Goal: Information Seeking & Learning: Learn about a topic

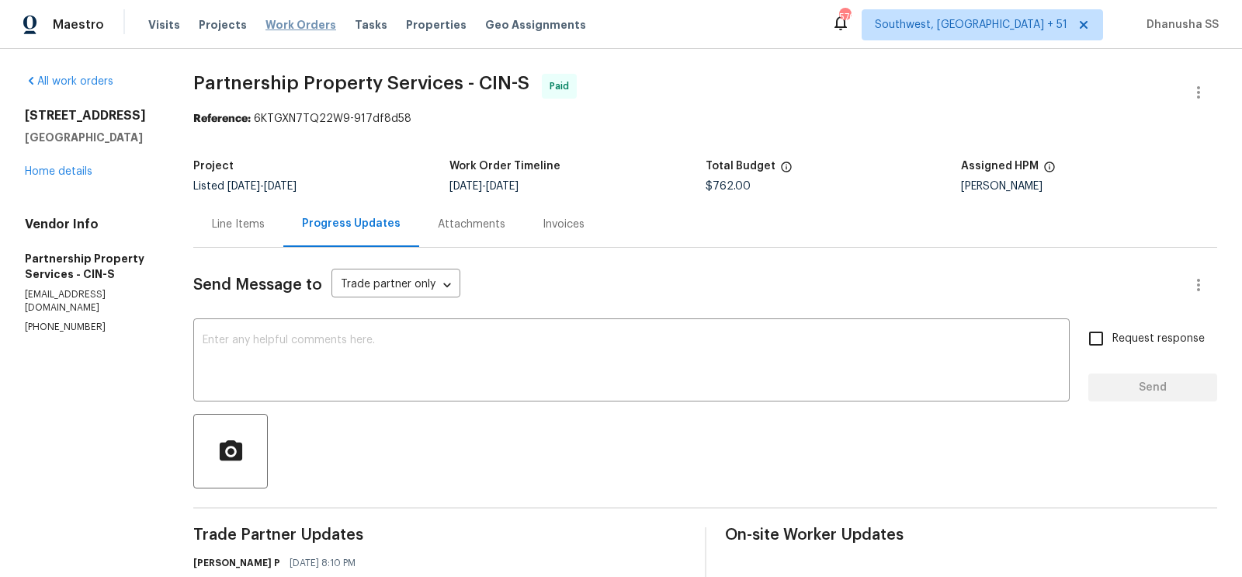
click at [293, 27] on span "Work Orders" at bounding box center [300, 25] width 71 height 16
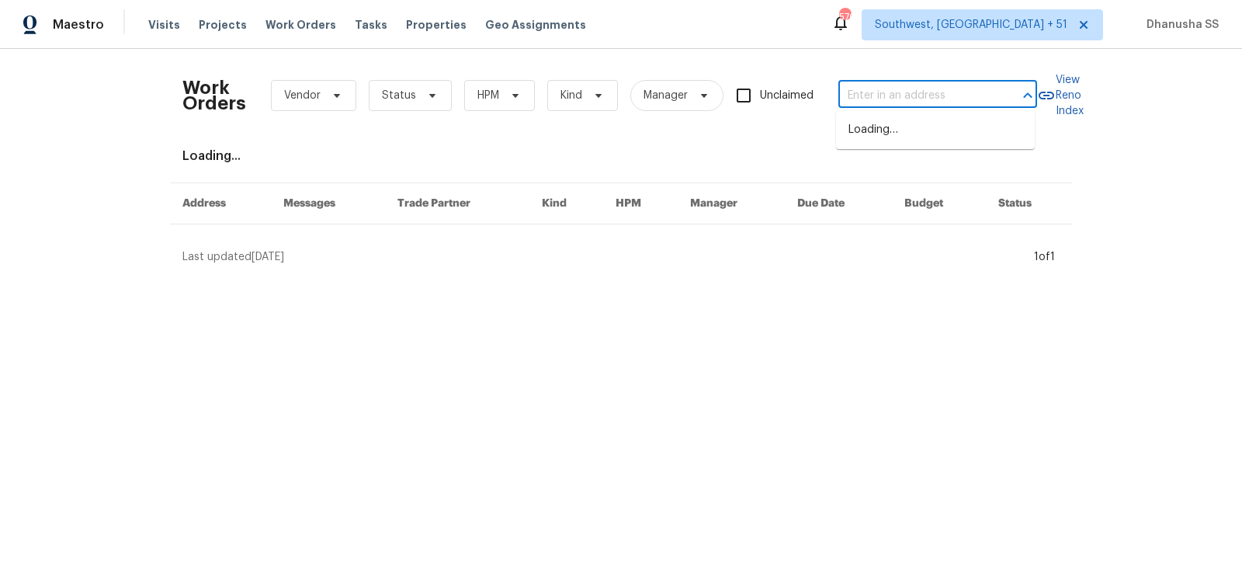
click at [928, 101] on input "text" at bounding box center [915, 96] width 155 height 24
paste input "[STREET_ADDRESS]"
type input "[STREET_ADDRESS]"
click at [894, 117] on li "[STREET_ADDRESS]" at bounding box center [935, 130] width 199 height 26
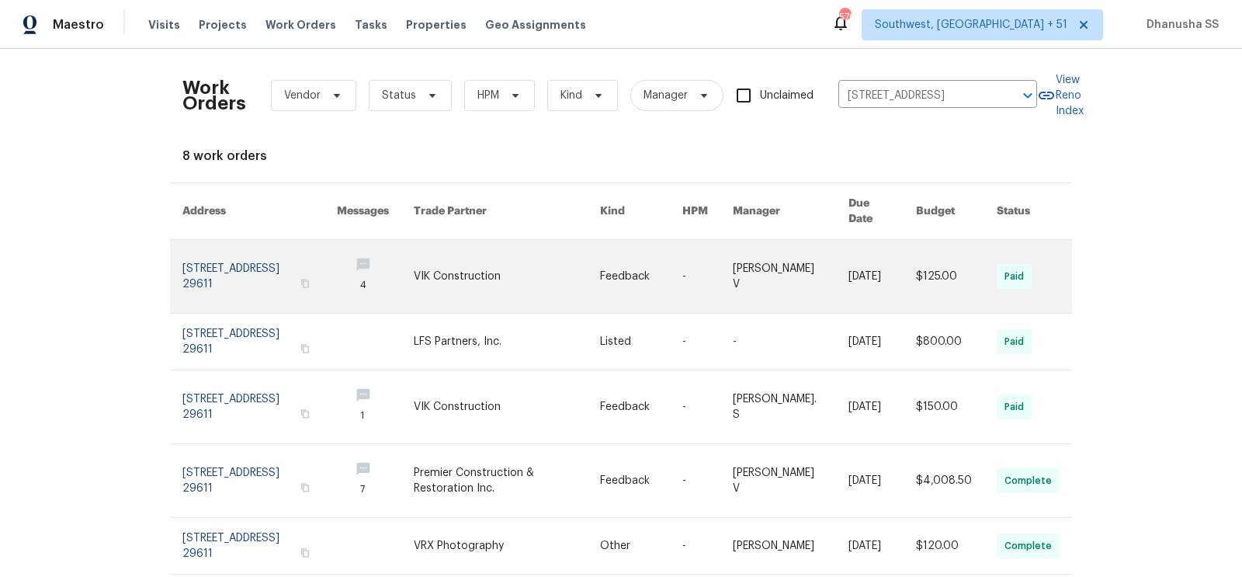
click at [700, 266] on link at bounding box center [707, 276] width 50 height 73
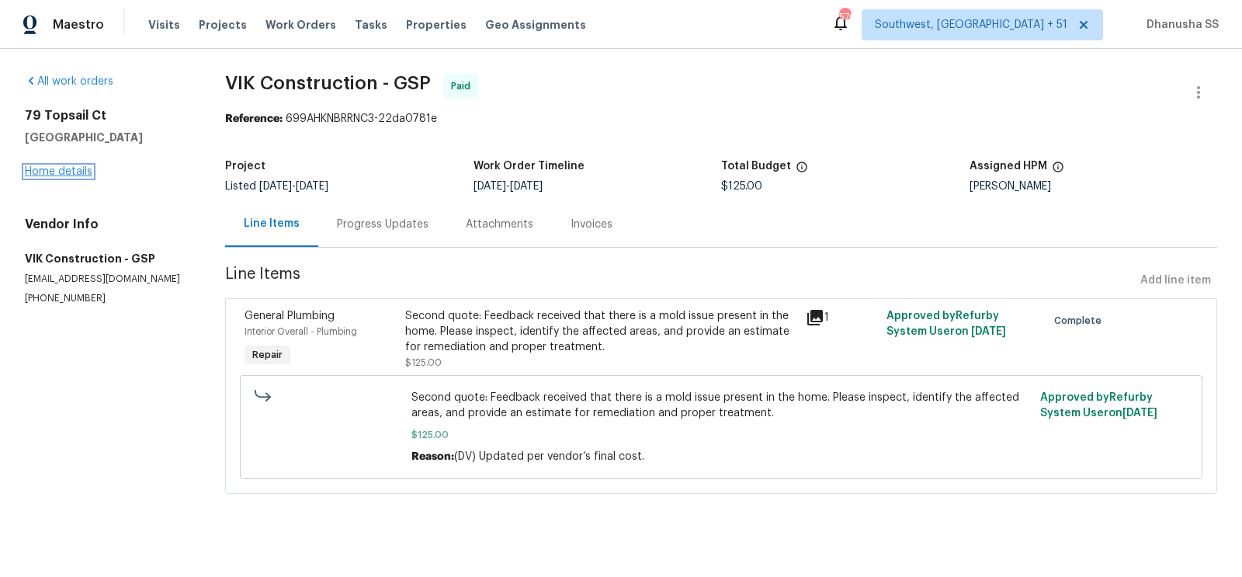
click at [41, 176] on link "Home details" at bounding box center [59, 171] width 68 height 11
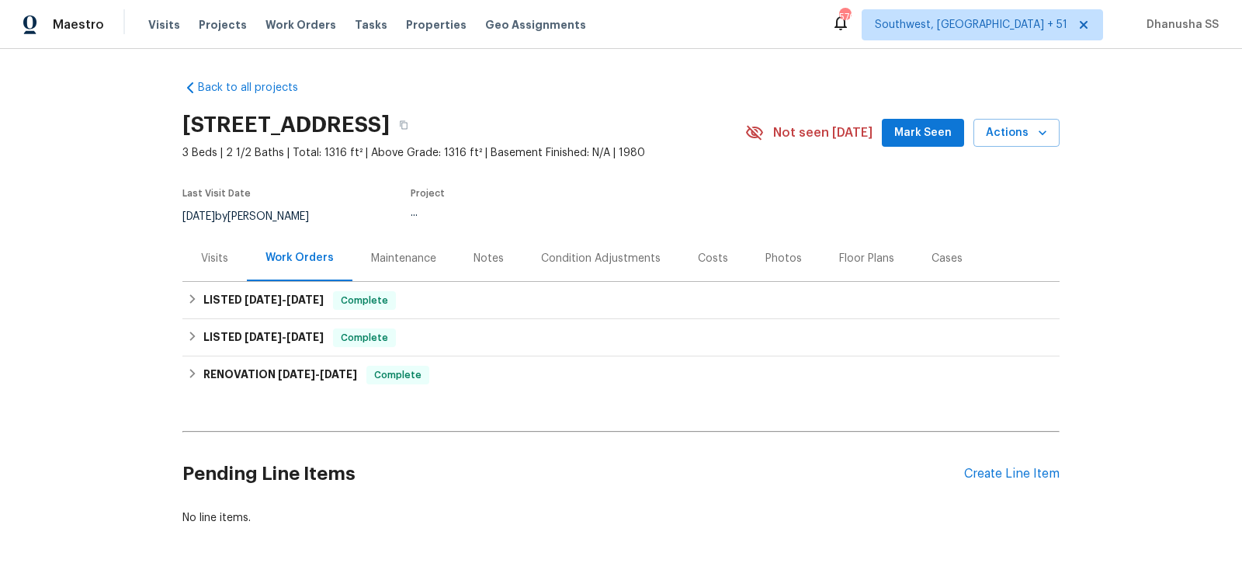
scroll to position [53, 0]
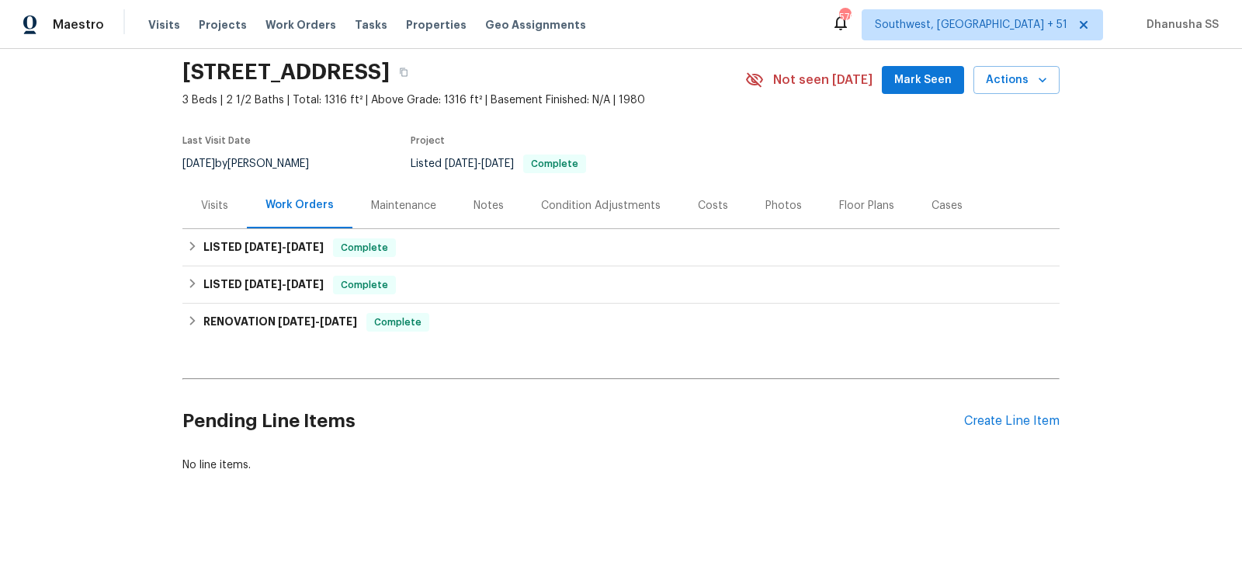
click at [512, 340] on div "Back to all projects 79 Topsail Ct, Greenville, SC 29611 3 Beds | 2 1/2 Baths |…" at bounding box center [620, 250] width 877 height 470
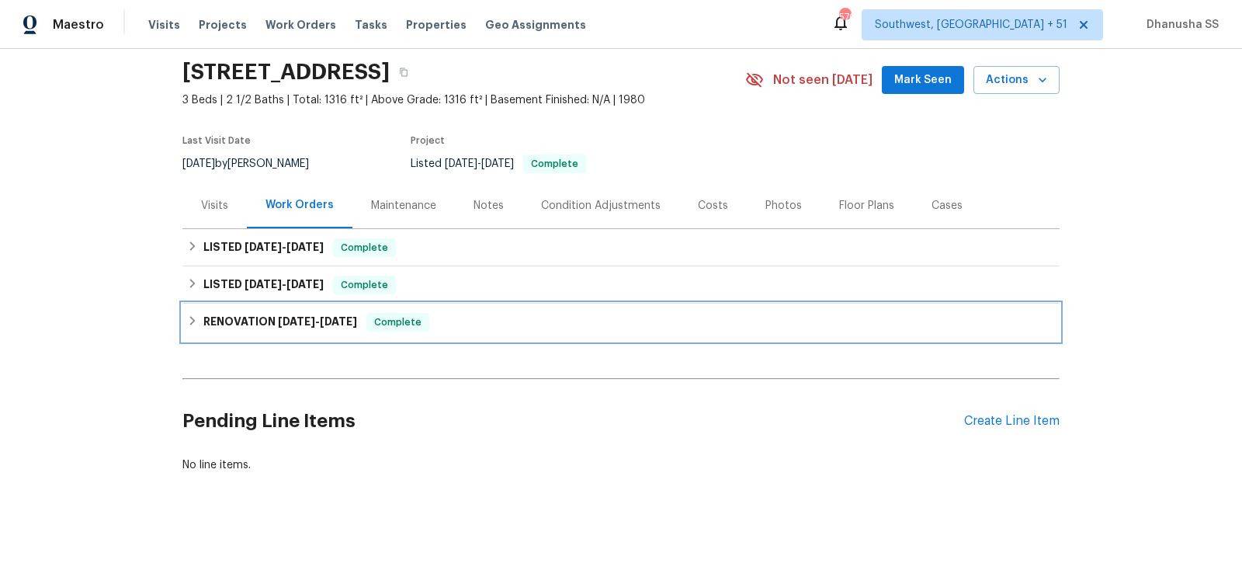
click at [511, 325] on div "RENOVATION 8/7/25 - 8/12/25 Complete" at bounding box center [621, 322] width 868 height 19
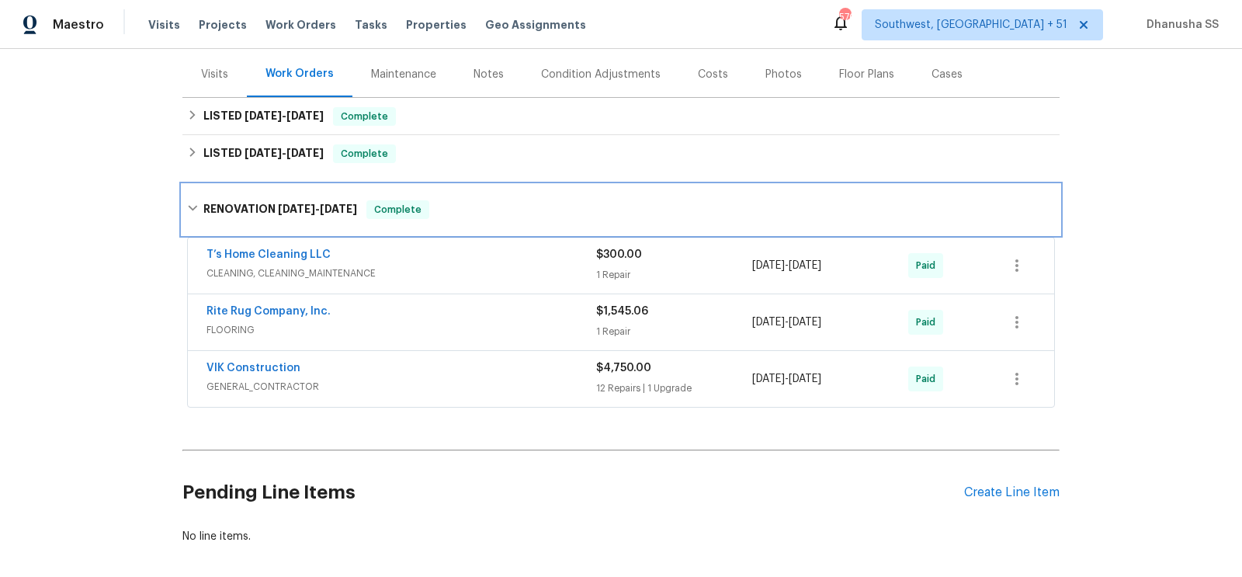
scroll to position [253, 0]
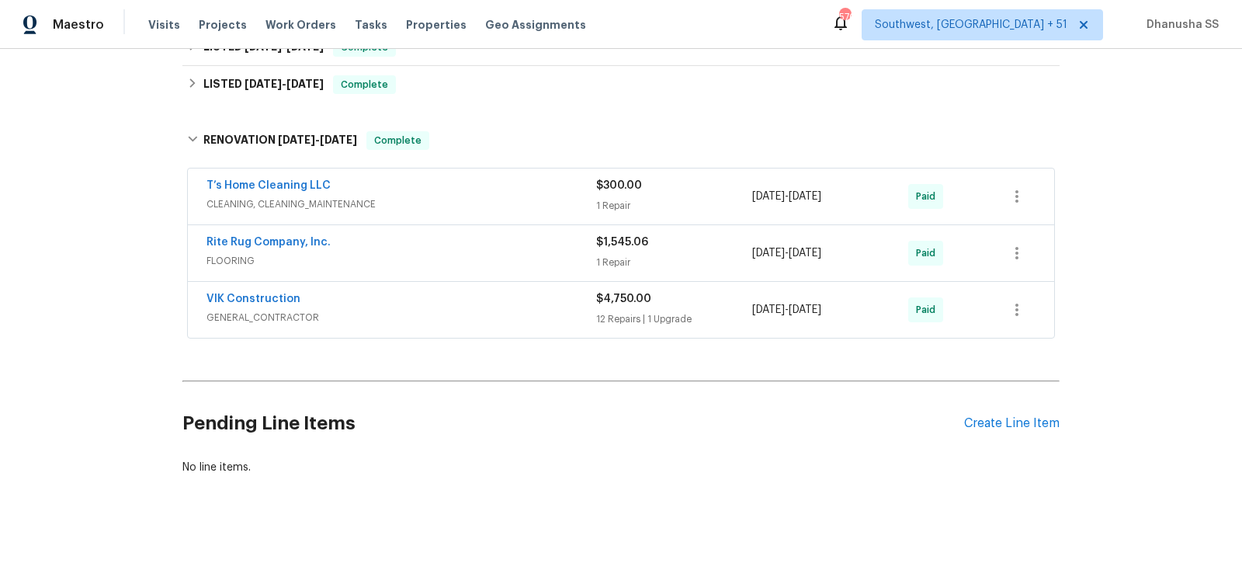
click at [535, 193] on div "T’s Home Cleaning LLC" at bounding box center [401, 187] width 390 height 19
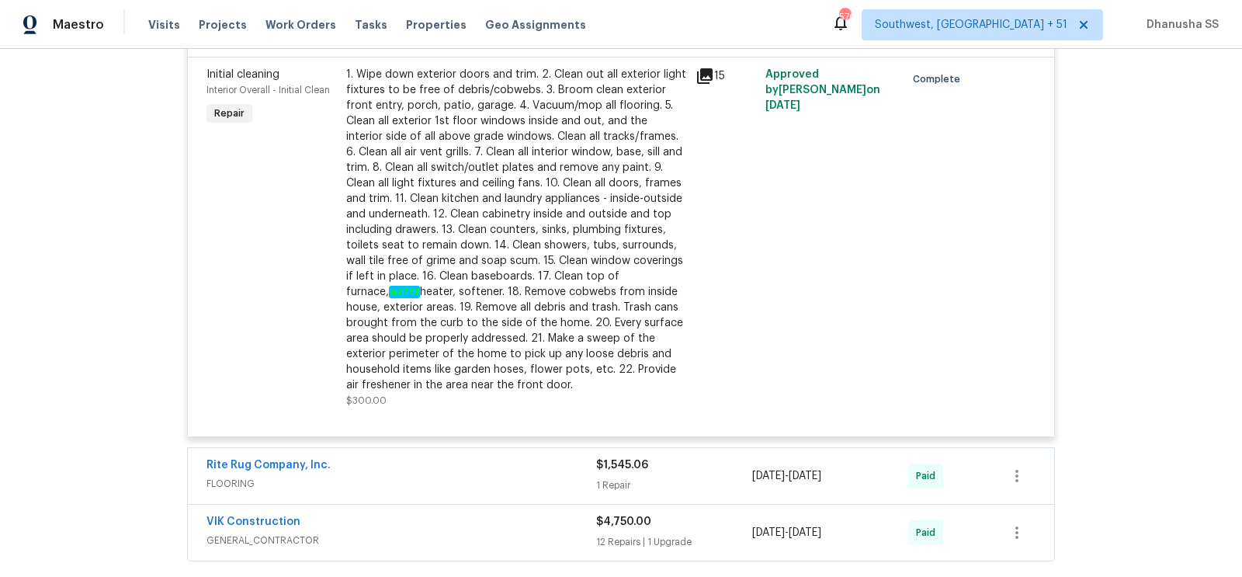
scroll to position [554, 0]
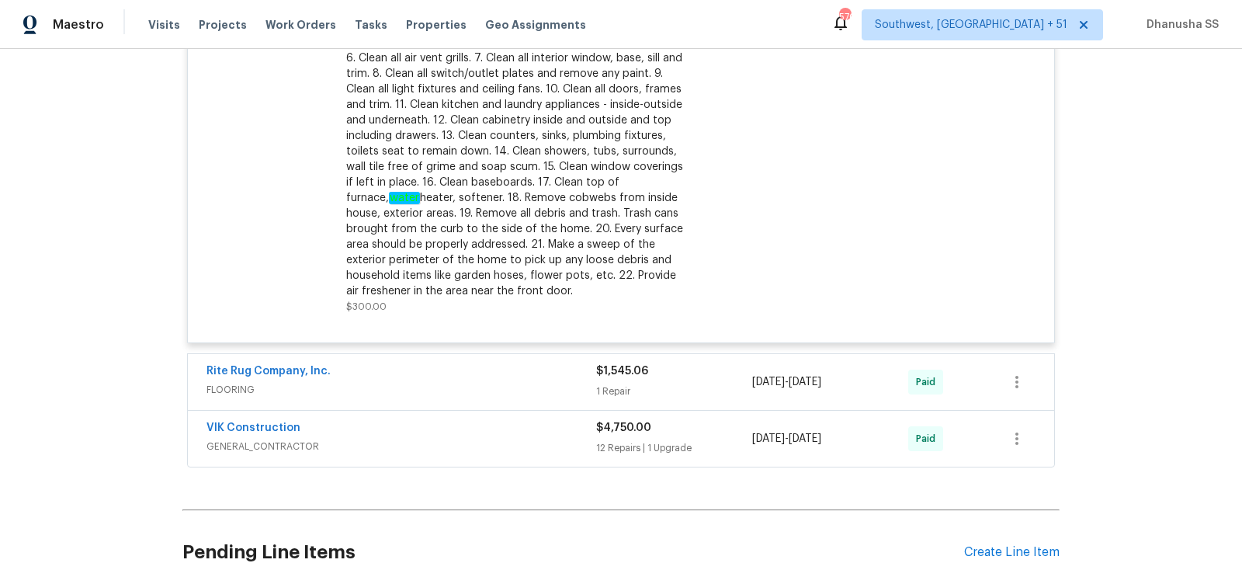
click at [523, 383] on span "FLOORING" at bounding box center [401, 390] width 390 height 16
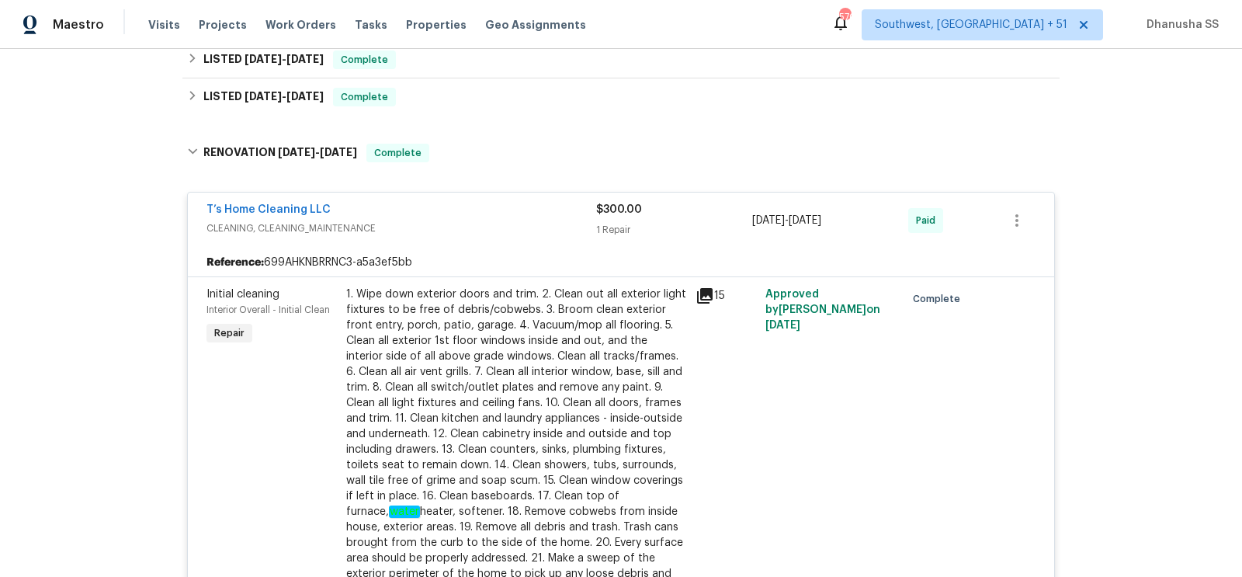
scroll to position [164, 0]
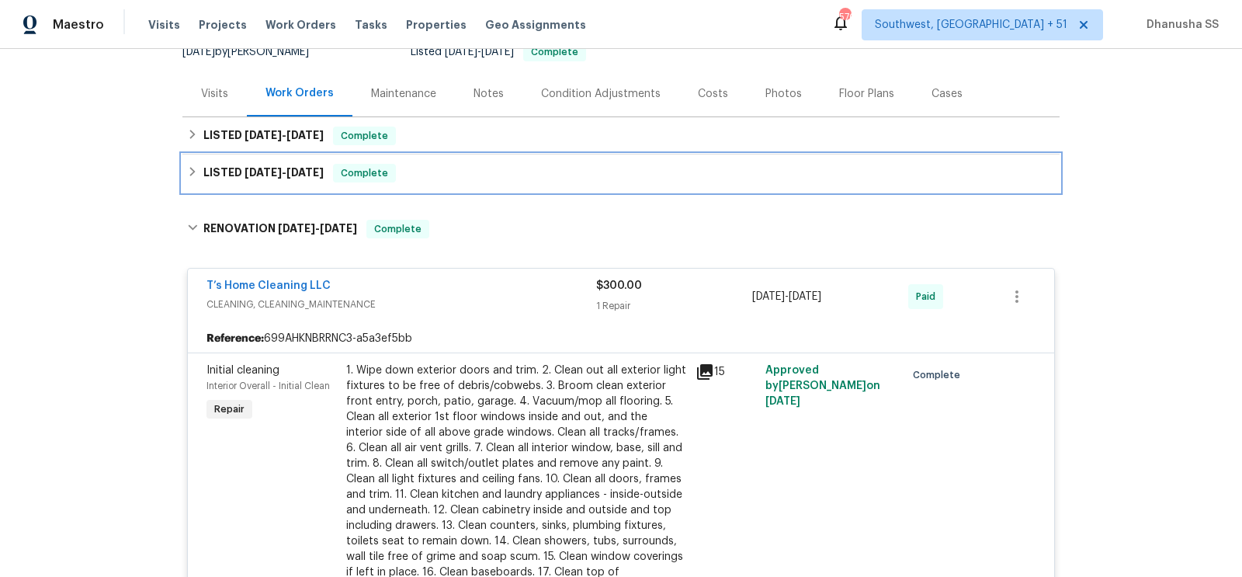
click at [460, 179] on div "LISTED 8/14/25 - 8/15/25 Complete" at bounding box center [621, 173] width 868 height 19
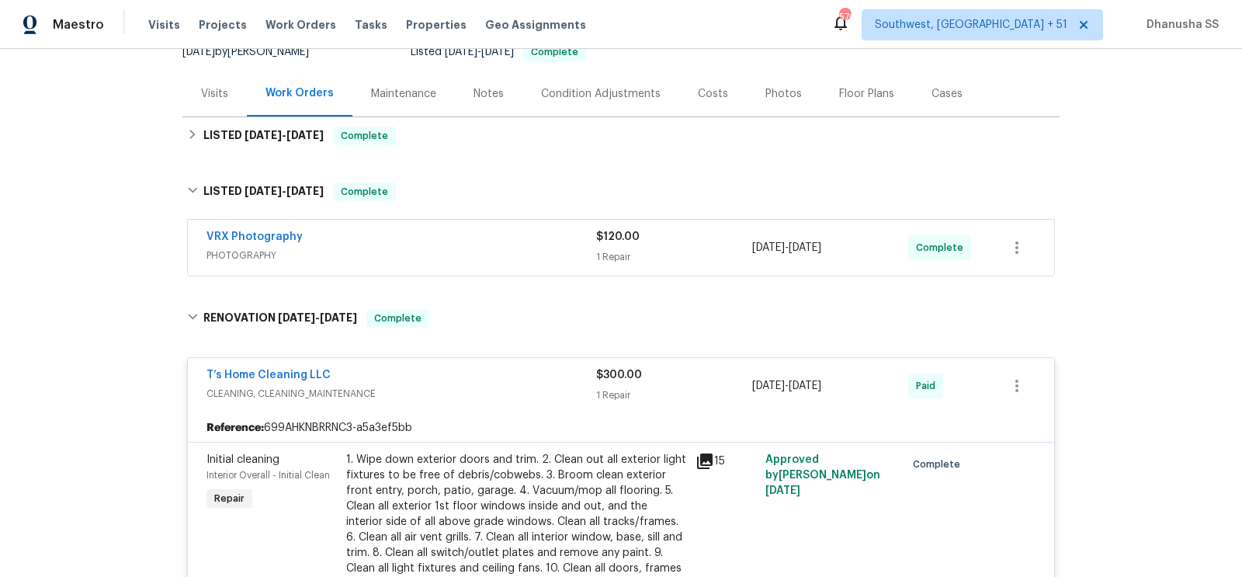
click at [487, 236] on div "VRX Photography" at bounding box center [401, 238] width 390 height 19
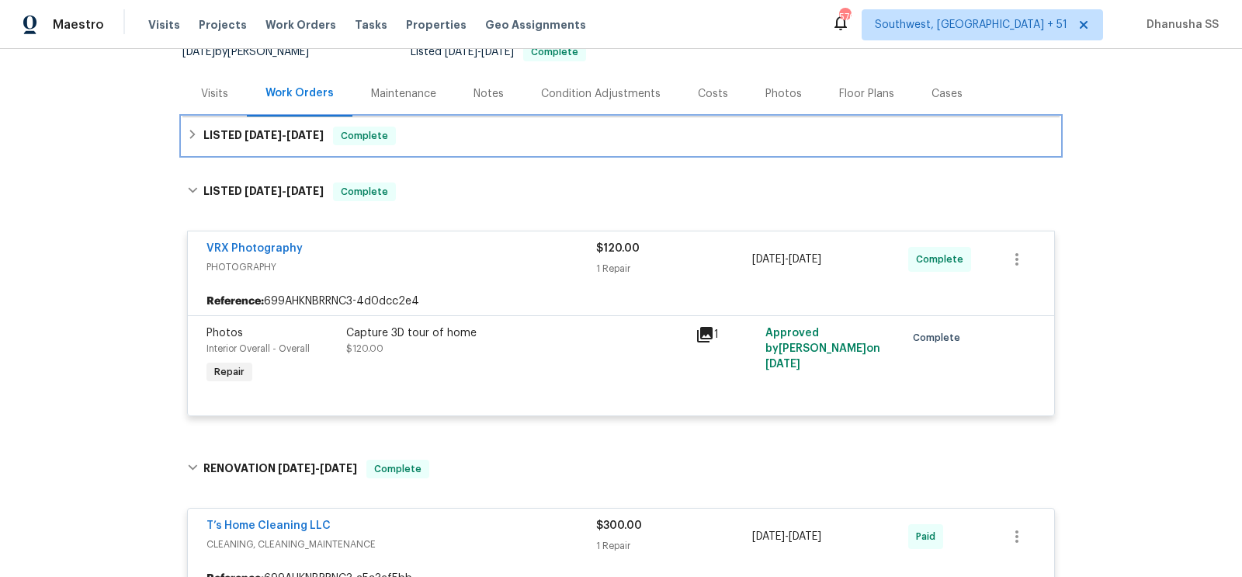
click at [469, 151] on div "LISTED 8/25/25 - 9/5/25 Complete" at bounding box center [620, 135] width 877 height 37
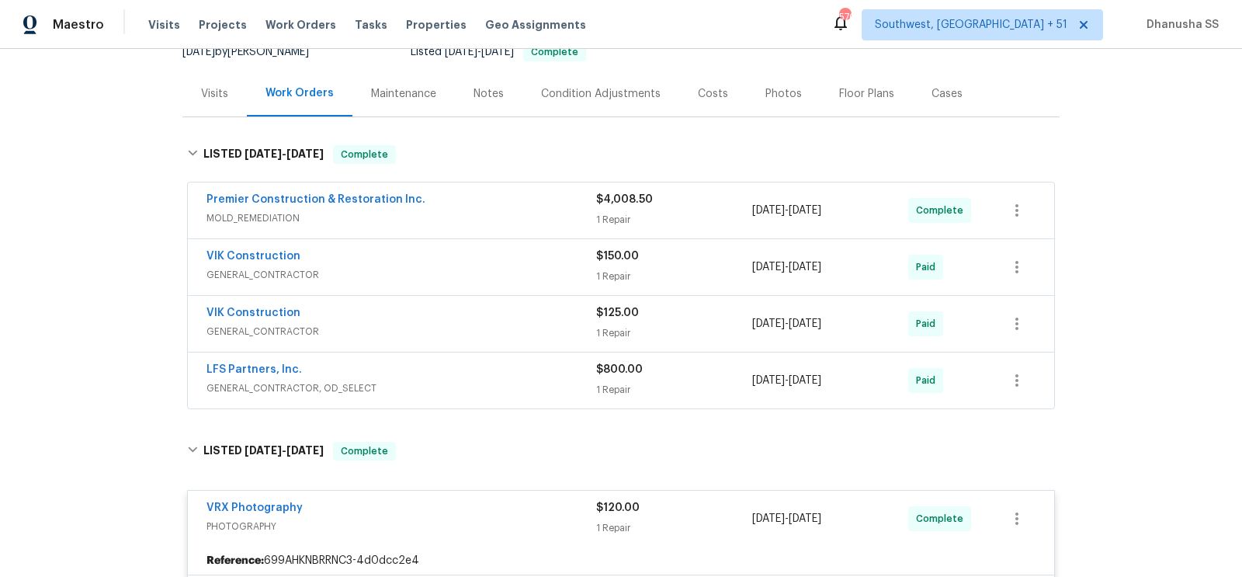
click at [503, 376] on div "LFS Partners, Inc." at bounding box center [401, 371] width 390 height 19
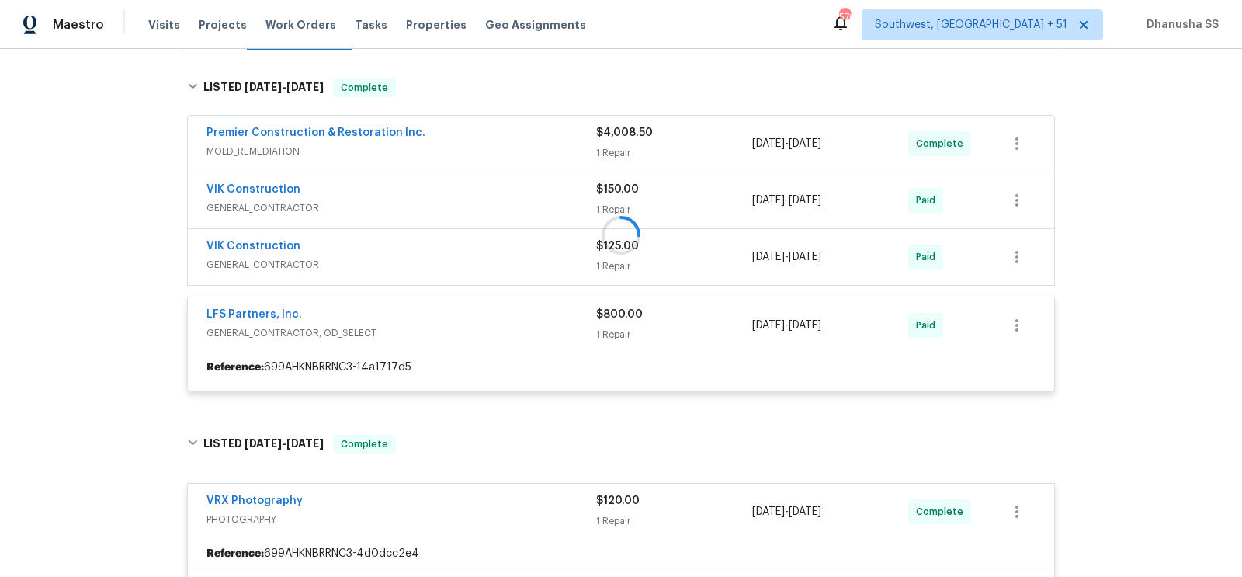
scroll to position [246, 0]
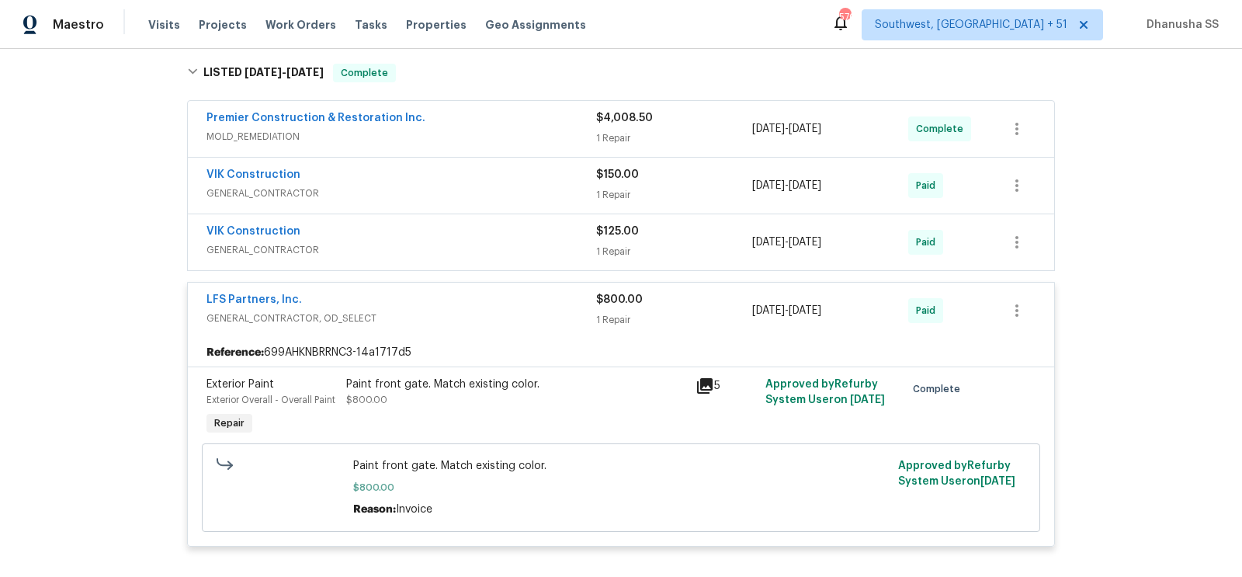
click at [484, 251] on span "GENERAL_CONTRACTOR" at bounding box center [401, 250] width 390 height 16
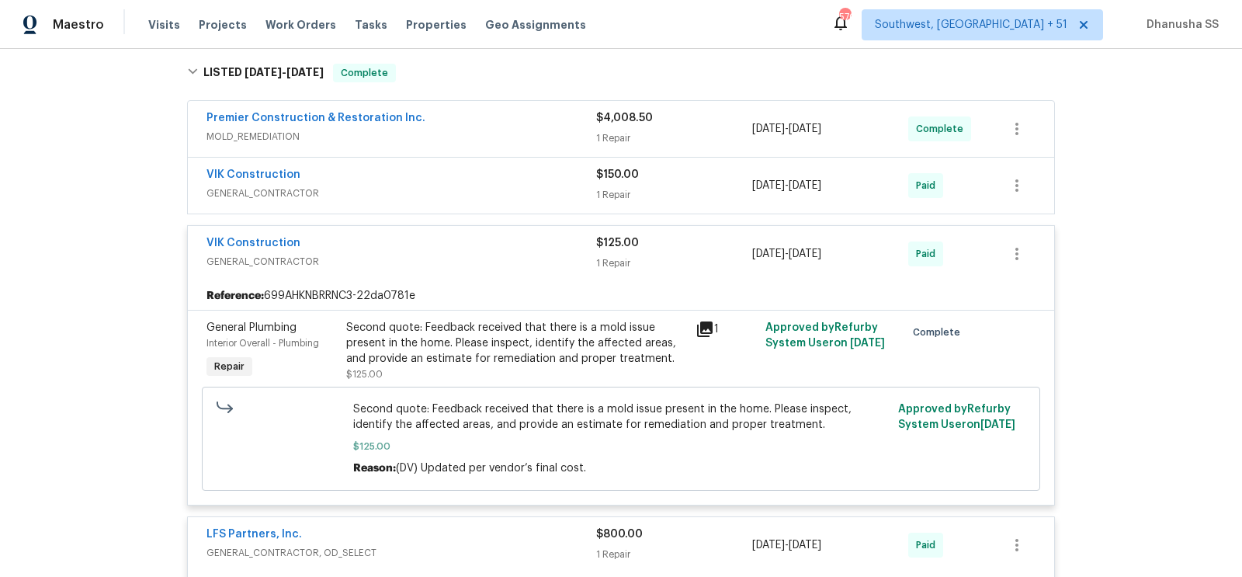
click at [480, 195] on span "GENERAL_CONTRACTOR" at bounding box center [401, 193] width 390 height 16
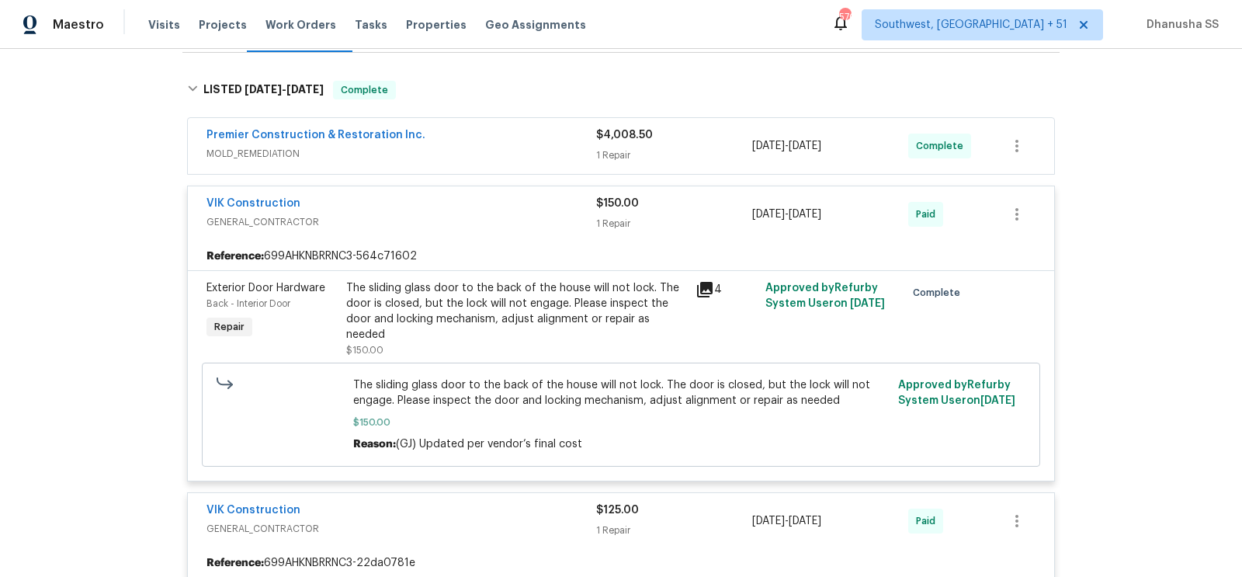
scroll to position [228, 0]
click at [517, 152] on span "MOLD_REMEDIATION" at bounding box center [401, 155] width 390 height 16
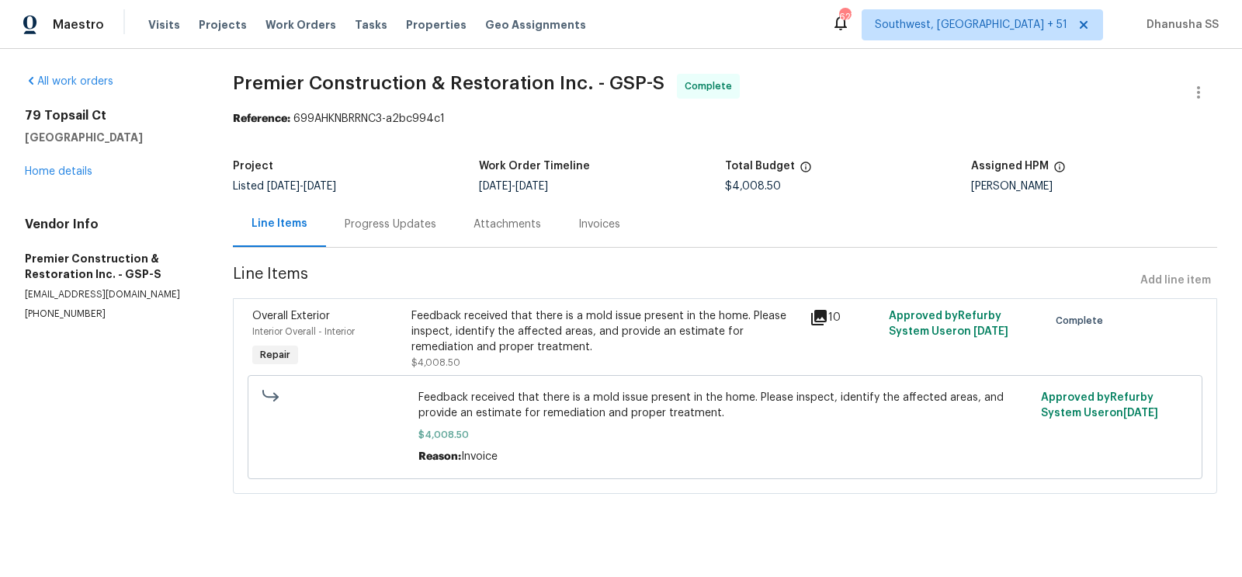
click at [434, 223] on div "Progress Updates" at bounding box center [390, 224] width 129 height 46
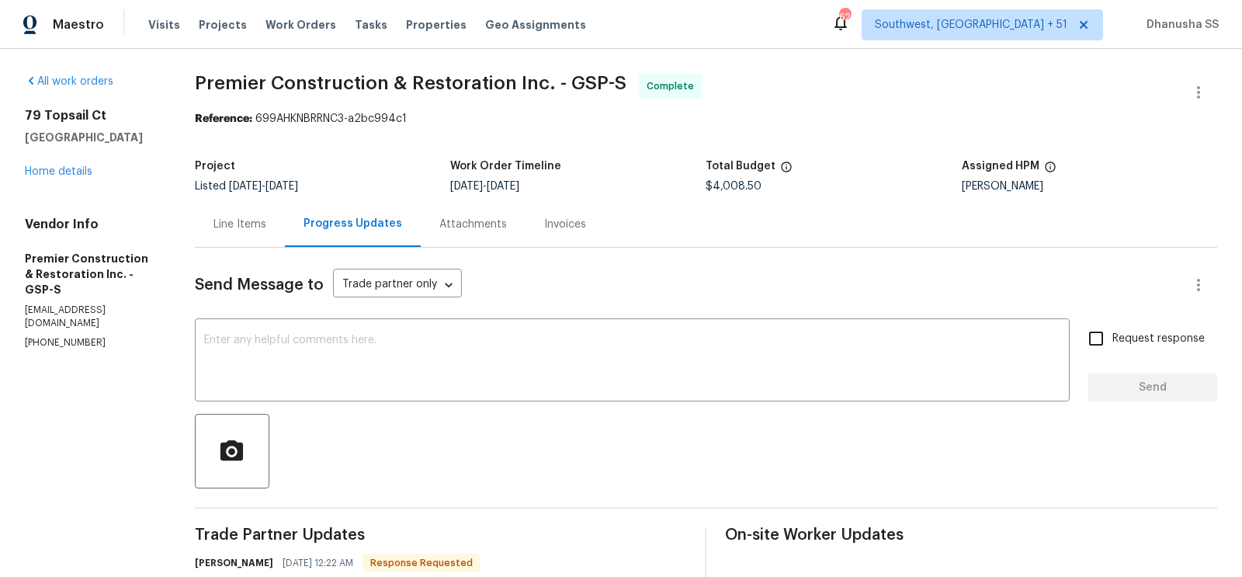
click at [244, 213] on div "Line Items" at bounding box center [240, 224] width 90 height 46
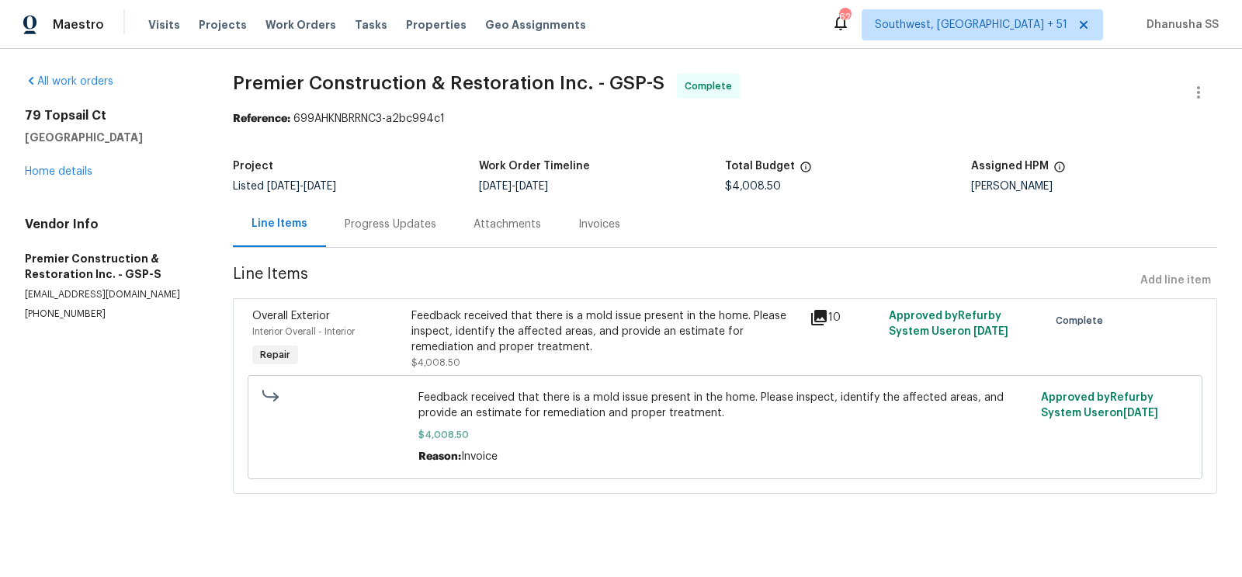
click at [506, 351] on div "Feedback received that there is a mold issue present in the home. Please inspec…" at bounding box center [605, 331] width 388 height 47
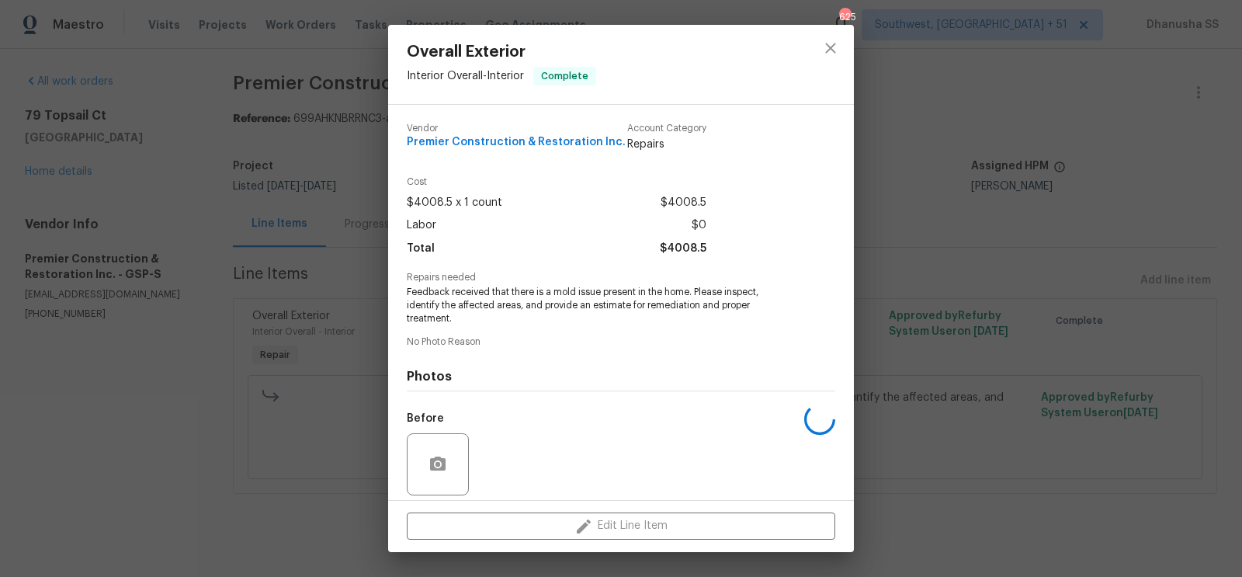
scroll to position [113, 0]
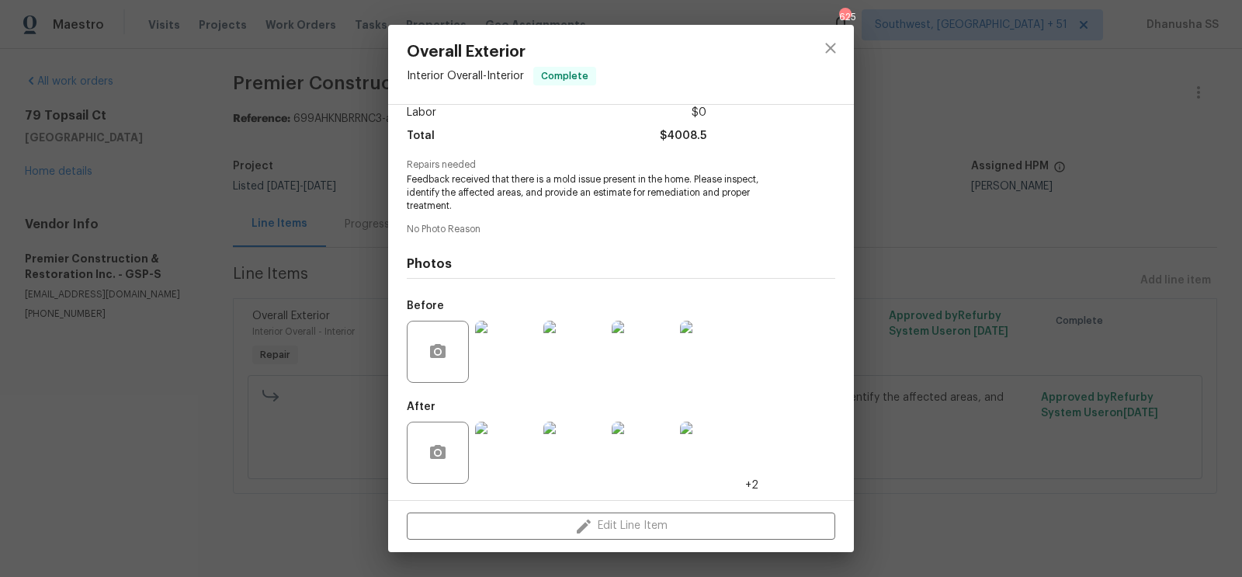
click at [500, 354] on img at bounding box center [506, 351] width 62 height 62
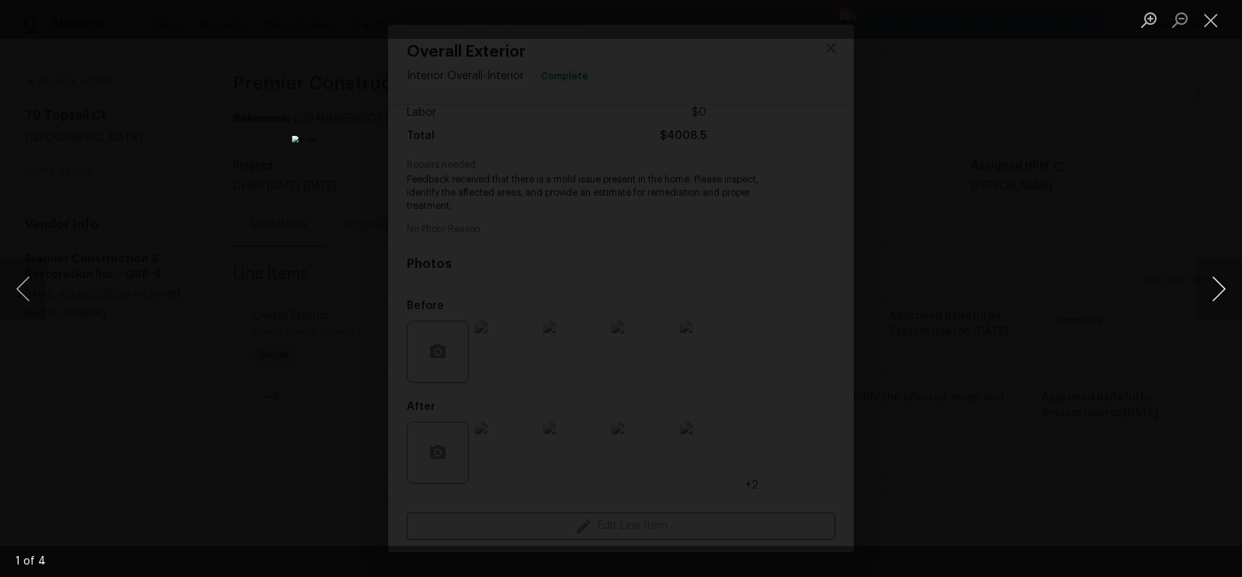
click at [1201, 283] on button "Next image" at bounding box center [1218, 289] width 47 height 62
click at [1201, 286] on button "Next image" at bounding box center [1218, 289] width 47 height 62
click at [1062, 220] on div "Lightbox" at bounding box center [621, 288] width 1242 height 577
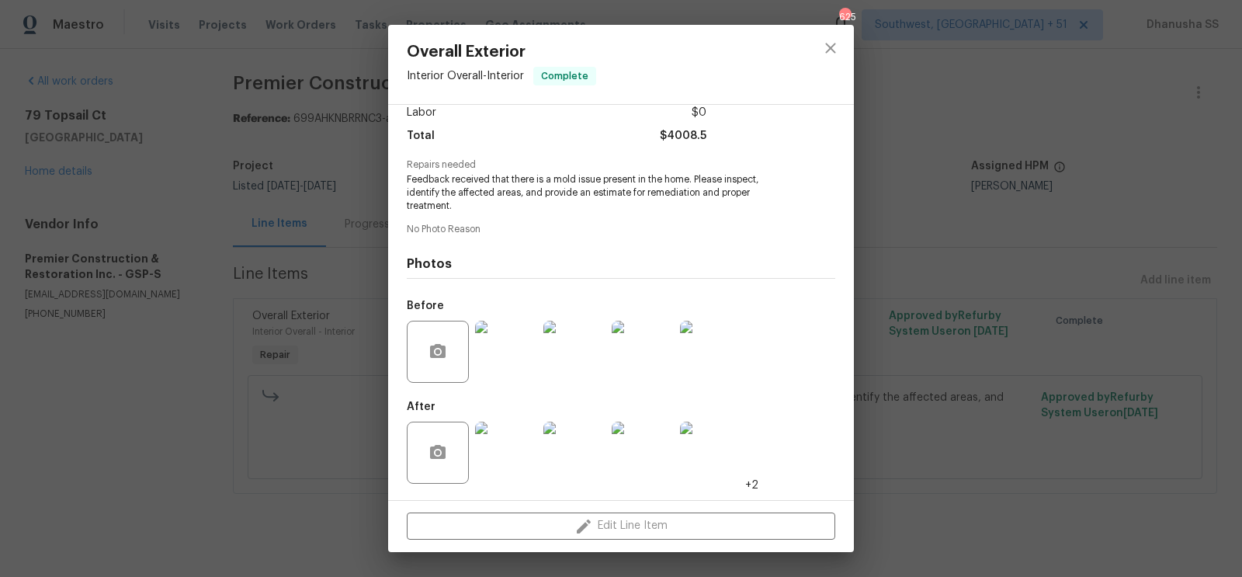
click at [619, 460] on img at bounding box center [642, 452] width 62 height 62
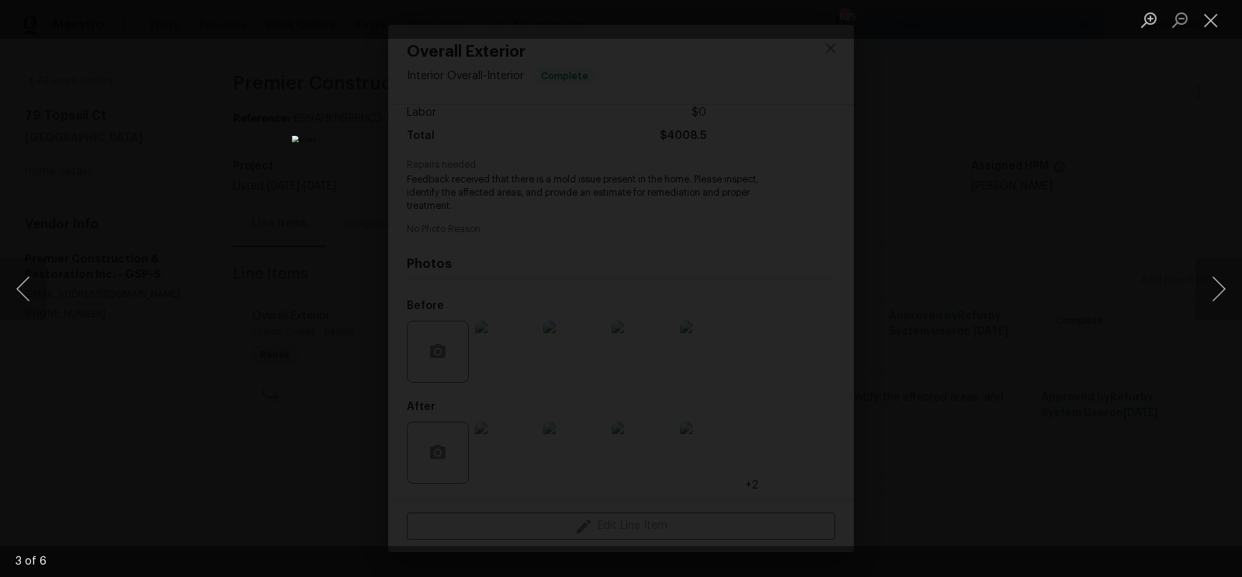
click at [1162, 146] on div "Lightbox" at bounding box center [621, 288] width 1242 height 577
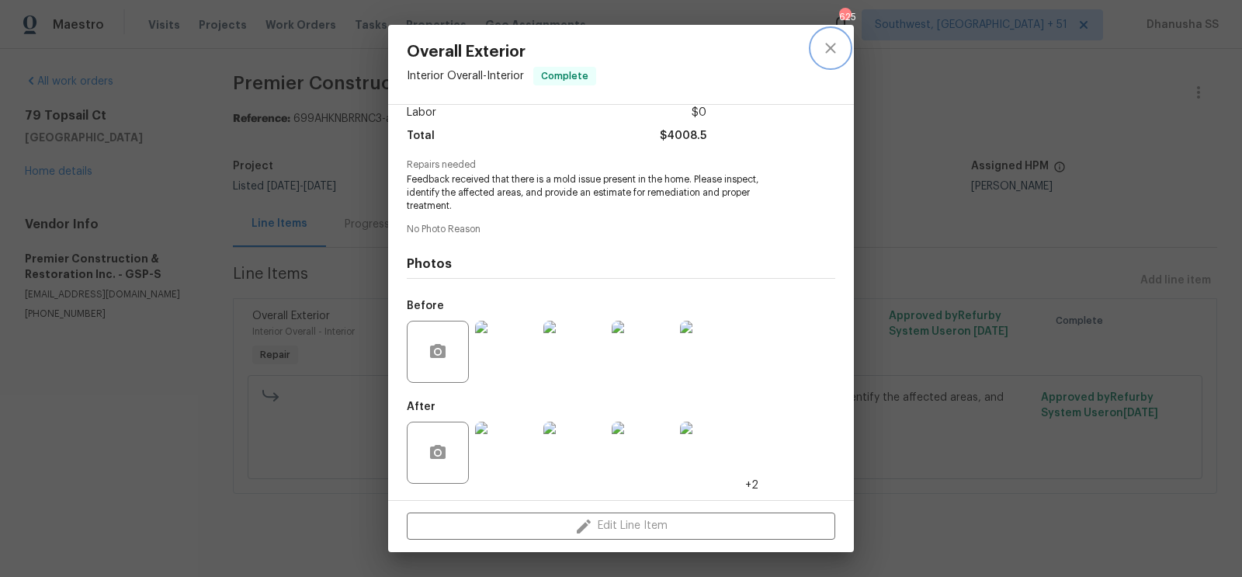
click at [832, 57] on icon "close" at bounding box center [830, 48] width 19 height 19
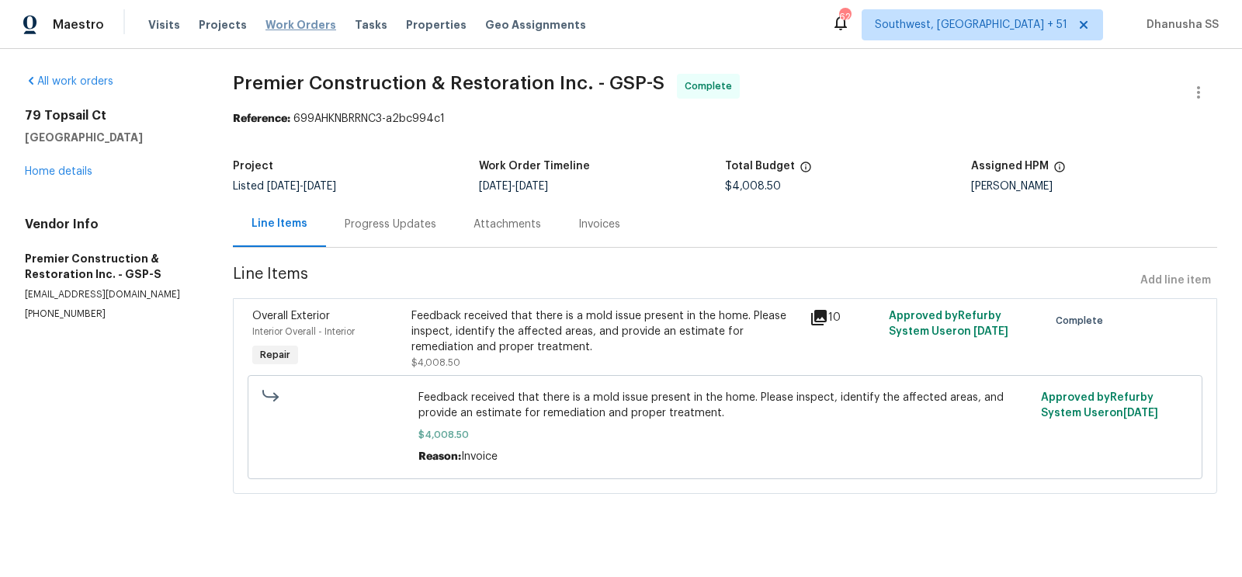
click at [292, 22] on span "Work Orders" at bounding box center [300, 25] width 71 height 16
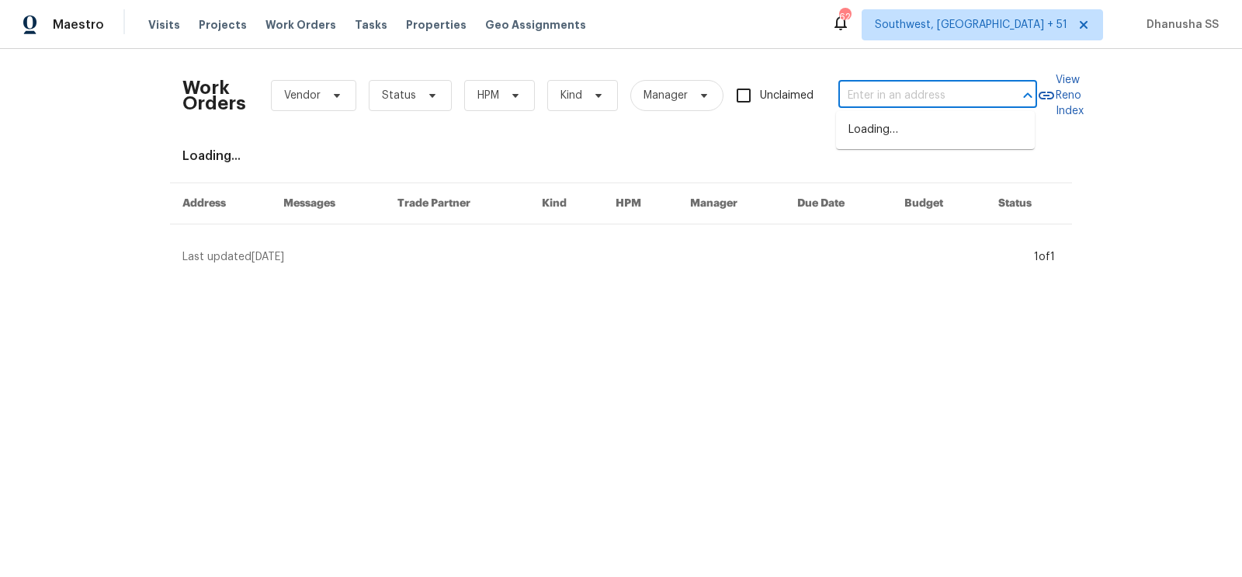
click at [878, 84] on input "text" at bounding box center [915, 96] width 155 height 24
paste input "[STREET_ADDRESS][PERSON_NAME]"
type input "[STREET_ADDRESS][PERSON_NAME]"
click at [867, 125] on li "[STREET_ADDRESS][PERSON_NAME]" at bounding box center [935, 138] width 199 height 42
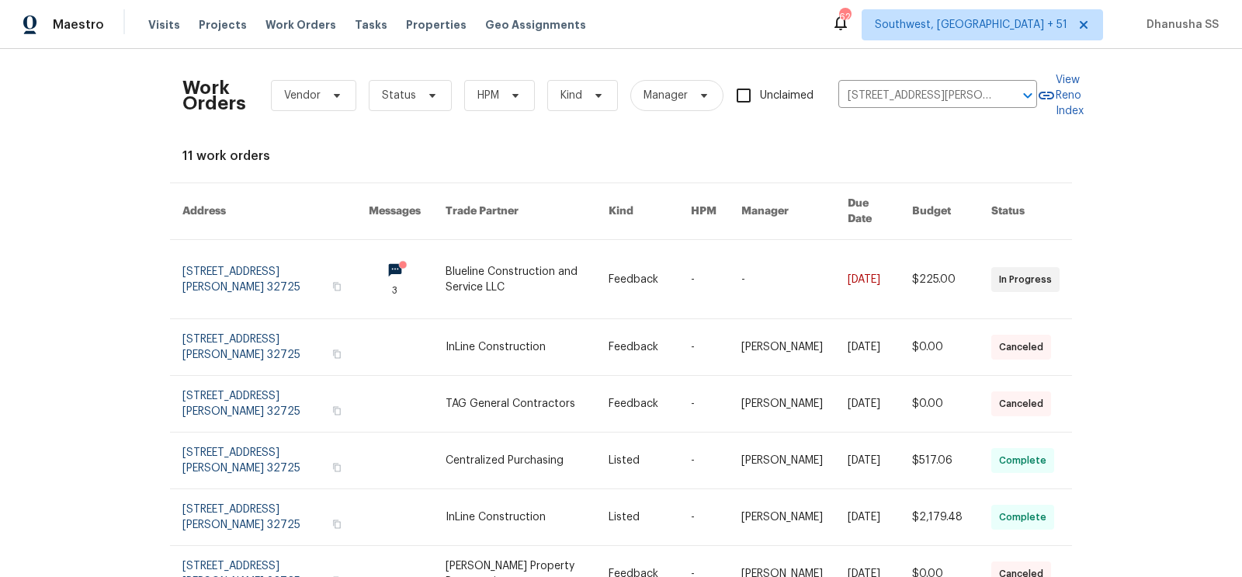
click at [494, 258] on link at bounding box center [526, 279] width 162 height 78
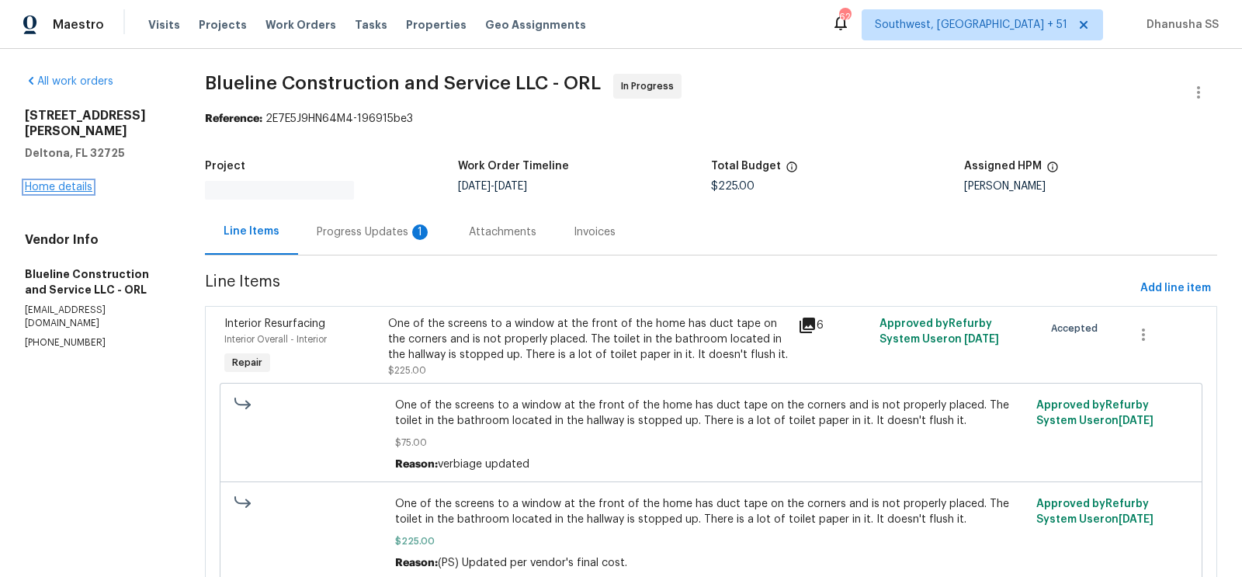
click at [50, 182] on link "Home details" at bounding box center [59, 187] width 68 height 11
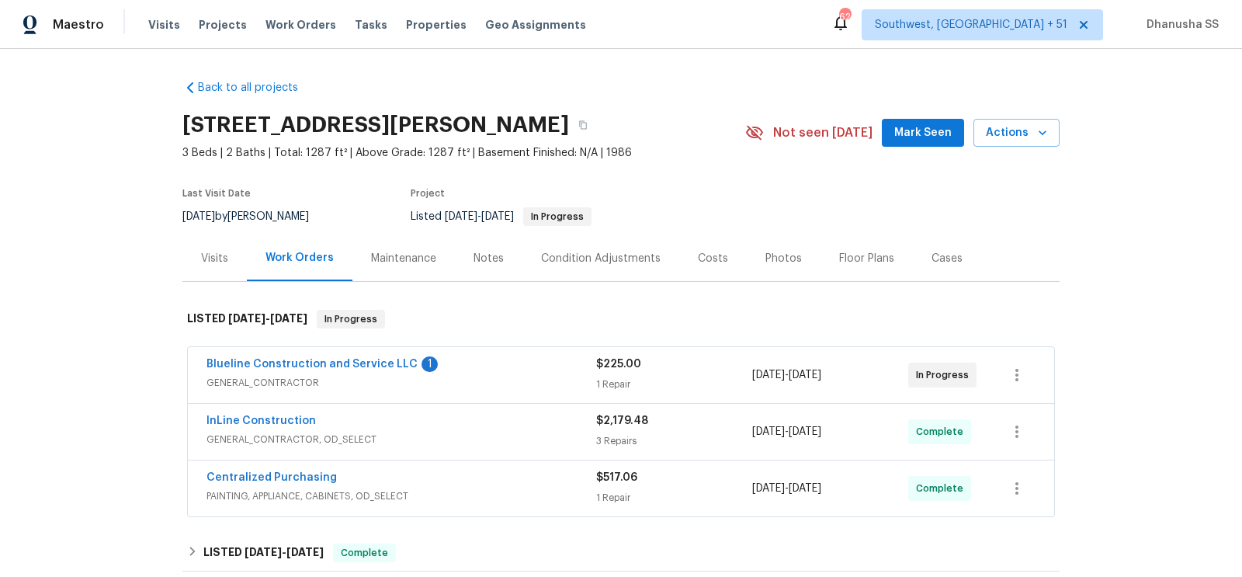
scroll to position [301, 0]
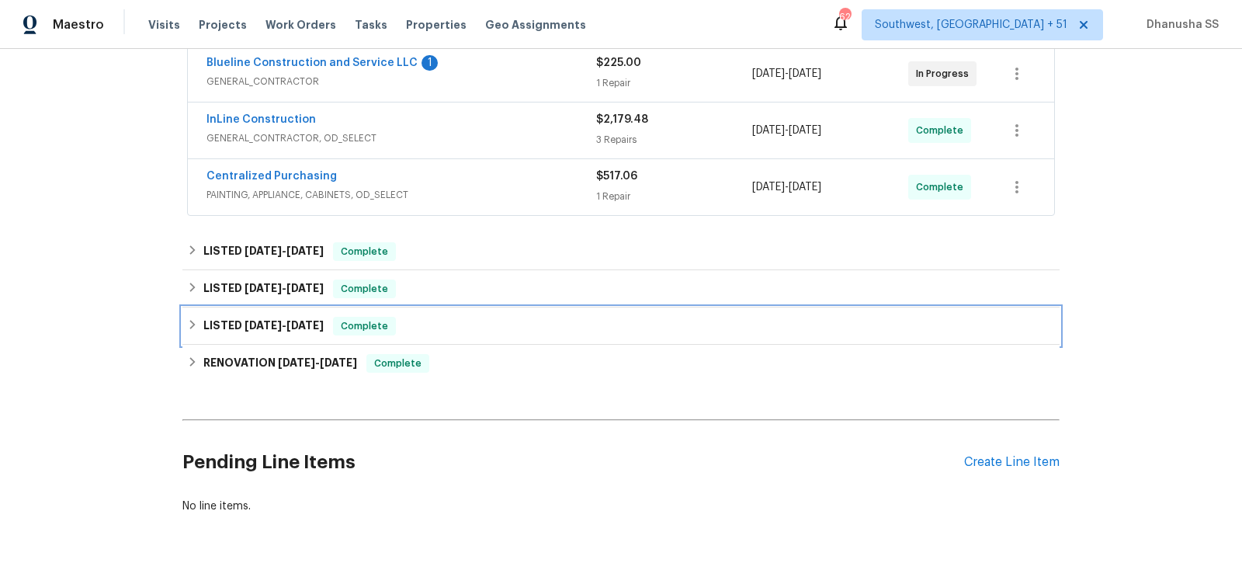
click at [462, 320] on div "LISTED [DATE] - [DATE] Complete" at bounding box center [621, 326] width 868 height 19
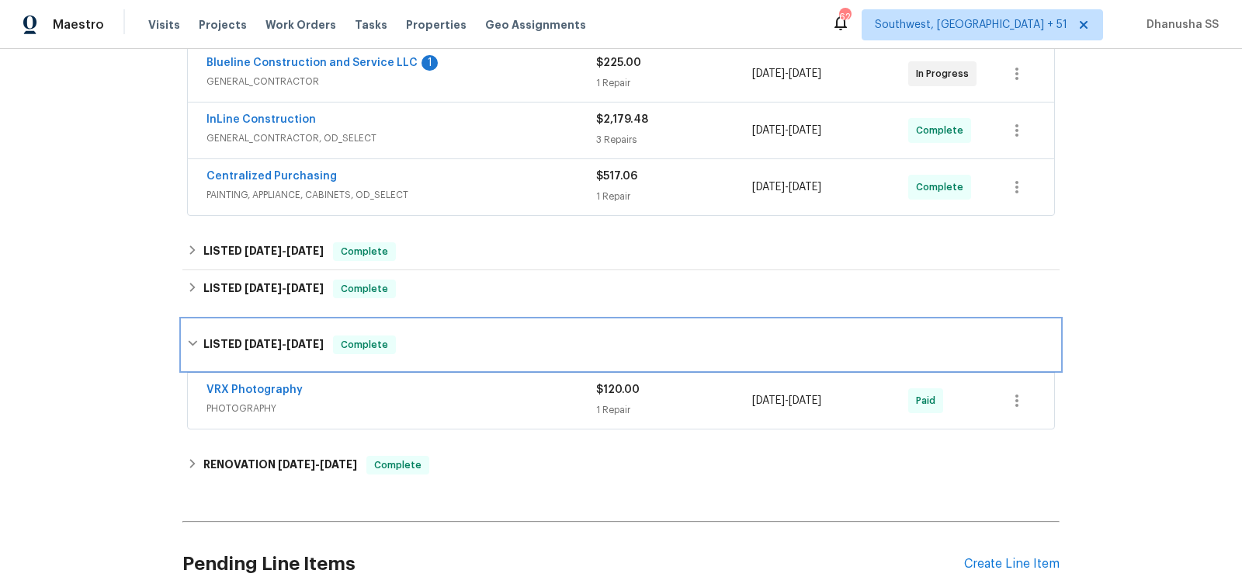
scroll to position [441, 0]
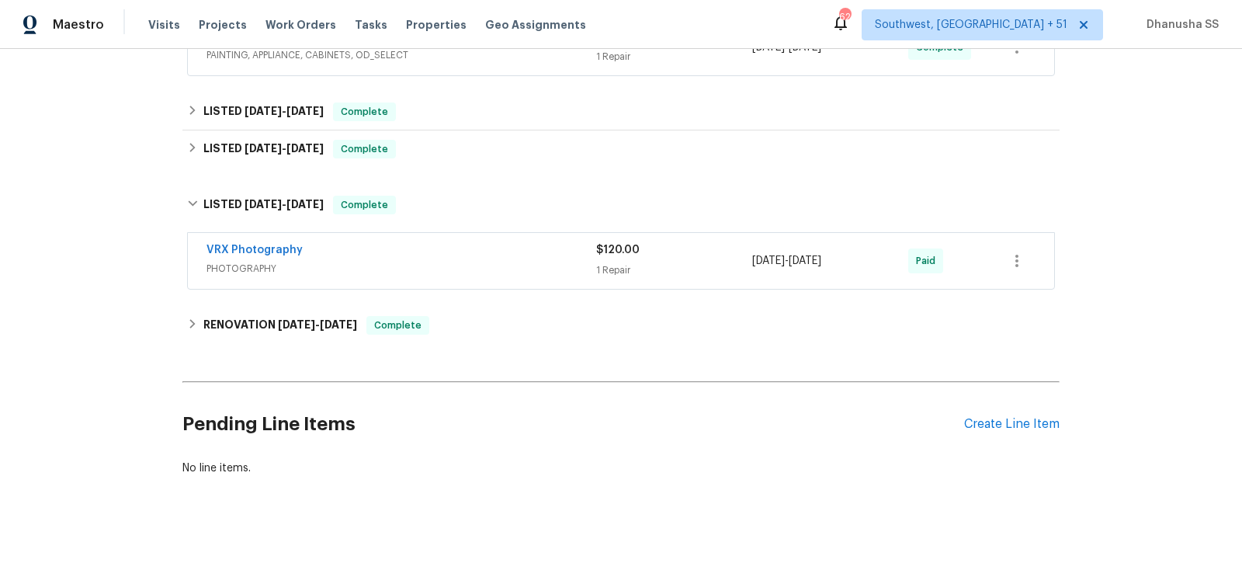
click at [499, 255] on div "VRX Photography" at bounding box center [401, 251] width 390 height 19
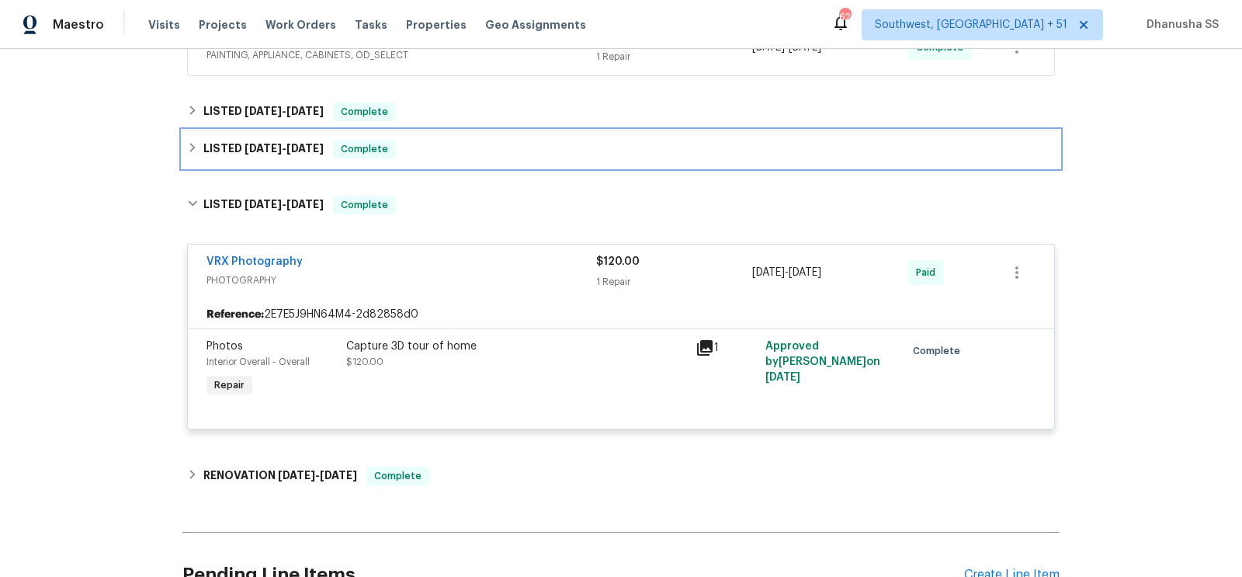
click at [494, 142] on div "LISTED [DATE] - [DATE] Complete" at bounding box center [621, 149] width 868 height 19
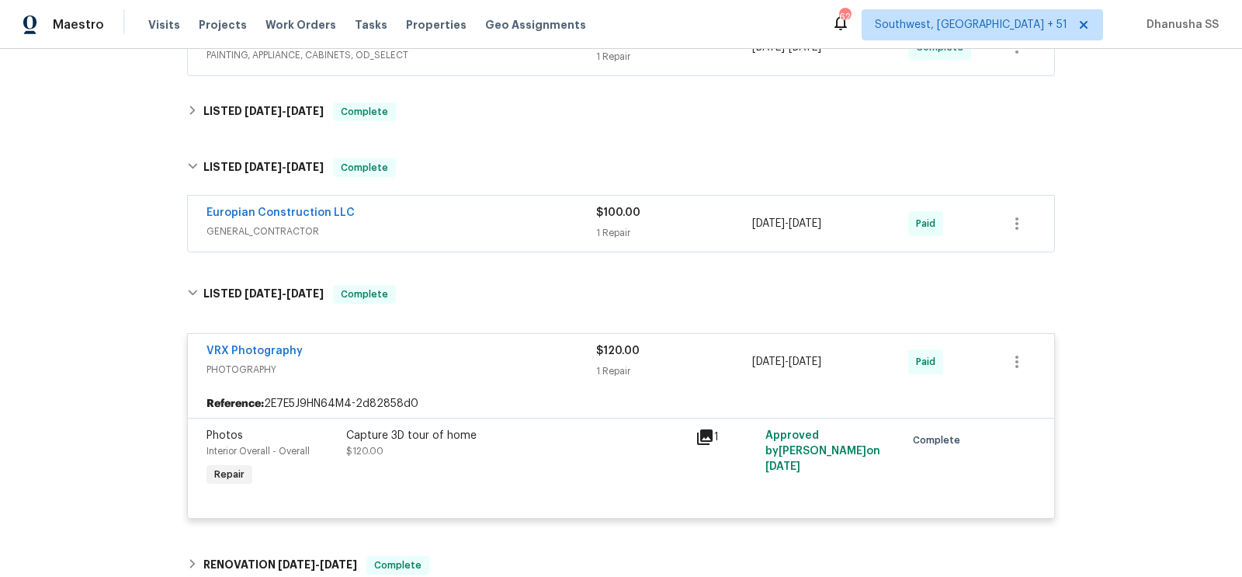
click at [505, 230] on span "GENERAL_CONTRACTOR" at bounding box center [401, 231] width 390 height 16
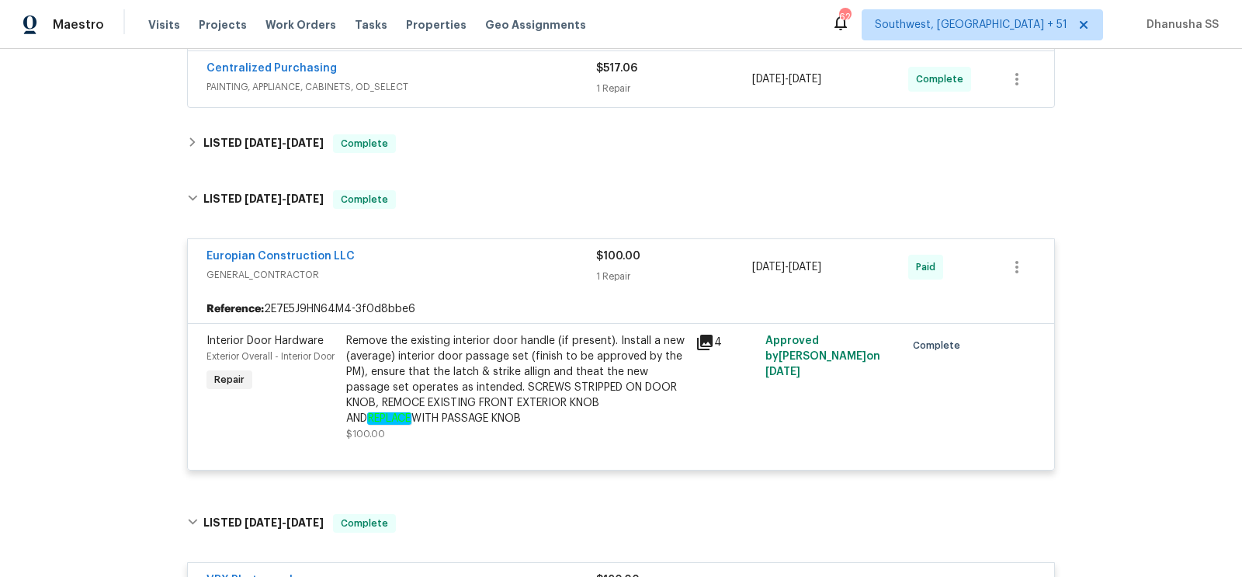
scroll to position [406, 0]
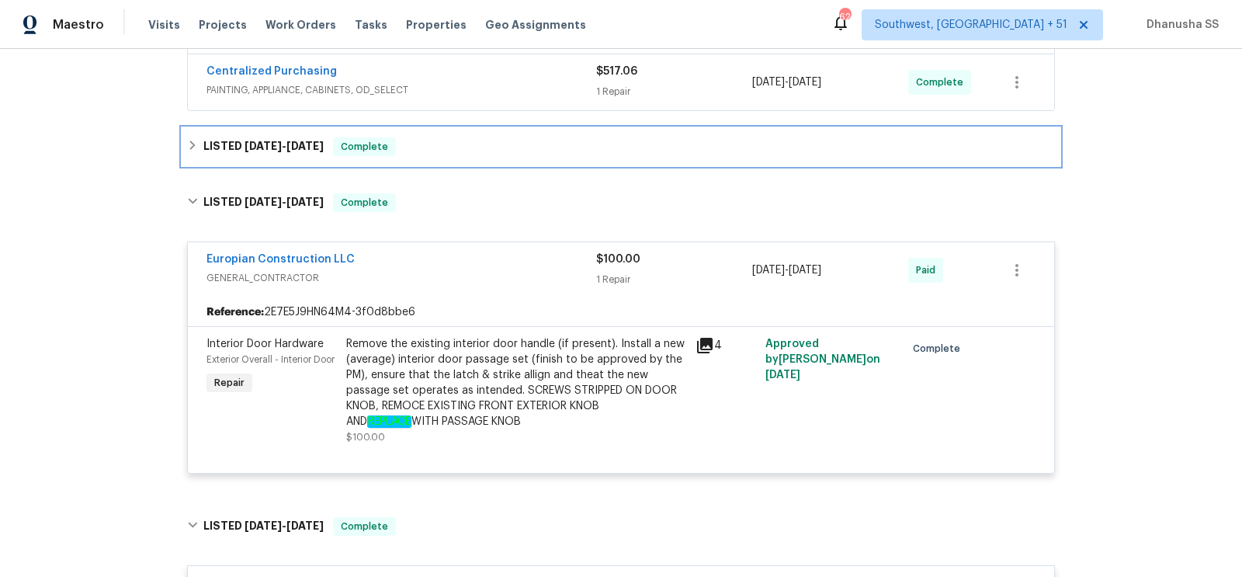
click at [471, 132] on div "LISTED [DATE] - [DATE] Complete" at bounding box center [620, 146] width 877 height 37
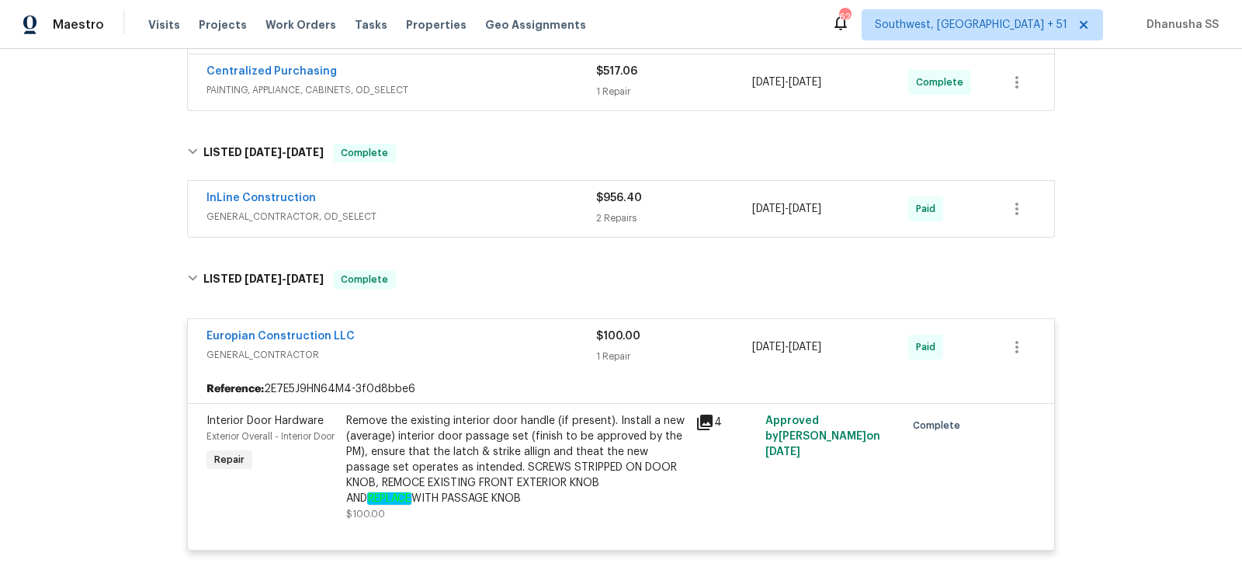
click at [517, 211] on span "GENERAL_CONTRACTOR, OD_SELECT" at bounding box center [401, 217] width 390 height 16
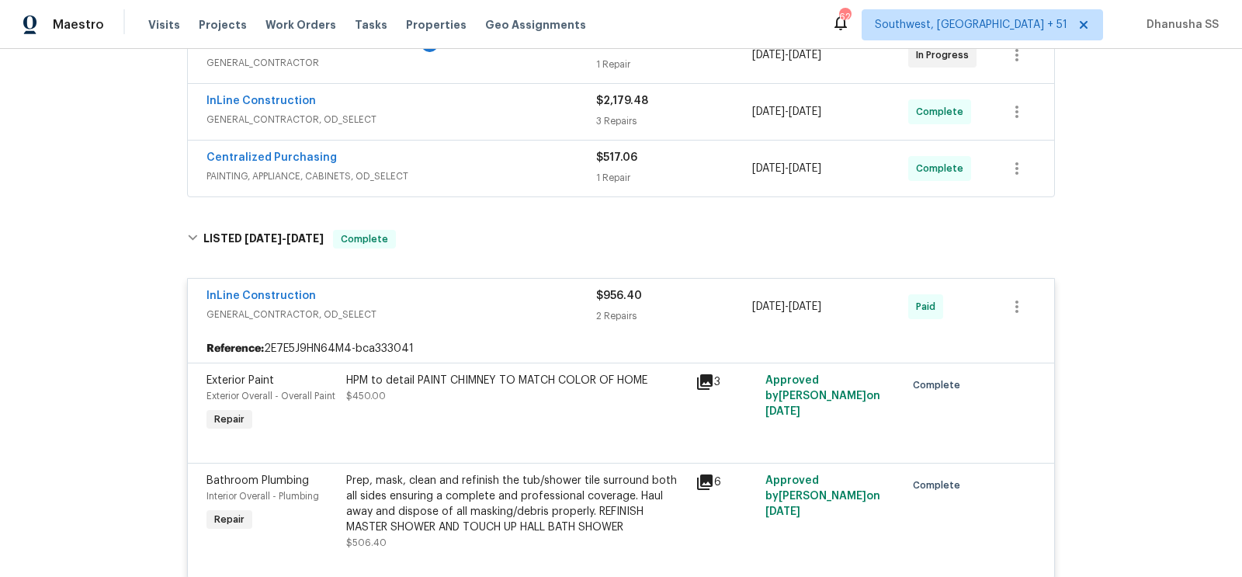
scroll to position [317, 0]
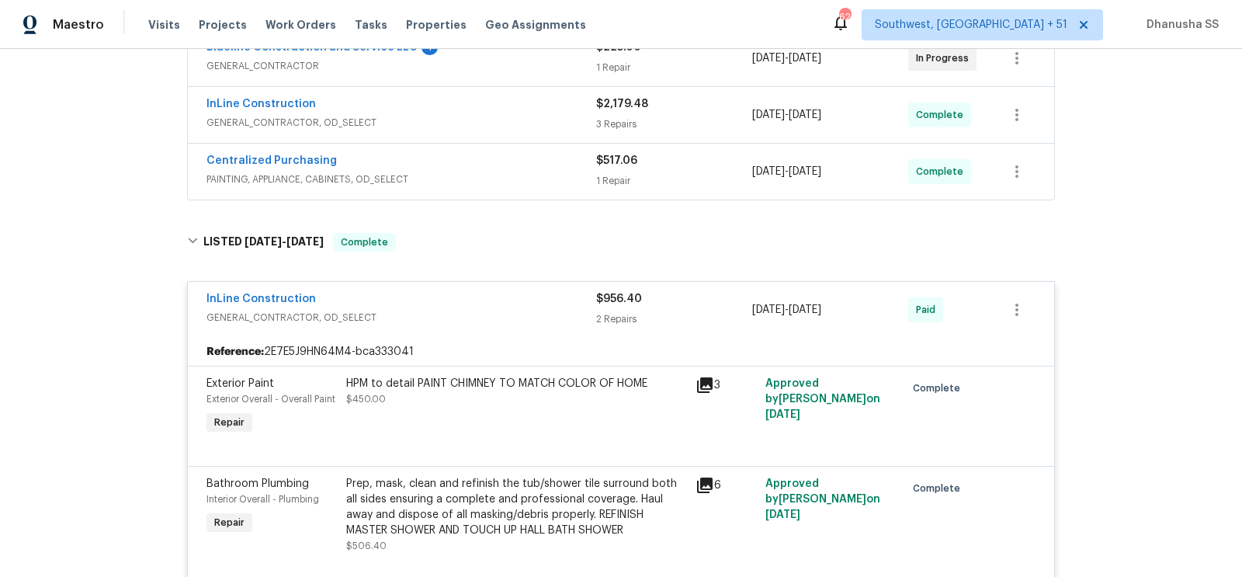
click at [502, 167] on div "Centralized Purchasing" at bounding box center [401, 162] width 390 height 19
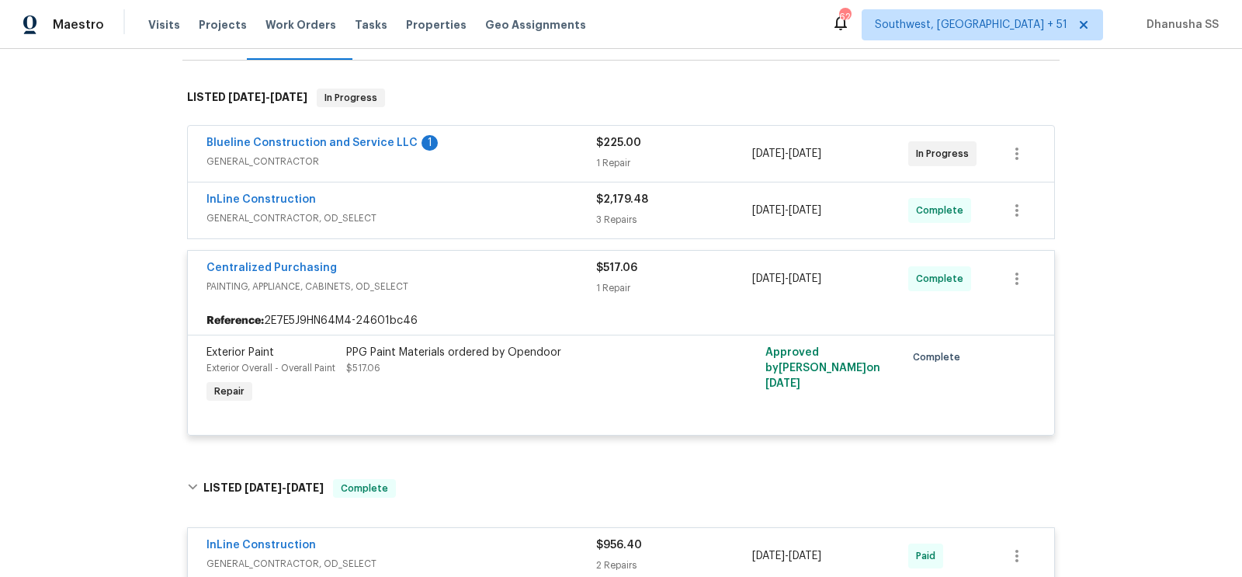
scroll to position [210, 0]
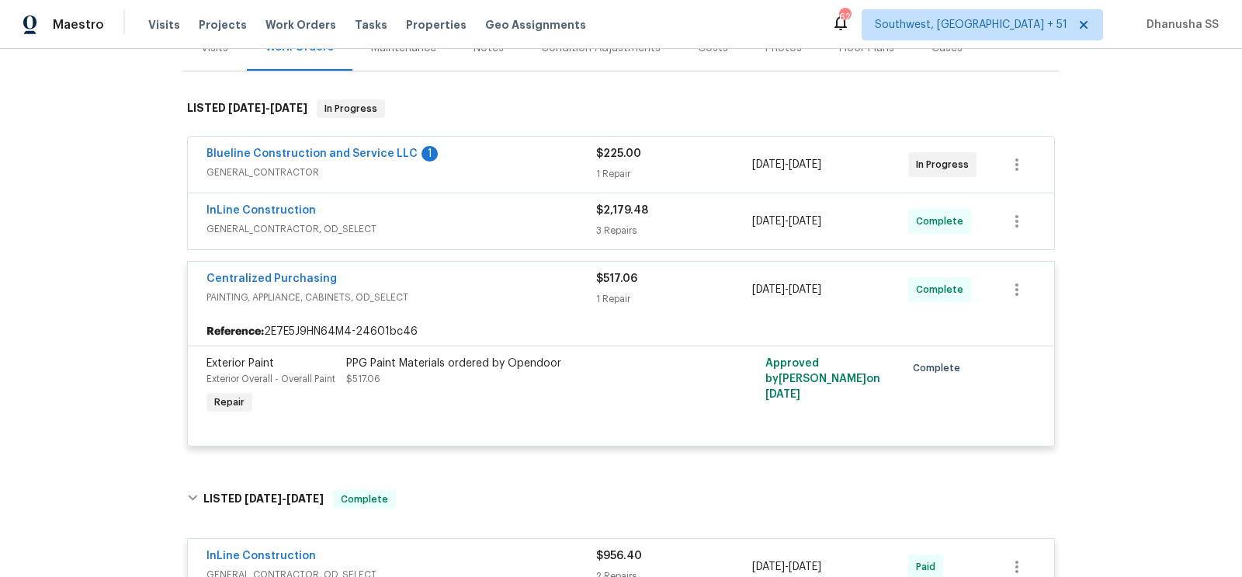
click at [545, 213] on div "InLine Construction" at bounding box center [401, 212] width 390 height 19
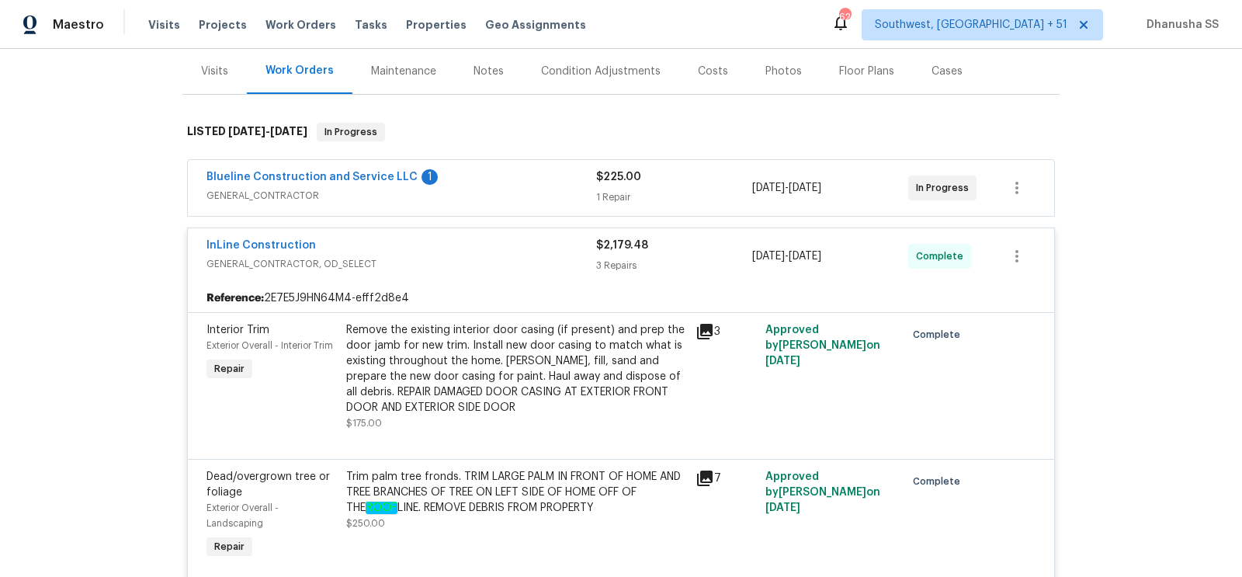
scroll to position [160, 0]
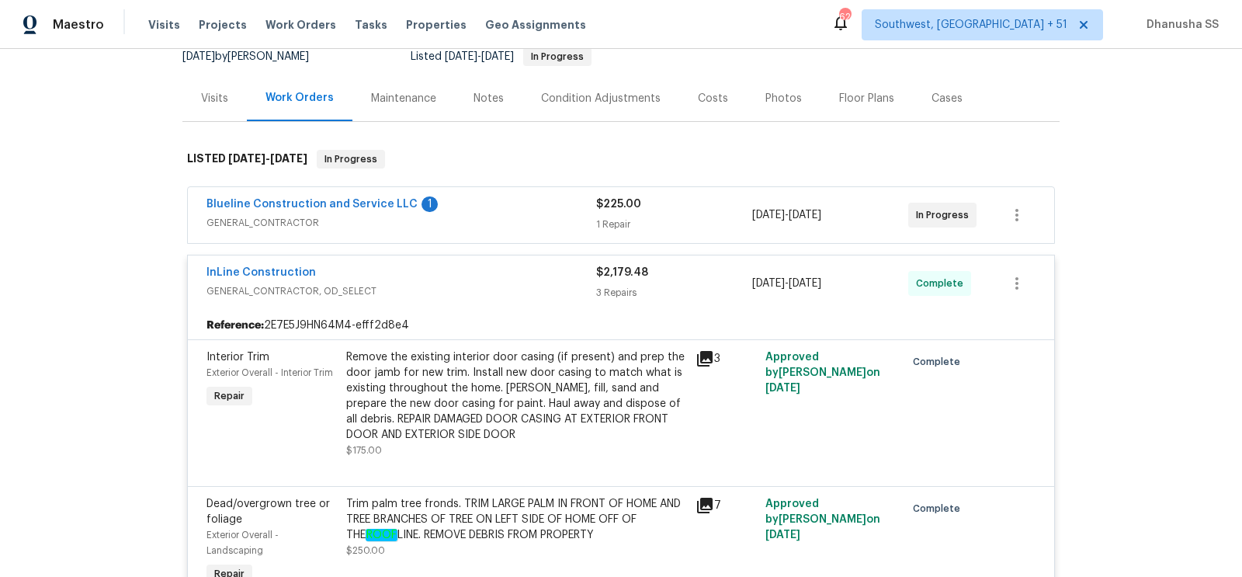
click at [548, 220] on span "GENERAL_CONTRACTOR" at bounding box center [401, 223] width 390 height 16
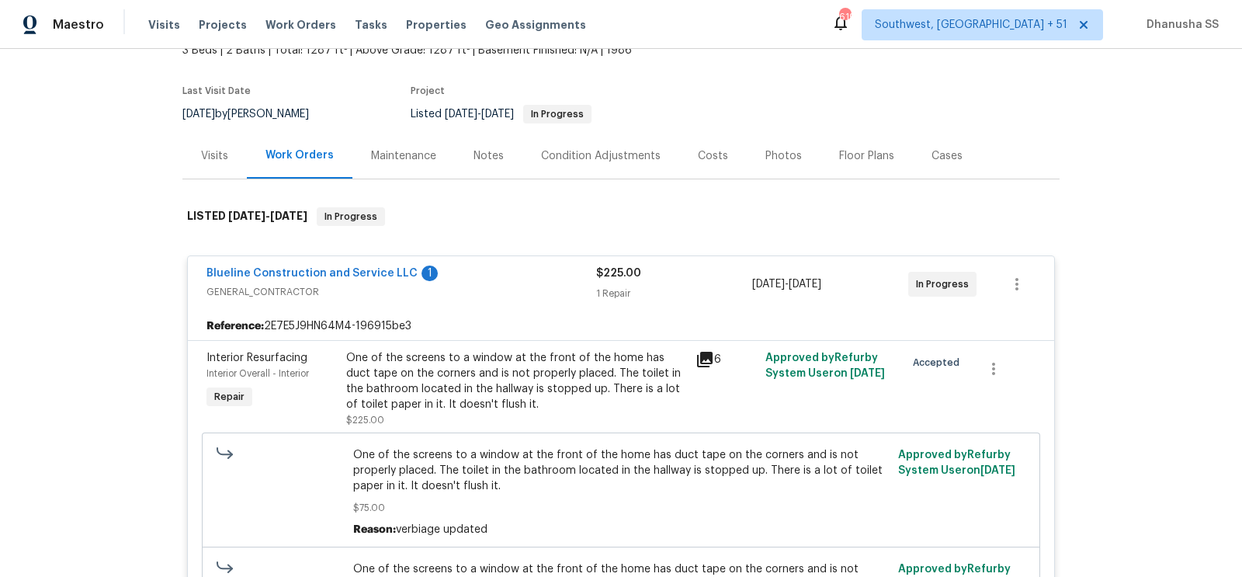
scroll to position [0, 0]
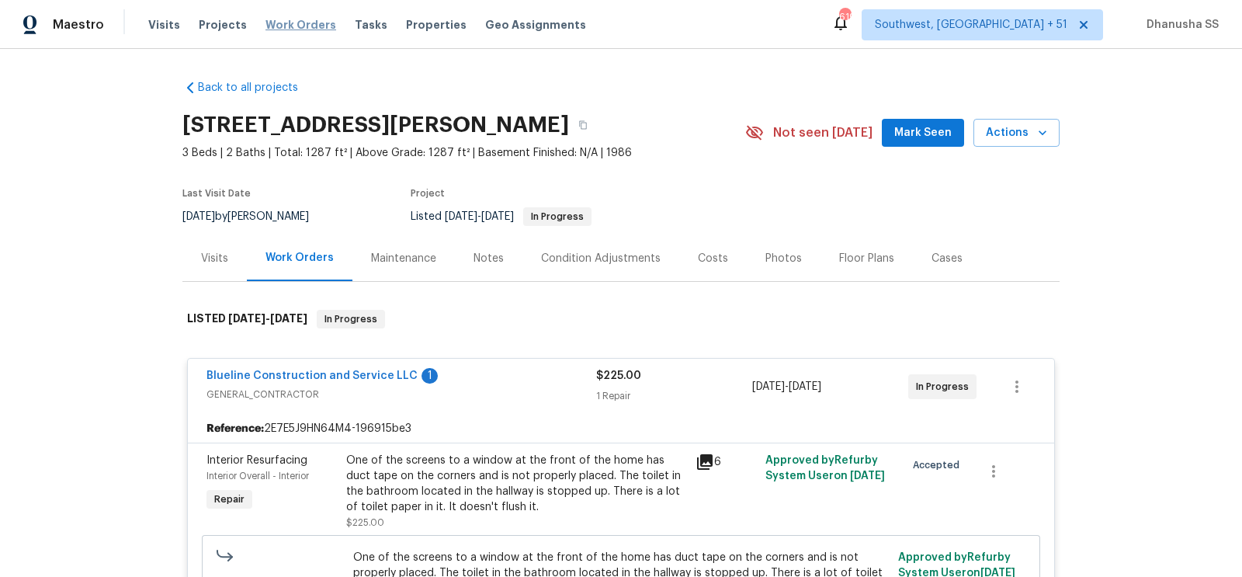
click at [288, 18] on span "Work Orders" at bounding box center [300, 25] width 71 height 16
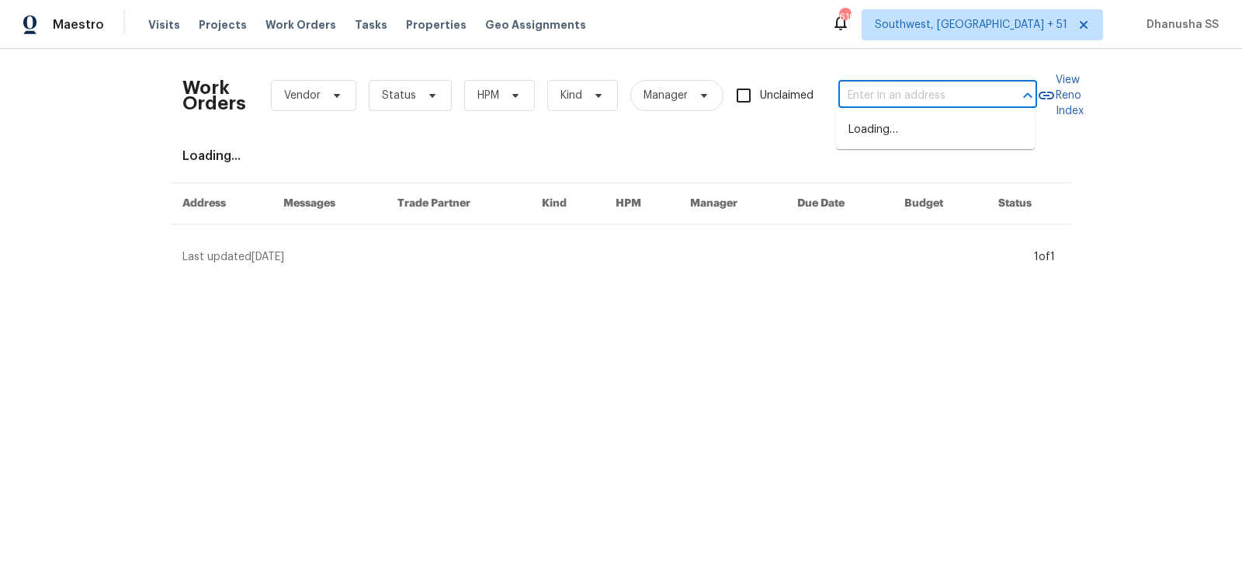
click at [912, 104] on input "text" at bounding box center [915, 96] width 155 height 24
paste input "[STREET_ADDRESS]"
type input "[STREET_ADDRESS]"
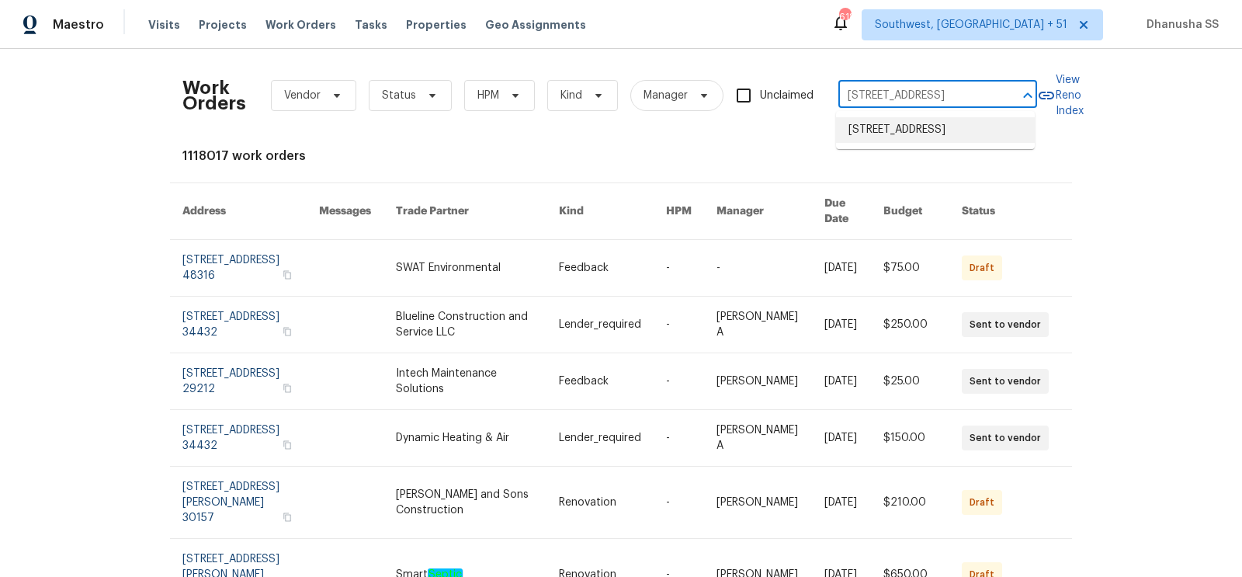
click at [959, 124] on li "[STREET_ADDRESS]" at bounding box center [935, 130] width 199 height 26
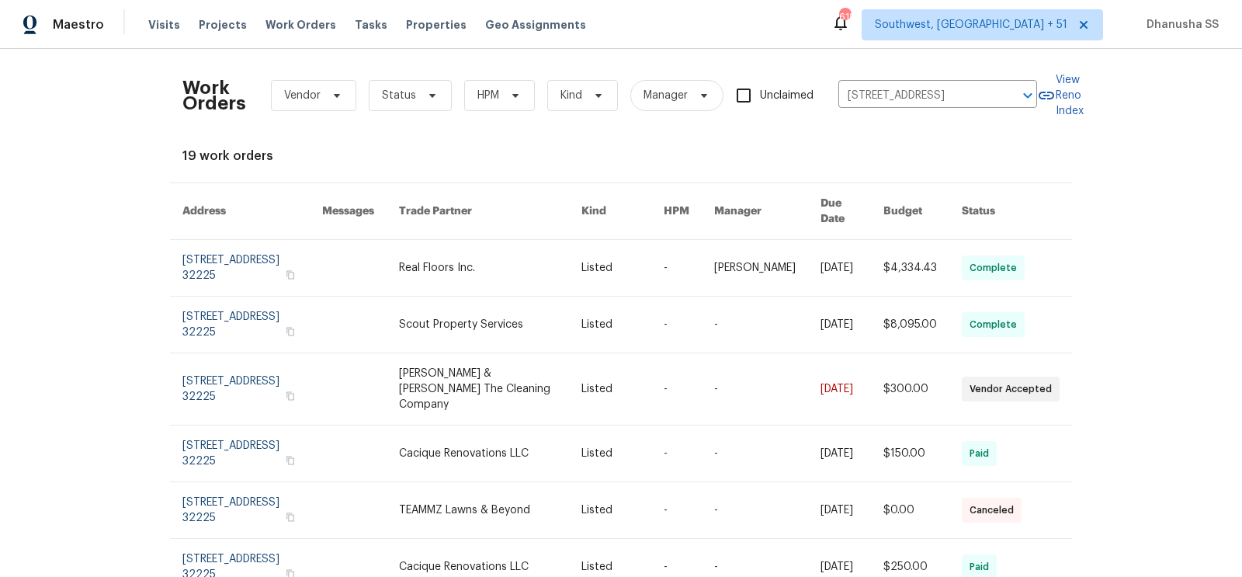
click at [426, 262] on link at bounding box center [490, 268] width 183 height 56
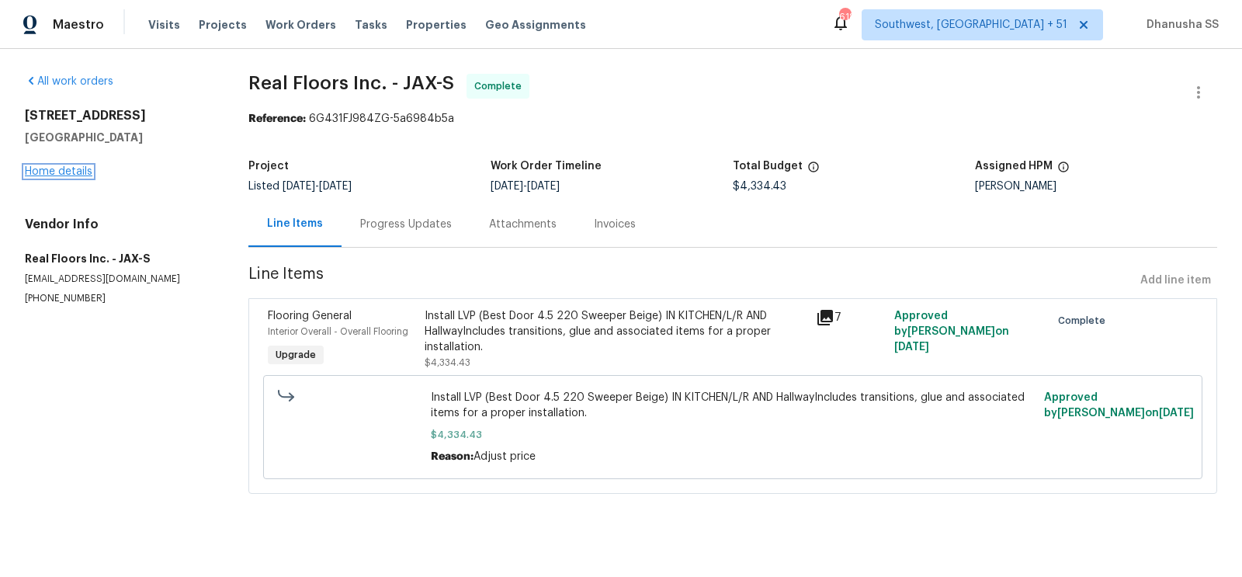
click at [45, 169] on link "Home details" at bounding box center [59, 171] width 68 height 11
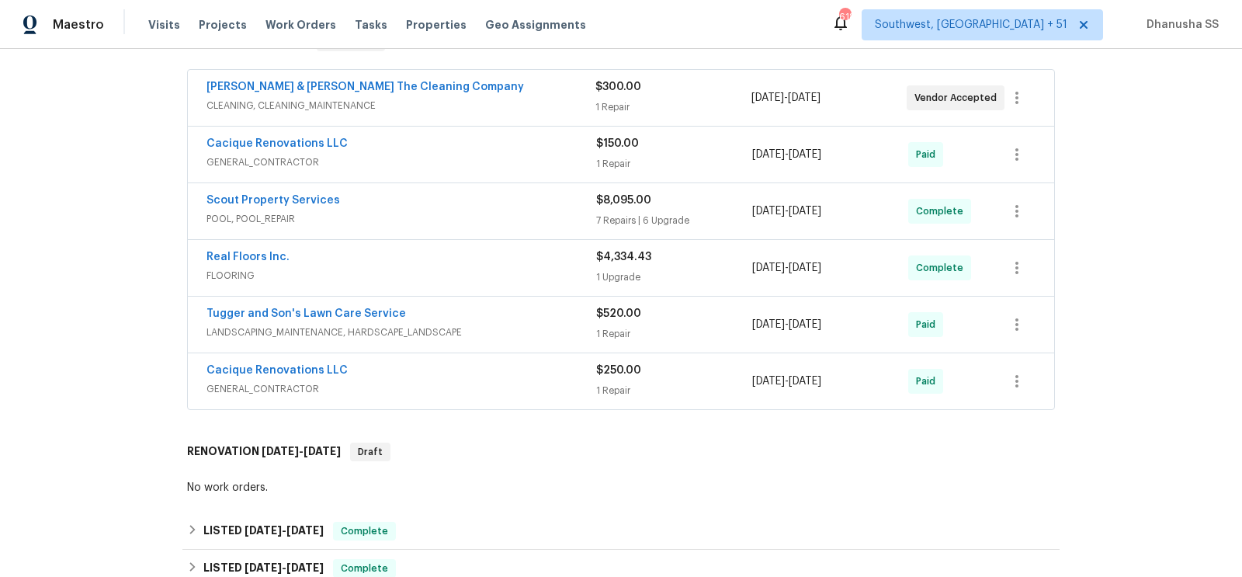
scroll to position [300, 0]
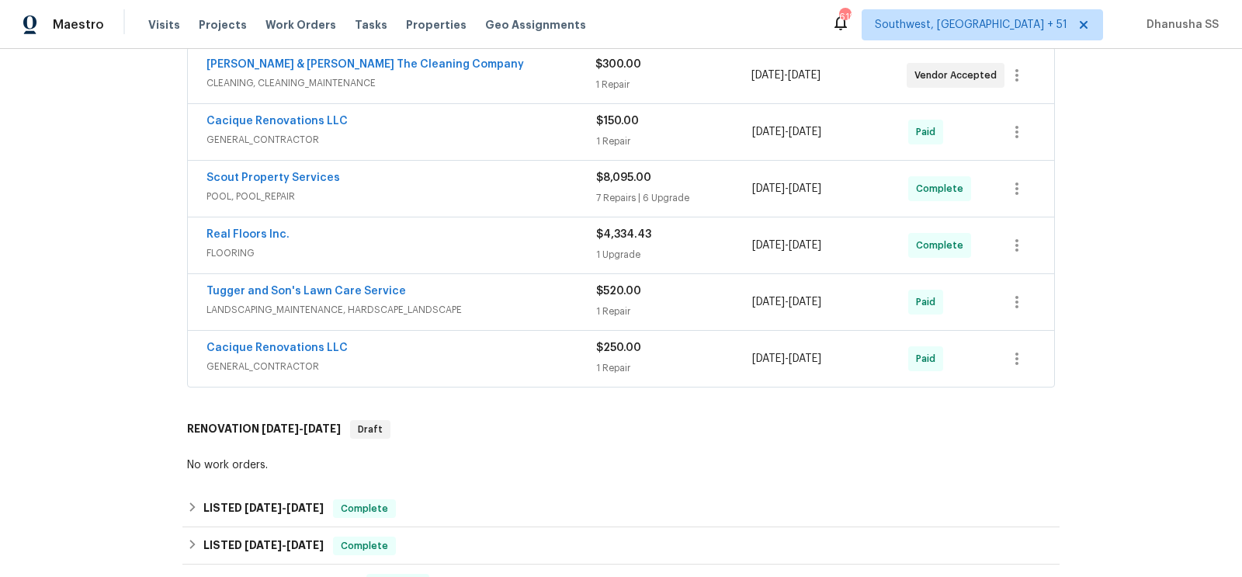
click at [506, 333] on div "Cacique Renovations LLC GENERAL_CONTRACTOR $250.00 1 Repair [DATE] - [DATE] Paid" at bounding box center [621, 359] width 866 height 56
click at [528, 365] on span "GENERAL_CONTRACTOR" at bounding box center [401, 366] width 390 height 16
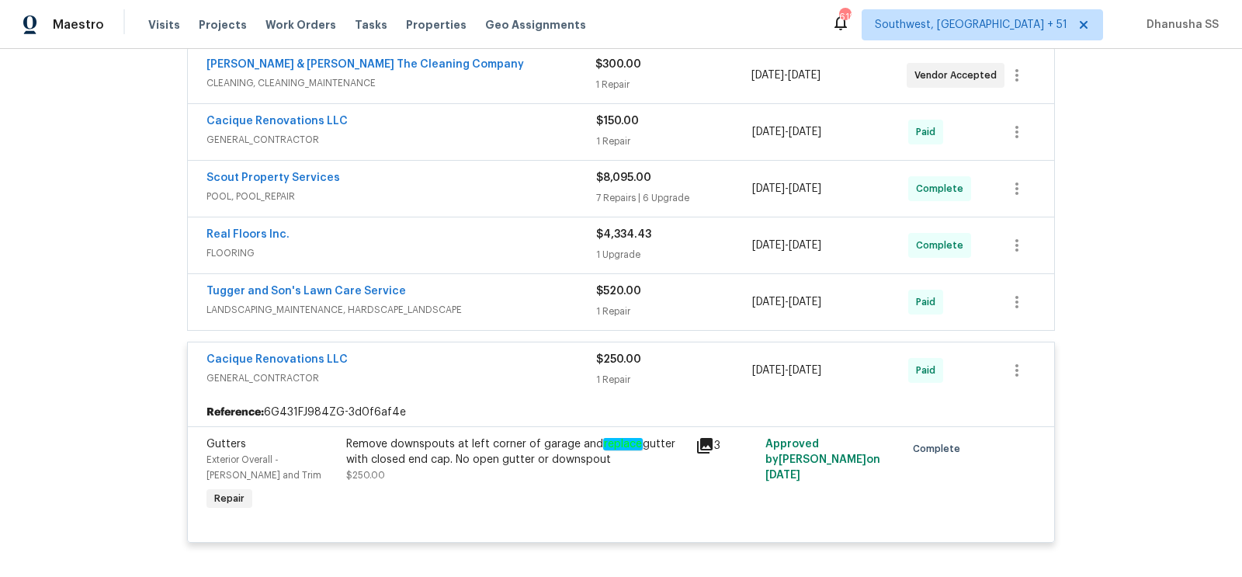
click at [500, 245] on span "FLOORING" at bounding box center [401, 253] width 390 height 16
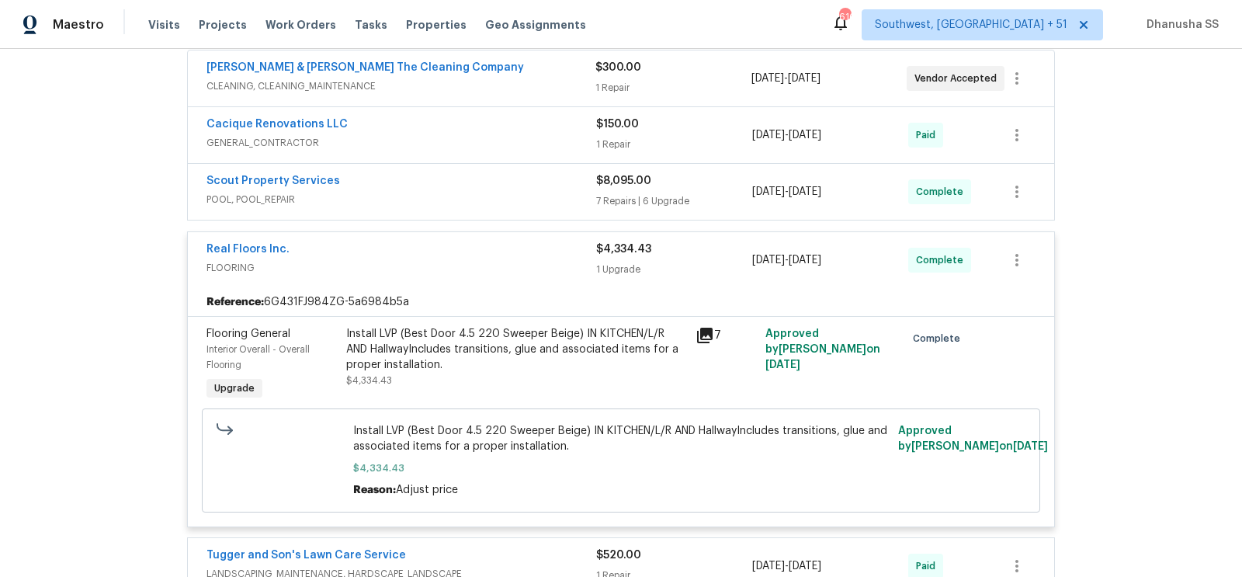
scroll to position [299, 0]
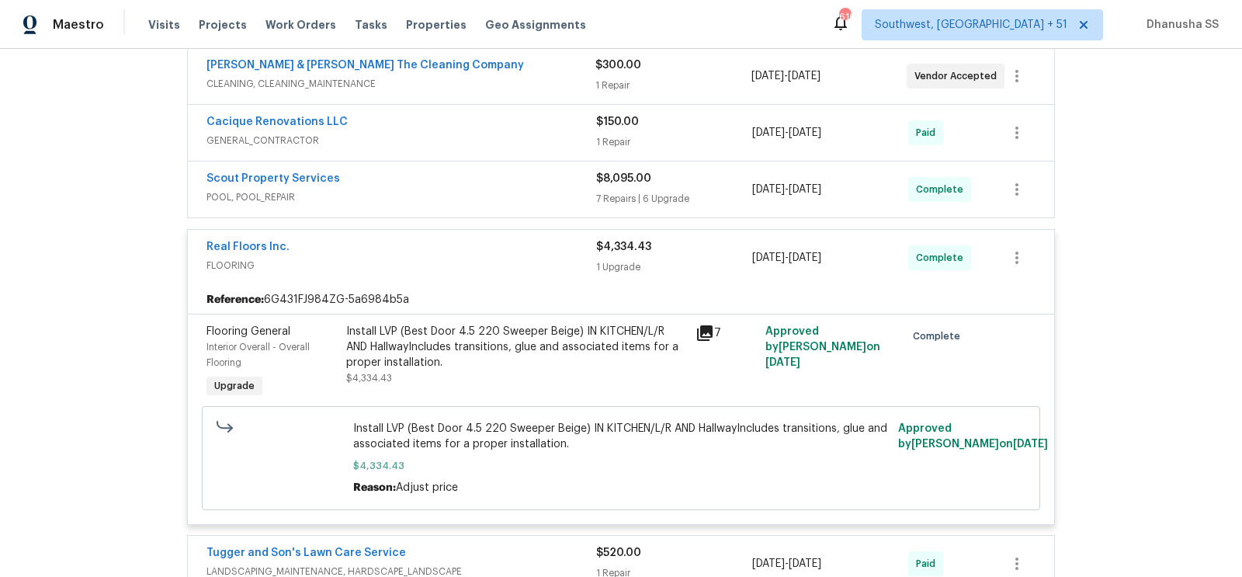
click at [462, 362] on div "Install LVP (Best Door 4.5 220 Sweeper Beige) IN KITCHEN/L/R AND HallwayInclude…" at bounding box center [516, 347] width 340 height 47
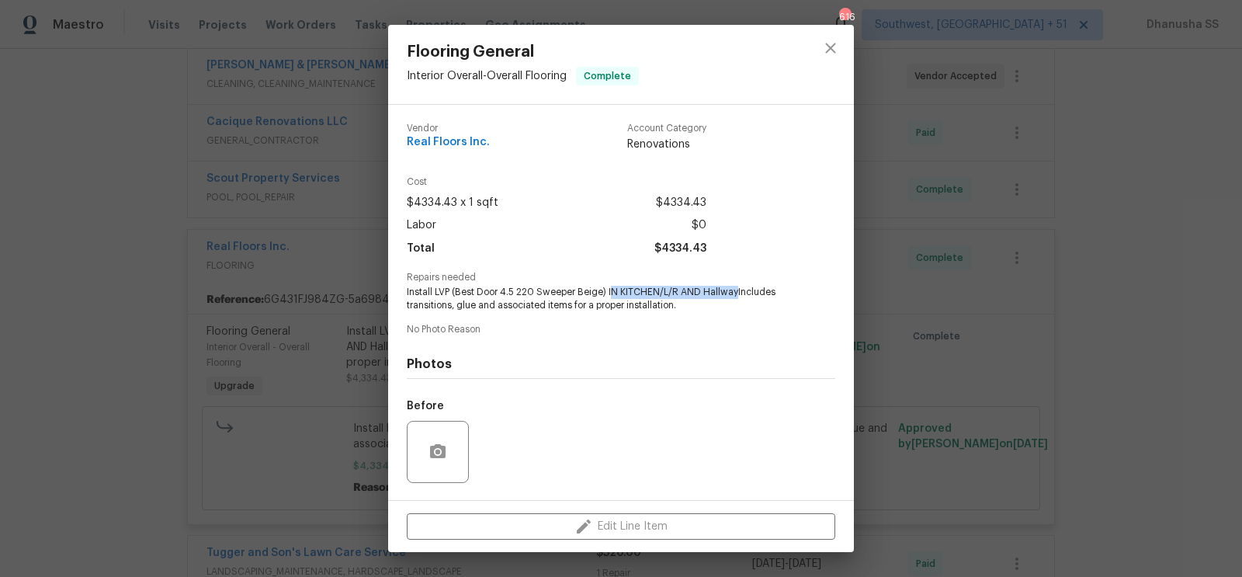
drag, startPoint x: 608, startPoint y: 294, endPoint x: 733, endPoint y: 294, distance: 124.9
click at [733, 294] on span "Install LVP (Best Door 4.5 220 Sweeper Beige) IN KITCHEN/L/R AND HallwayInclude…" at bounding box center [600, 299] width 386 height 26
copy span "N KITCHEN/L/R AND Hallway"
click at [829, 40] on icon "close" at bounding box center [830, 48] width 19 height 19
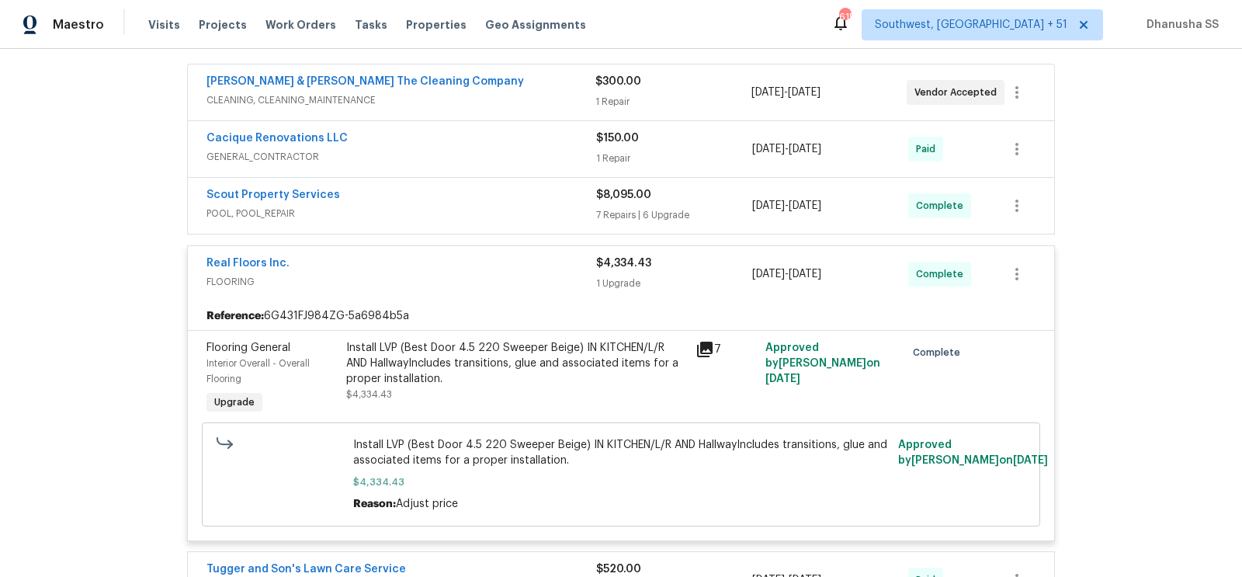
scroll to position [285, 0]
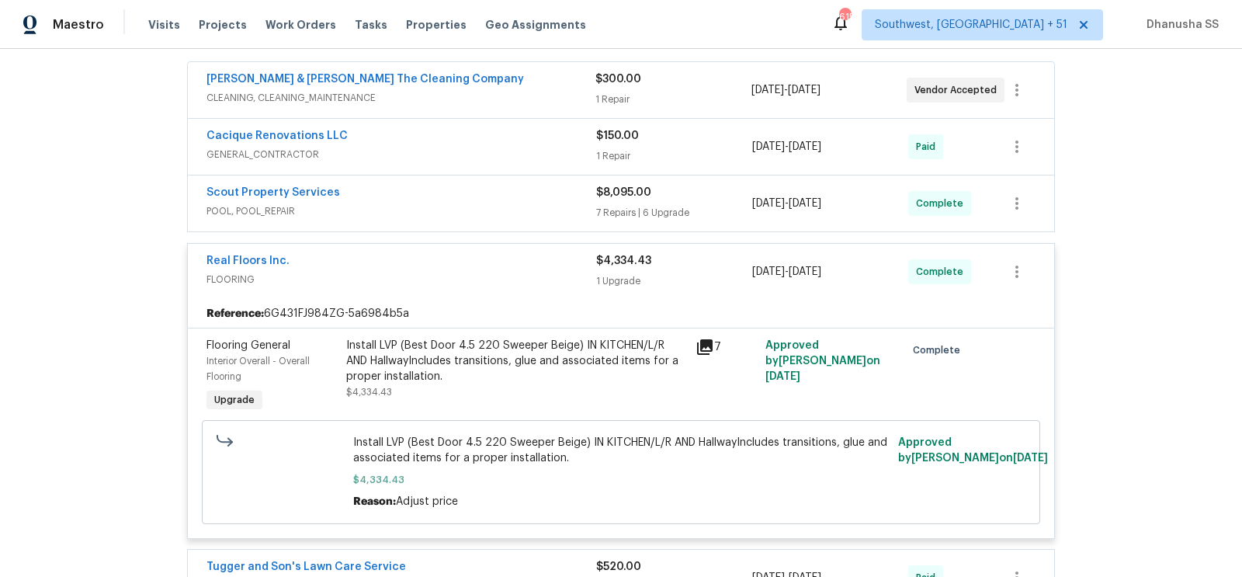
click at [523, 213] on span "POOL, POOL_REPAIR" at bounding box center [401, 211] width 390 height 16
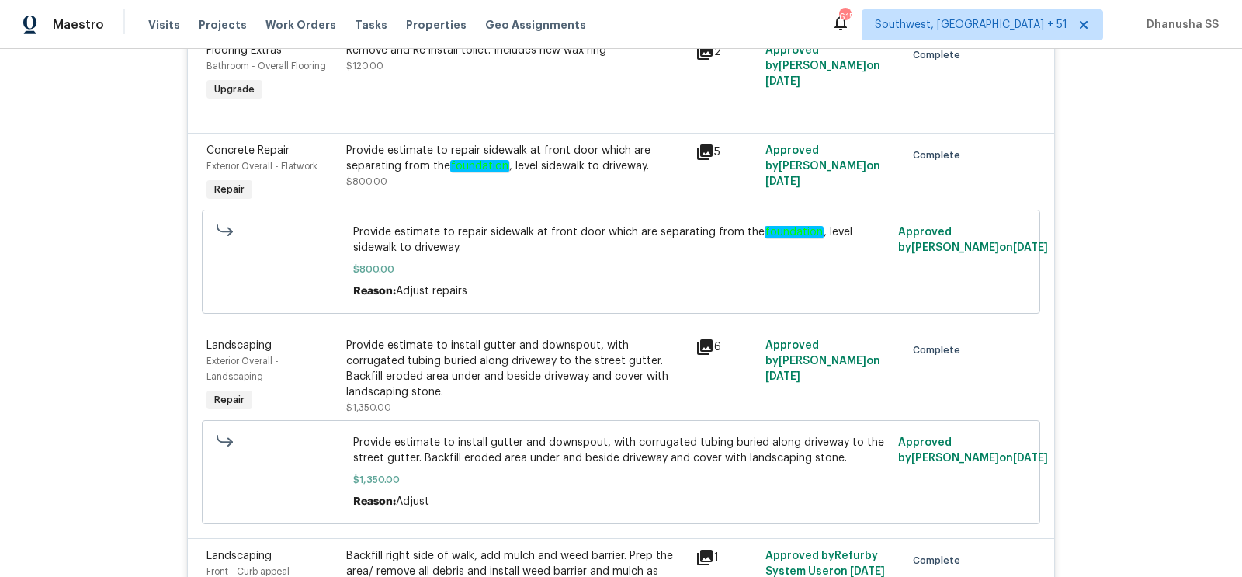
scroll to position [615, 0]
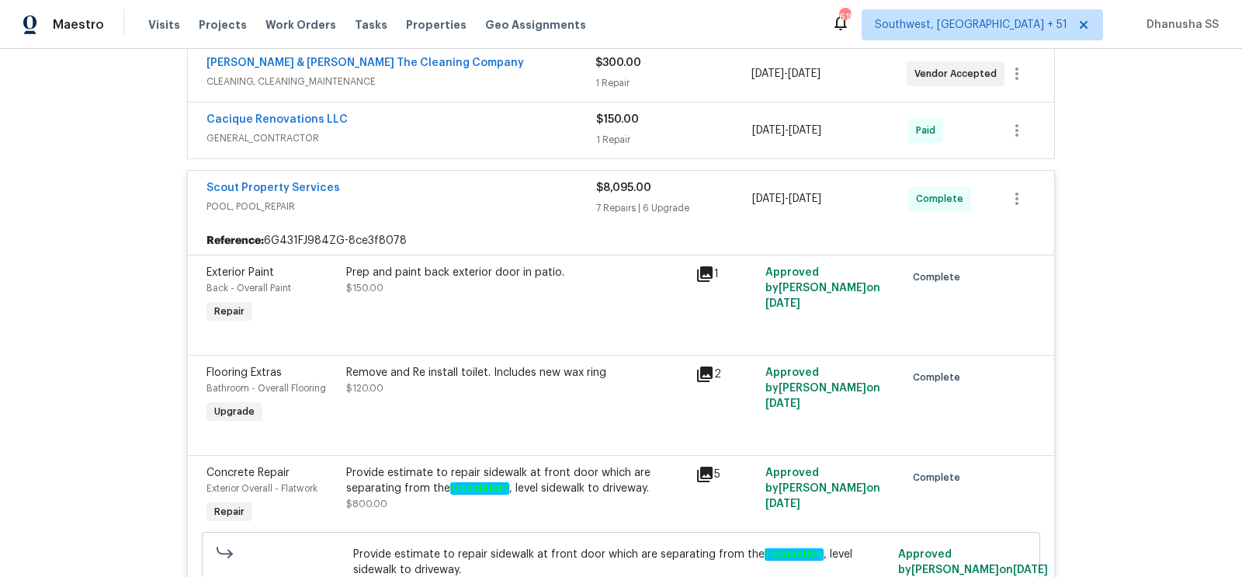
click at [518, 126] on div "Cacique Renovations LLC" at bounding box center [401, 121] width 390 height 19
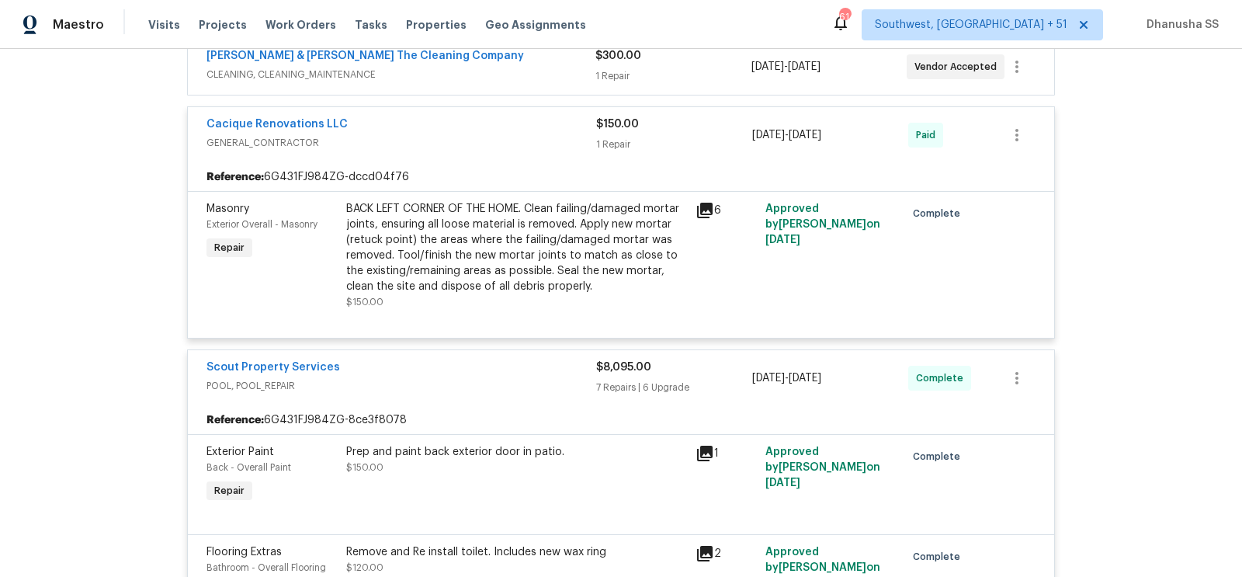
scroll to position [0, 0]
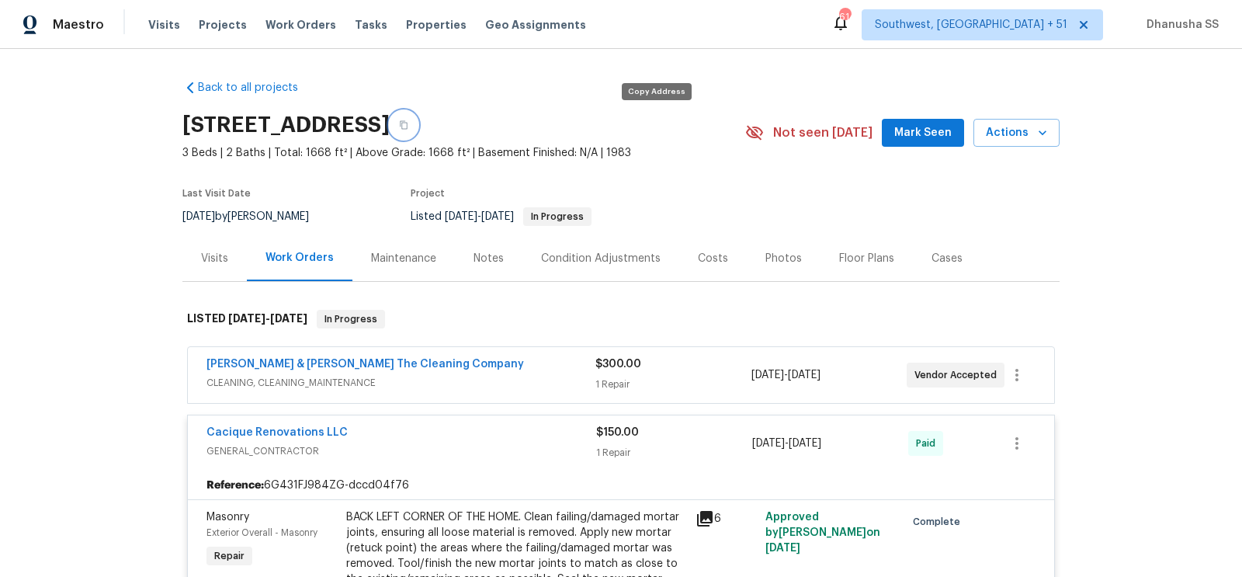
click at [408, 129] on icon "button" at bounding box center [403, 124] width 9 height 9
click at [274, 11] on div "Visits Projects Work Orders Tasks Properties Geo Assignments" at bounding box center [376, 24] width 456 height 31
click at [277, 18] on span "Work Orders" at bounding box center [300, 25] width 71 height 16
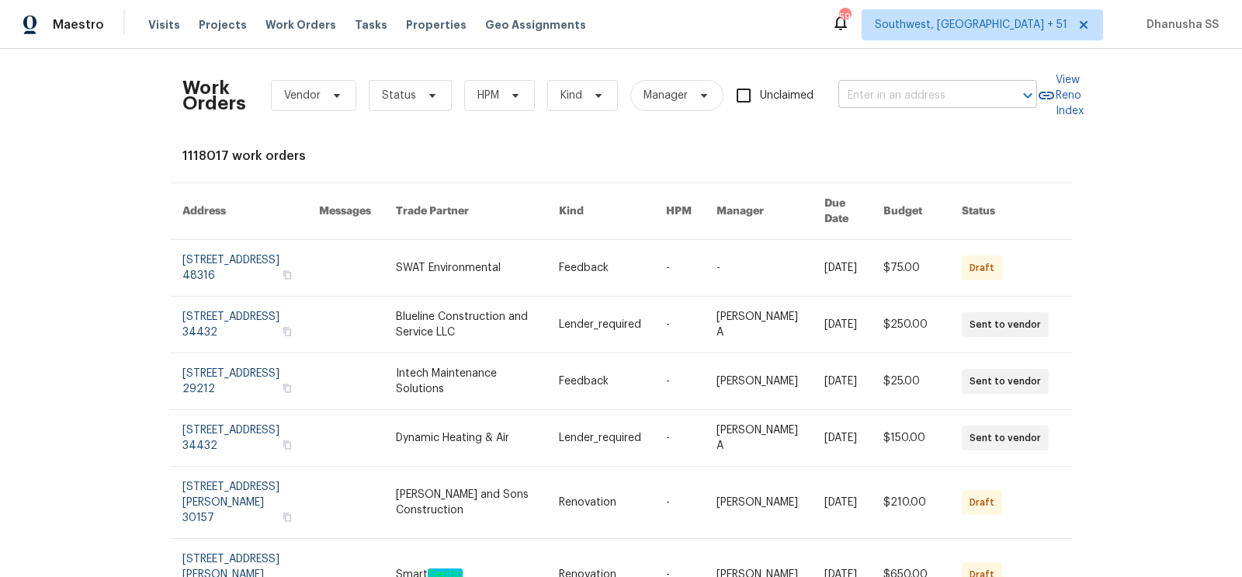
click at [893, 94] on input "text" at bounding box center [915, 96] width 155 height 24
paste input "[STREET_ADDRESS]"
type input "[STREET_ADDRESS]"
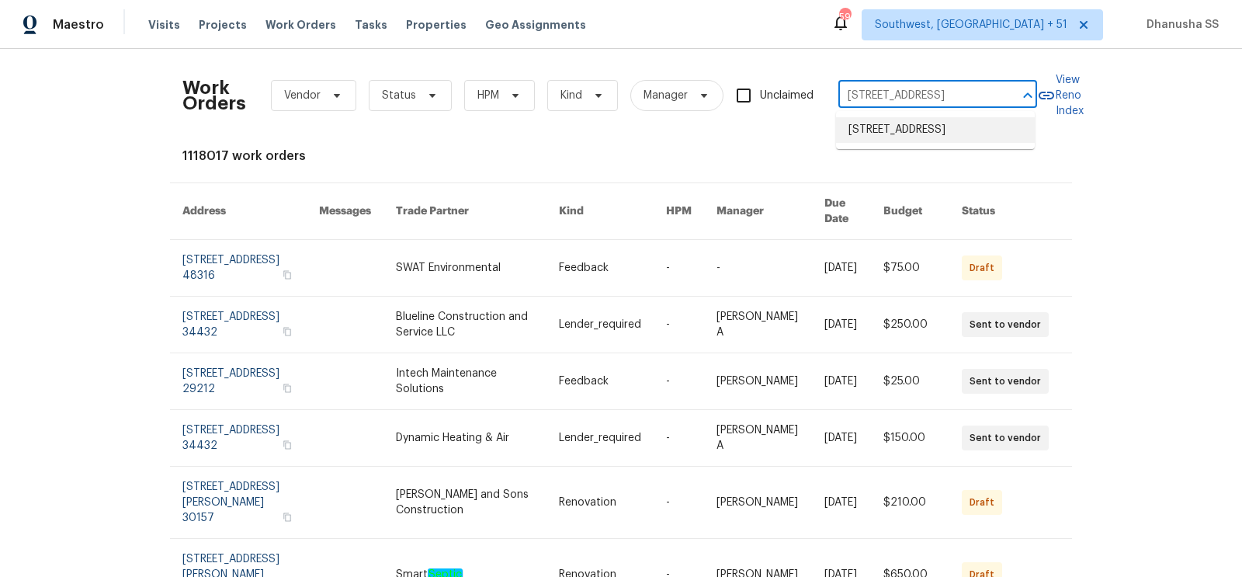
click at [905, 133] on li "[STREET_ADDRESS]" at bounding box center [935, 130] width 199 height 26
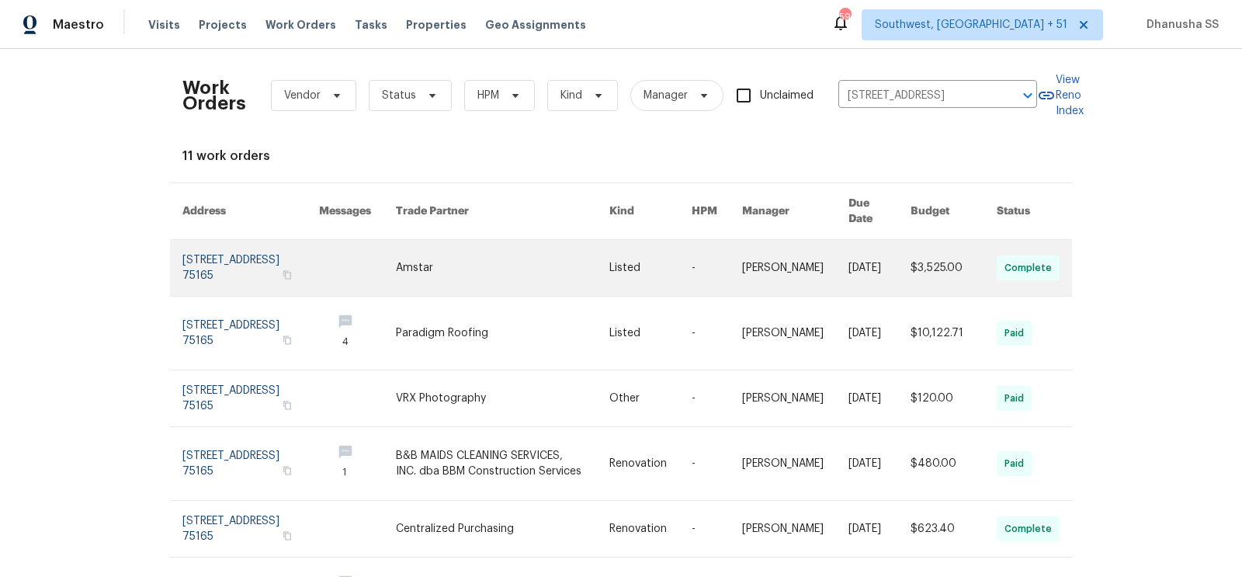
click at [749, 240] on link at bounding box center [795, 268] width 106 height 56
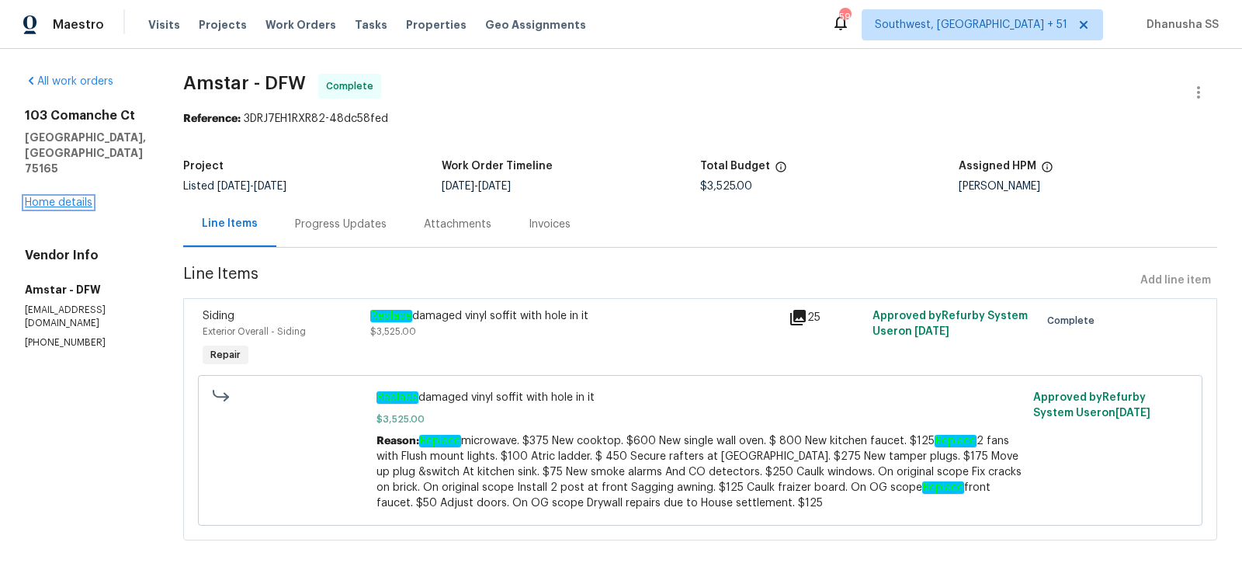
click at [66, 204] on link "Home details" at bounding box center [59, 202] width 68 height 11
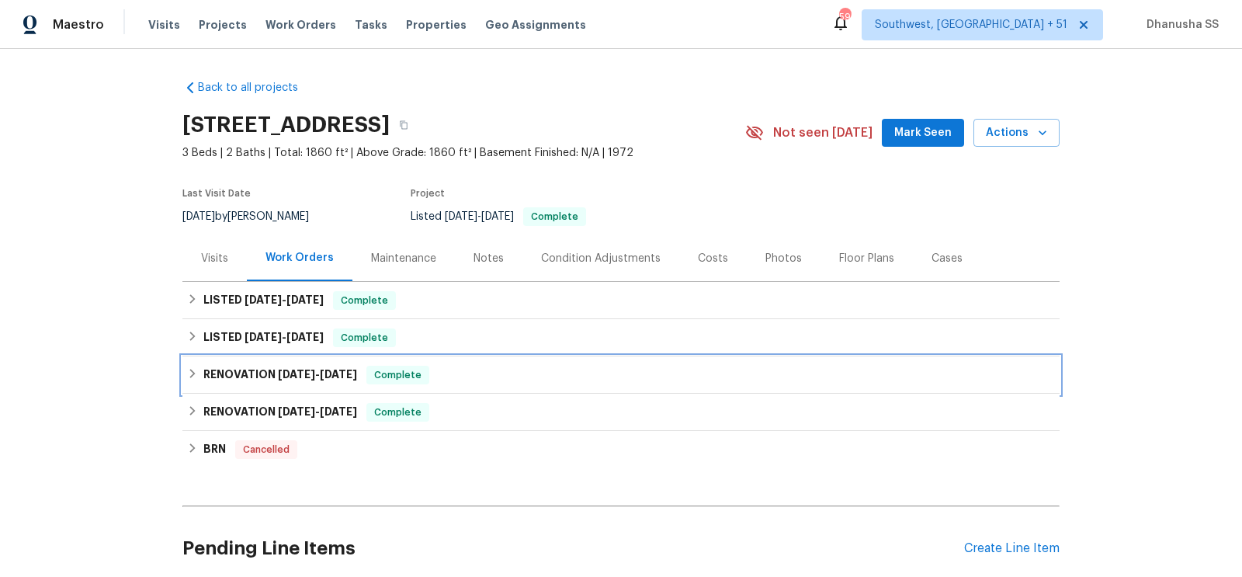
click at [473, 364] on div "RENOVATION [DATE] - [DATE] Complete" at bounding box center [620, 374] width 877 height 37
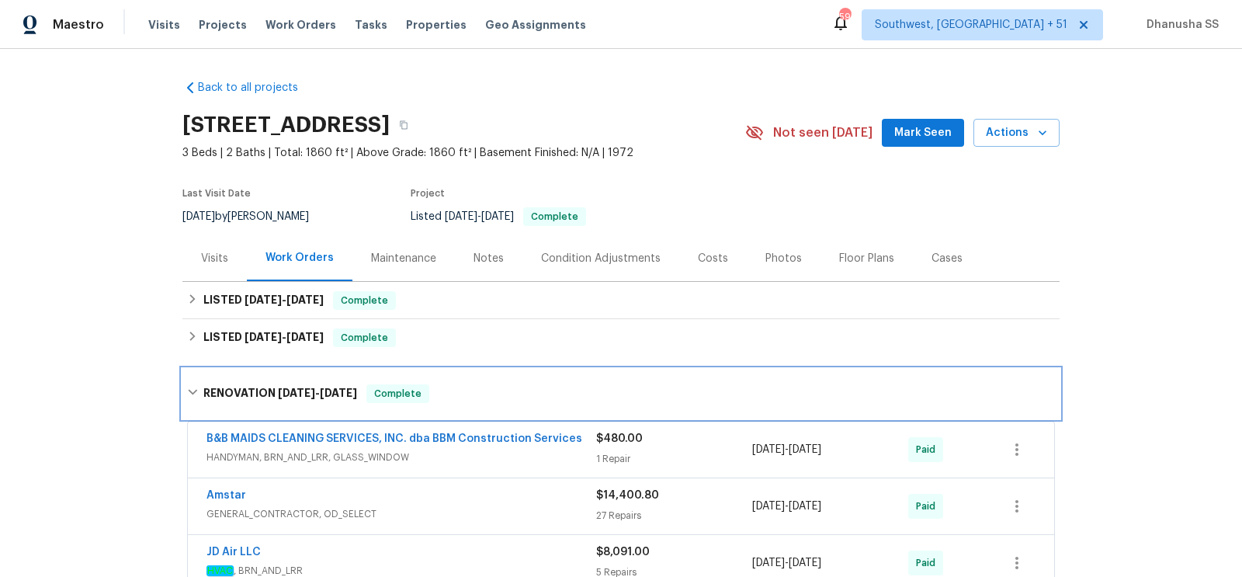
scroll to position [169, 0]
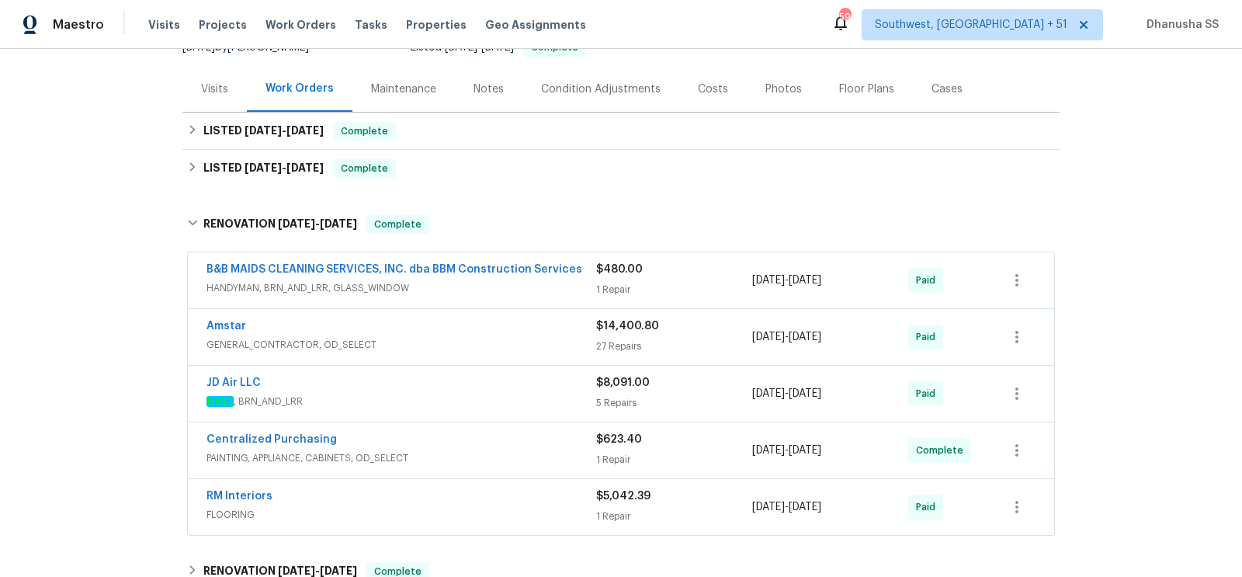
click at [498, 293] on span "HANDYMAN, BRN_AND_LRR, GLASS_WINDOW" at bounding box center [401, 288] width 390 height 16
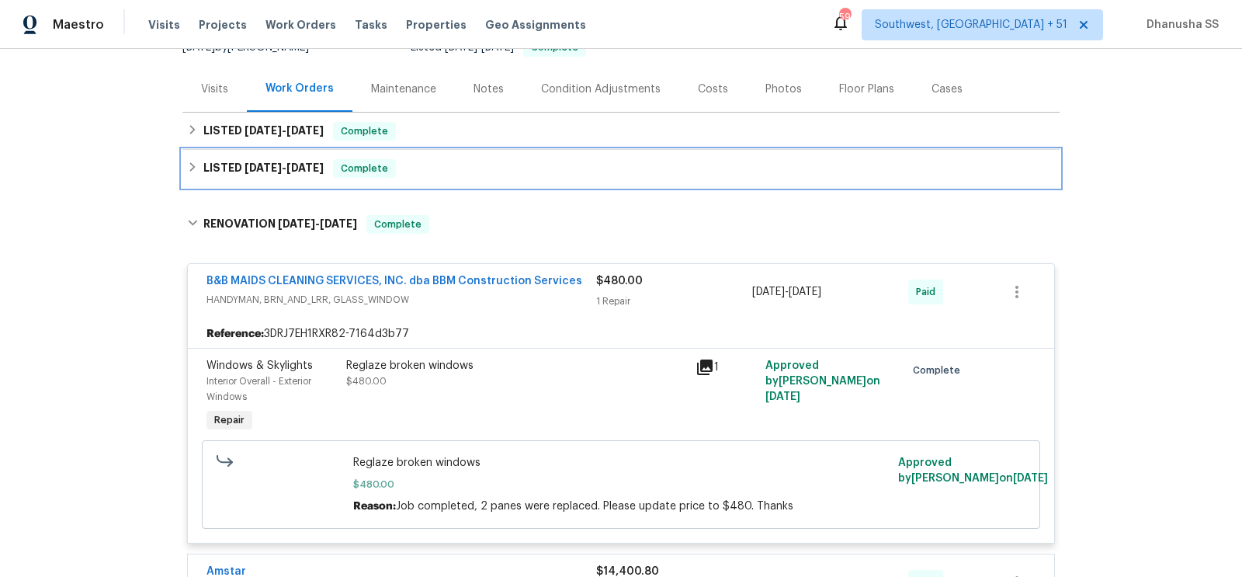
click at [486, 171] on div "LISTED [DATE] - [DATE] Complete" at bounding box center [621, 168] width 868 height 19
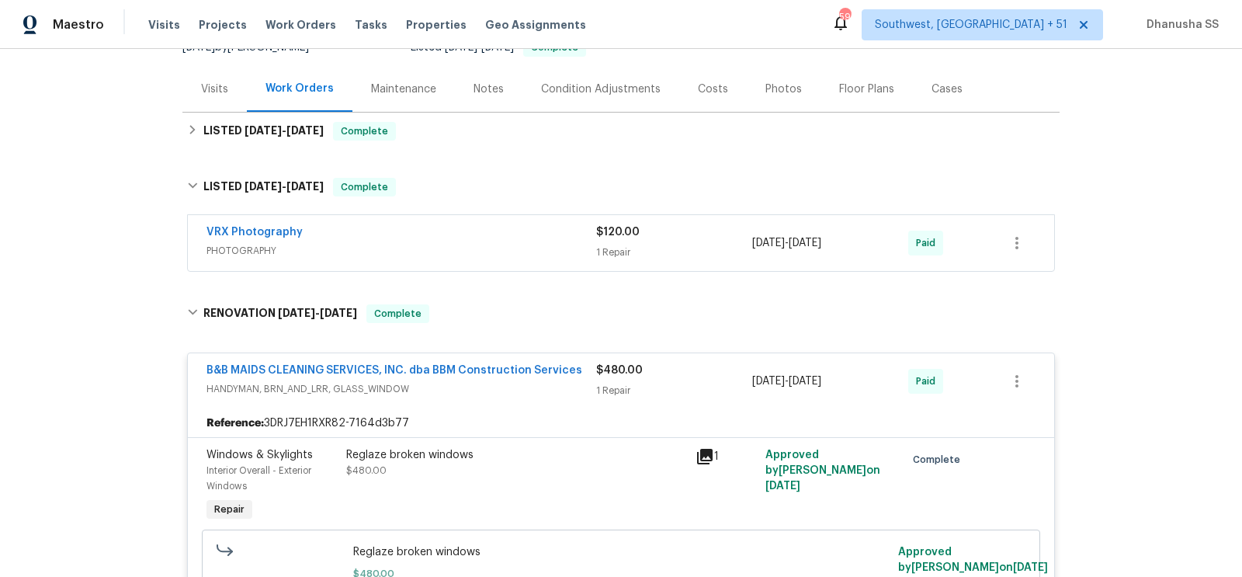
click at [542, 243] on span "PHOTOGRAPHY" at bounding box center [401, 251] width 390 height 16
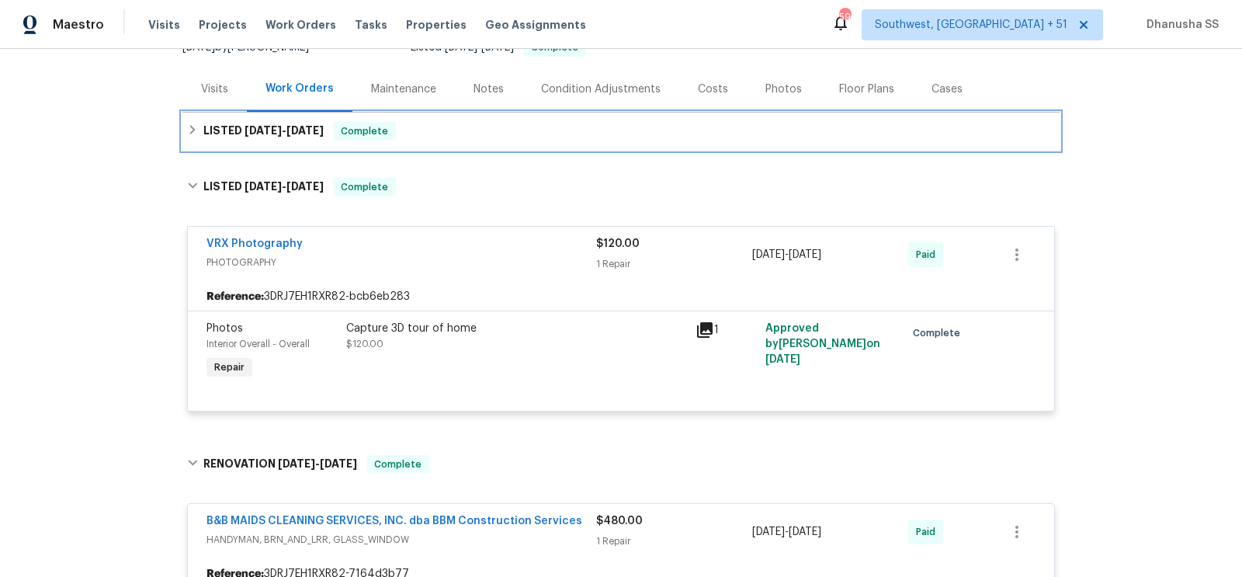
click at [481, 130] on div "LISTED [DATE] - [DATE] Complete" at bounding box center [621, 131] width 868 height 19
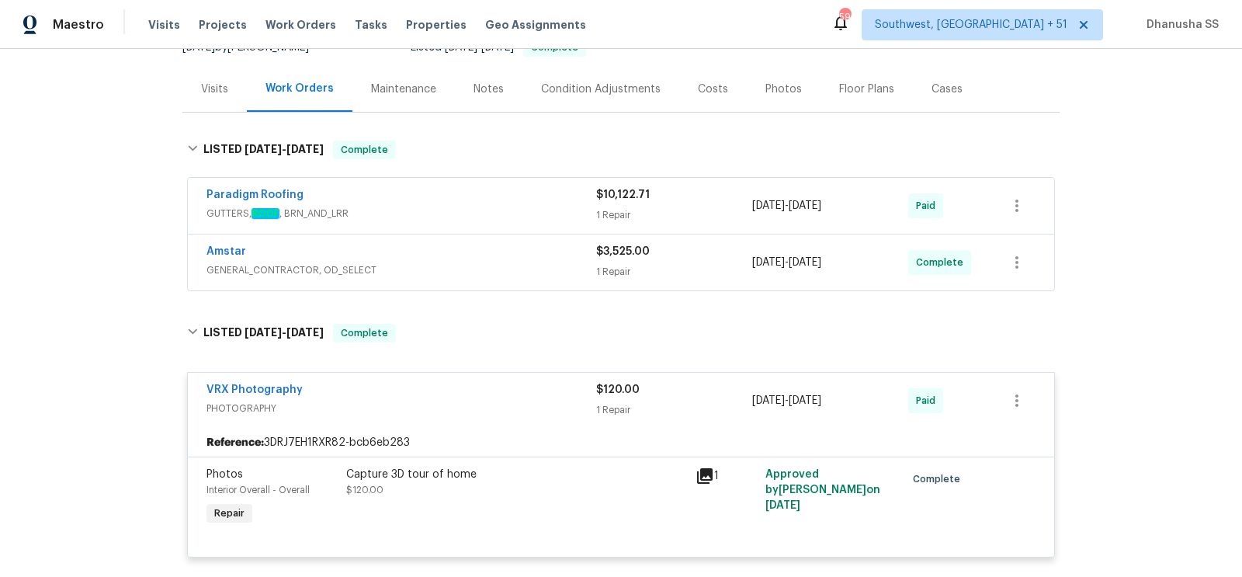
click at [518, 257] on div "Amstar" at bounding box center [401, 253] width 390 height 19
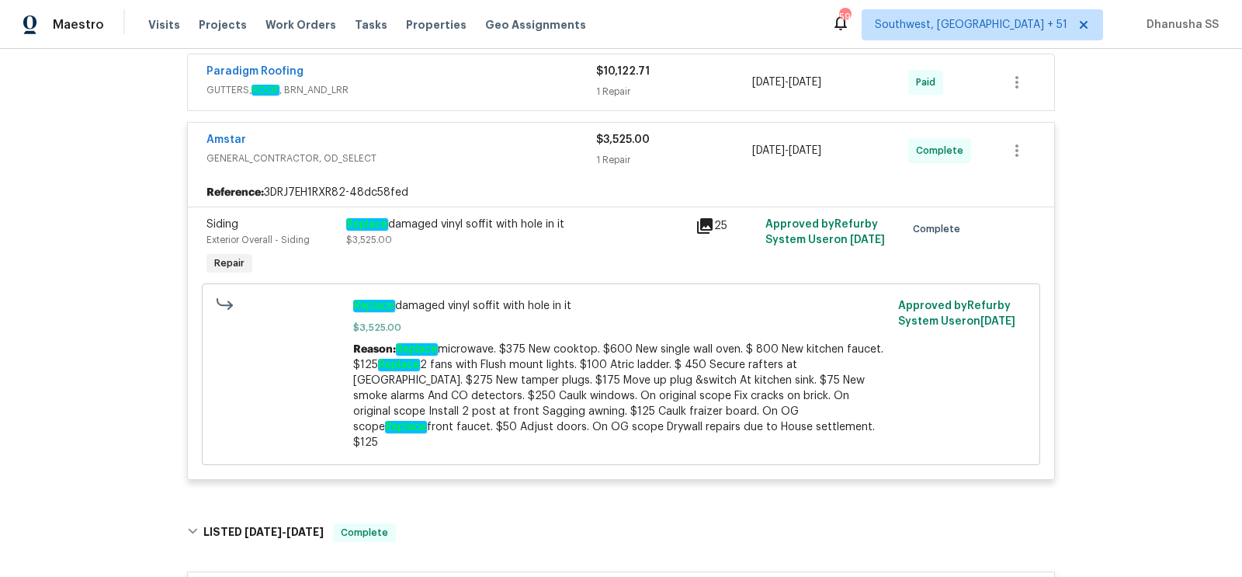
scroll to position [213, 0]
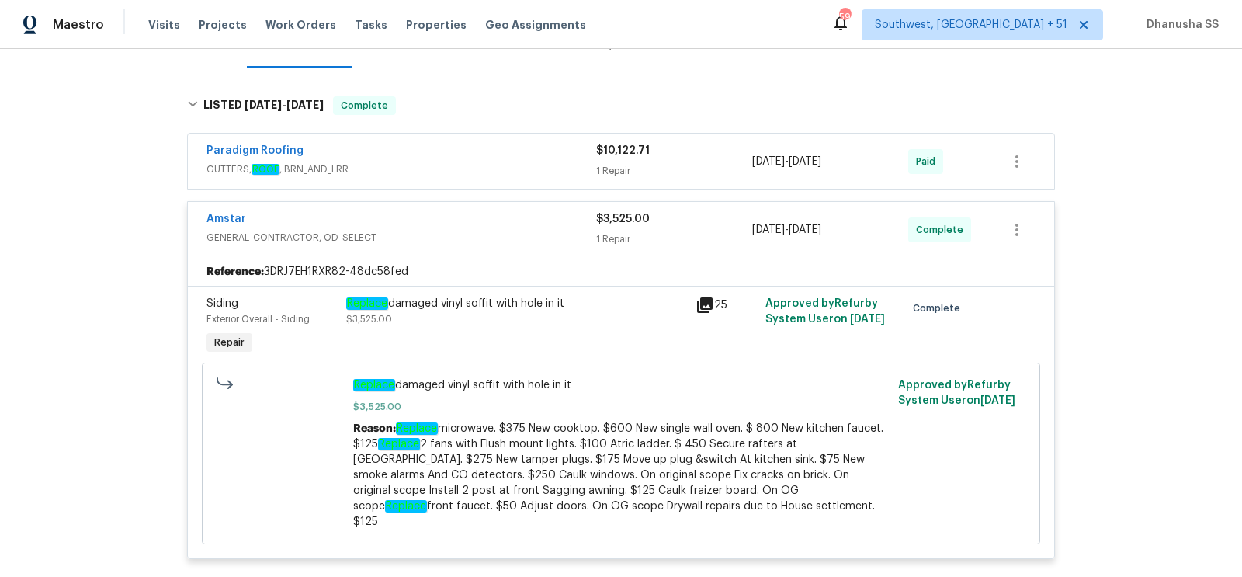
click at [462, 159] on div "Paradigm Roofing" at bounding box center [401, 152] width 390 height 19
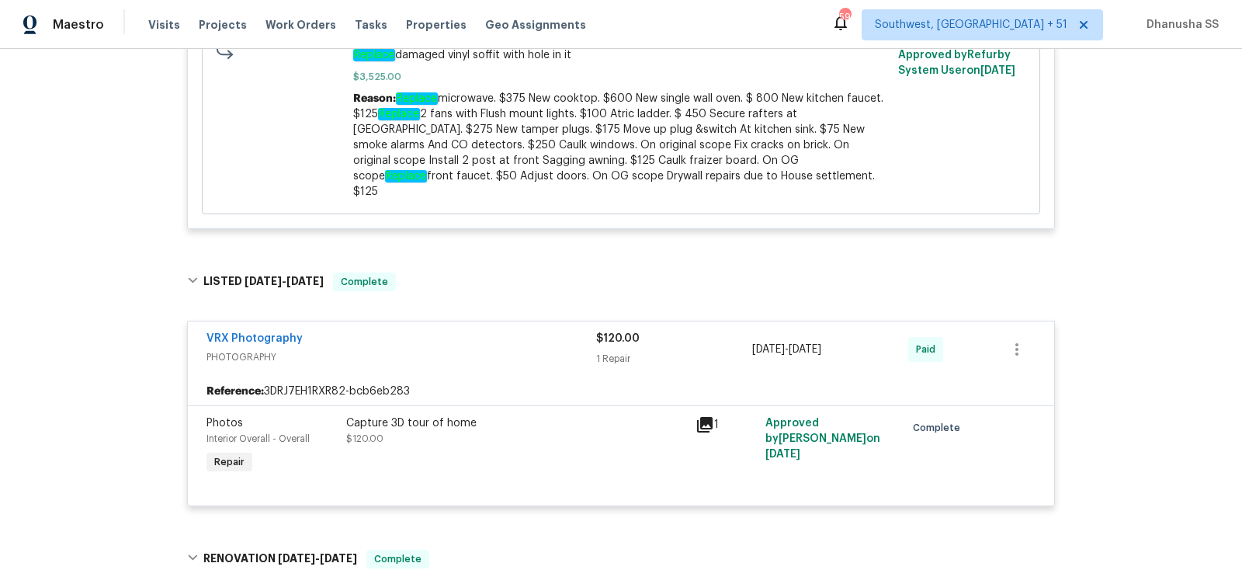
scroll to position [1687, 0]
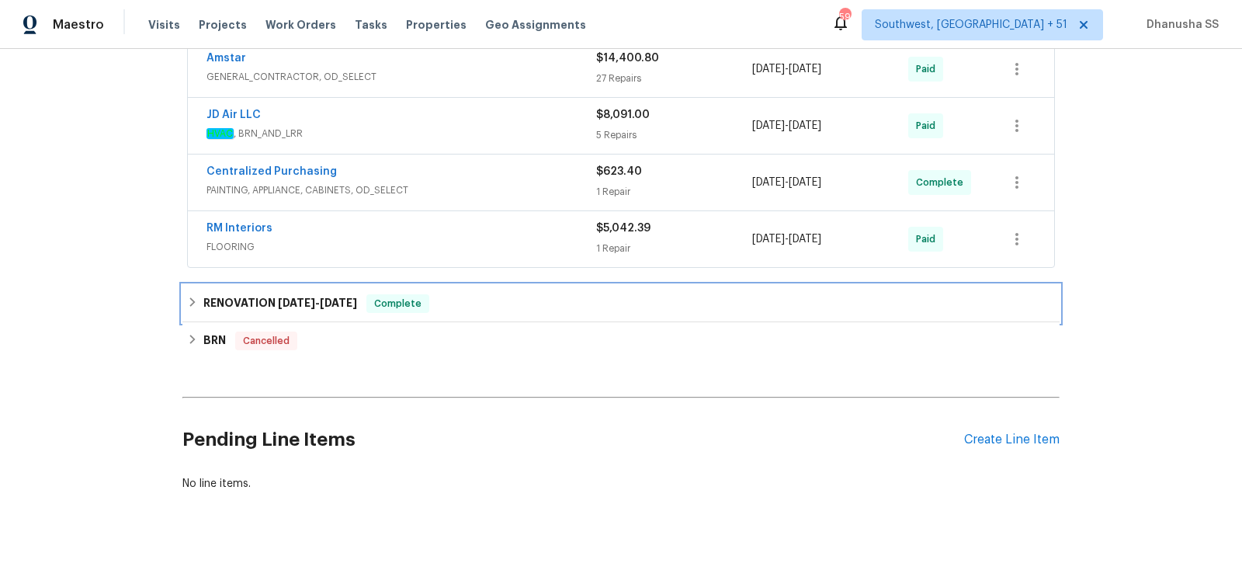
click at [459, 294] on div "RENOVATION [DATE] - [DATE] Complete" at bounding box center [621, 303] width 868 height 19
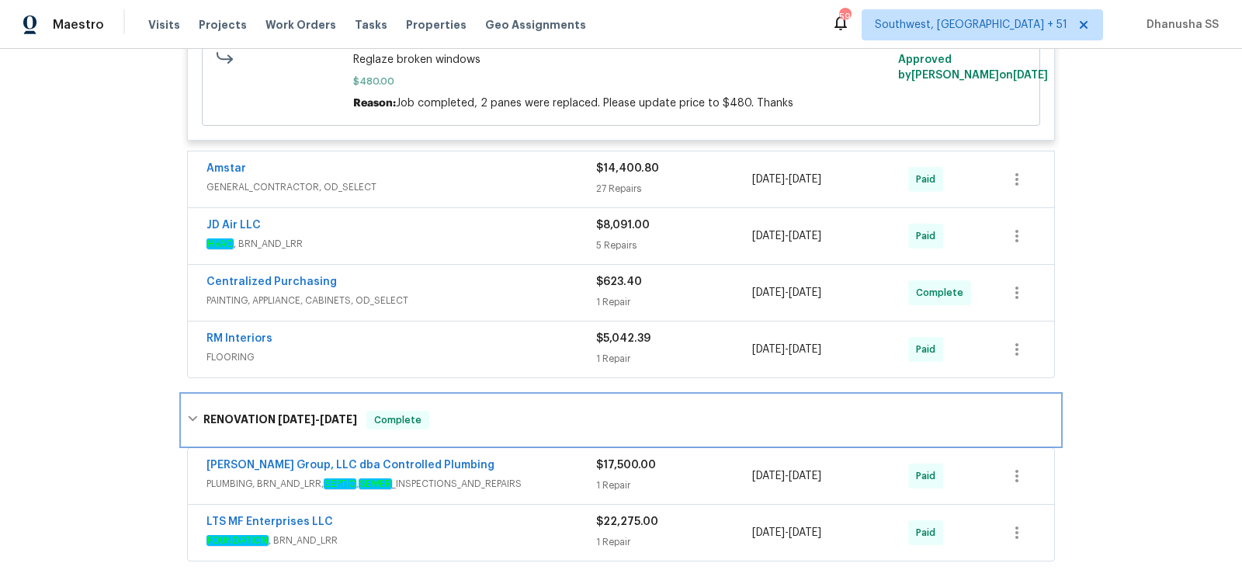
scroll to position [1575, 0]
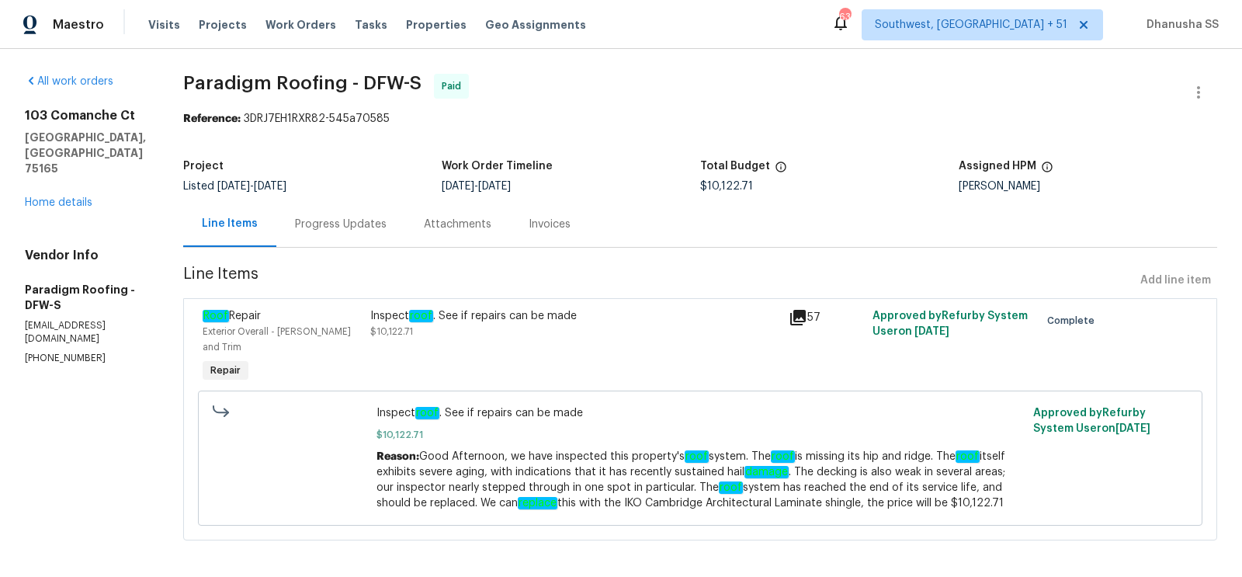
click at [348, 229] on div "Progress Updates" at bounding box center [341, 224] width 92 height 16
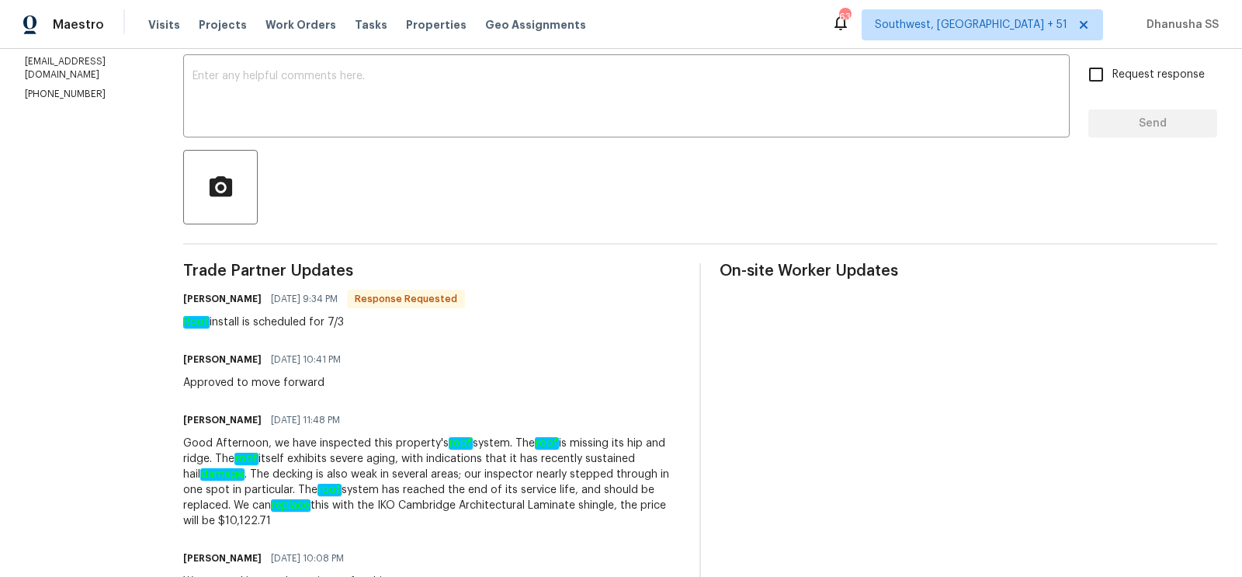
scroll to position [151, 0]
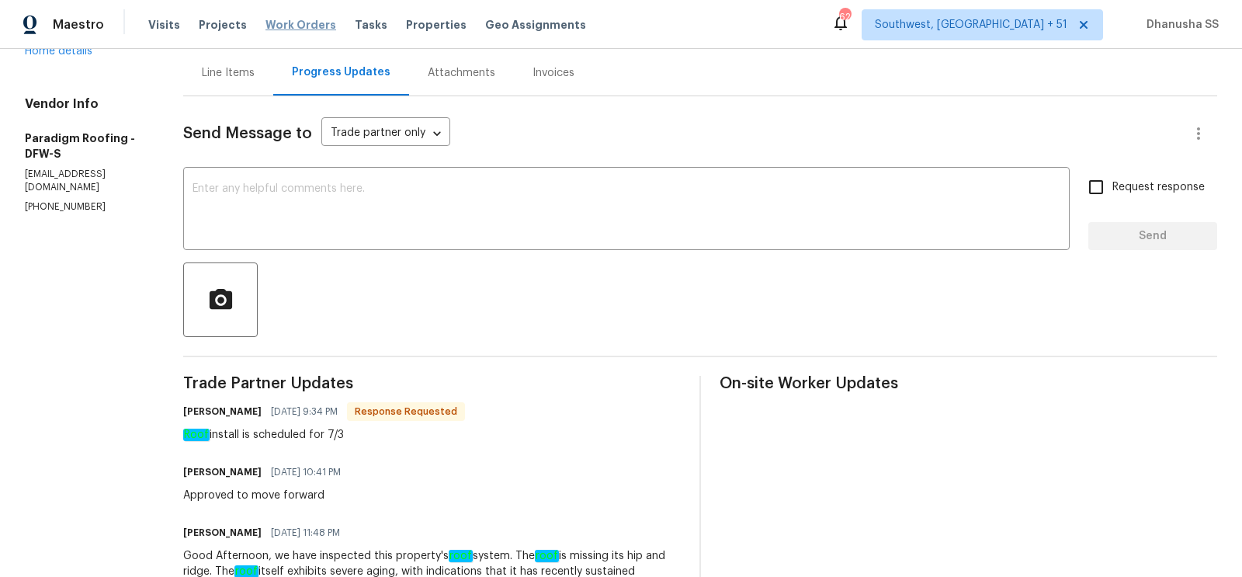
click at [283, 24] on span "Work Orders" at bounding box center [300, 25] width 71 height 16
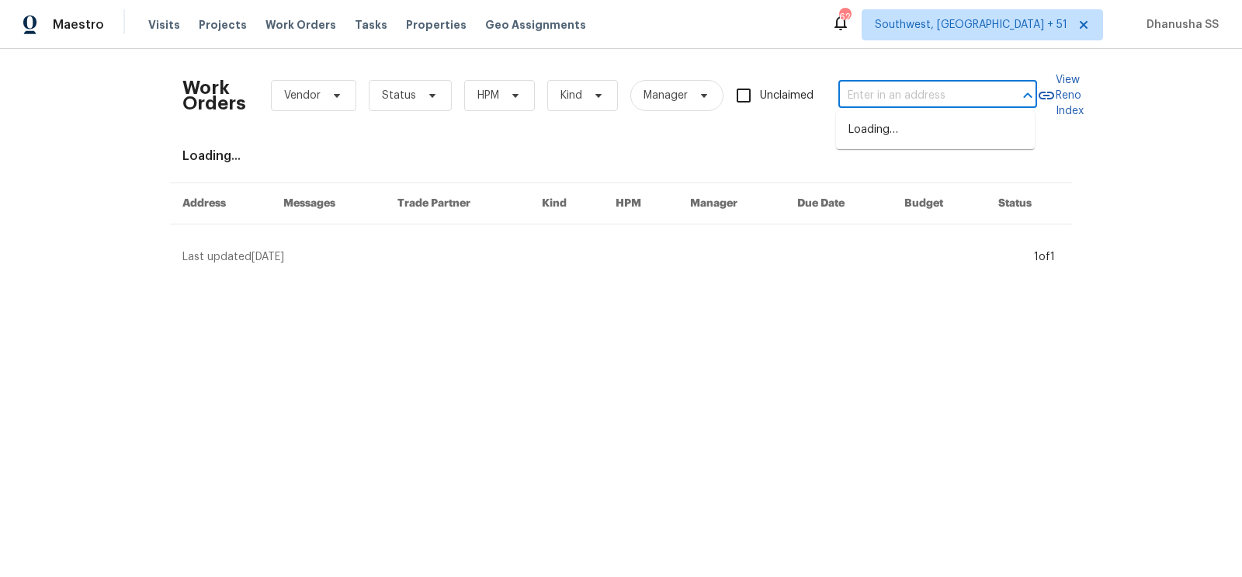
click at [890, 98] on input "text" at bounding box center [915, 96] width 155 height 24
type input "v"
paste input "1319 Lowhill Dr, Royse City, TX 75189"
type input "1319 Lowhill Dr, Royse City, TX 75189"
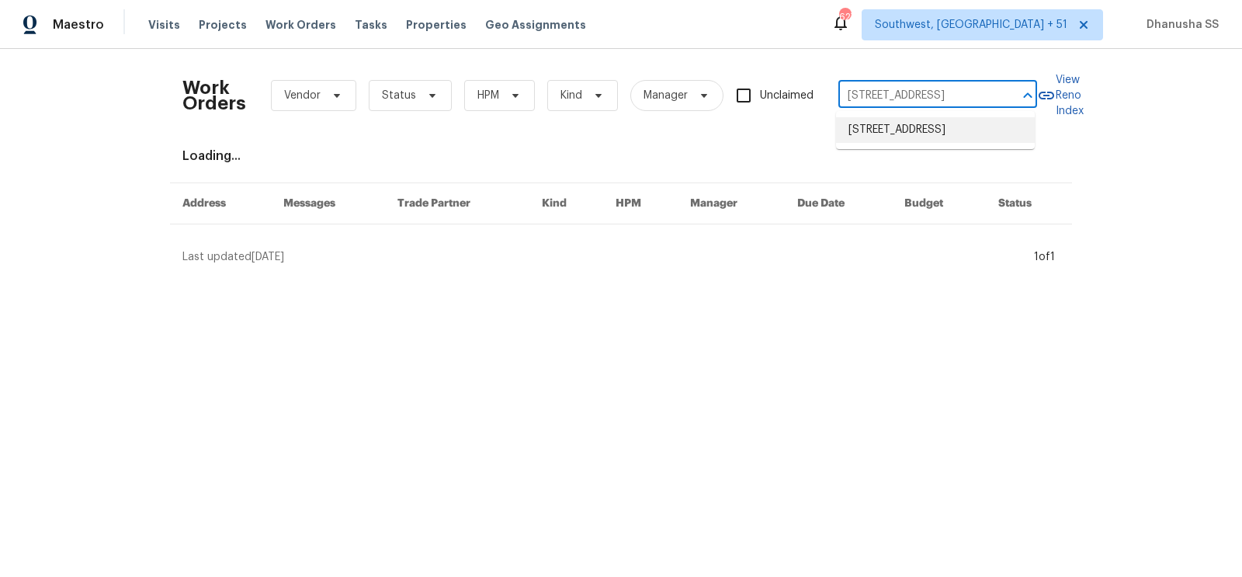
click at [926, 134] on li "1319 Lowhill Dr, Royse City, TX 75189" at bounding box center [935, 130] width 199 height 26
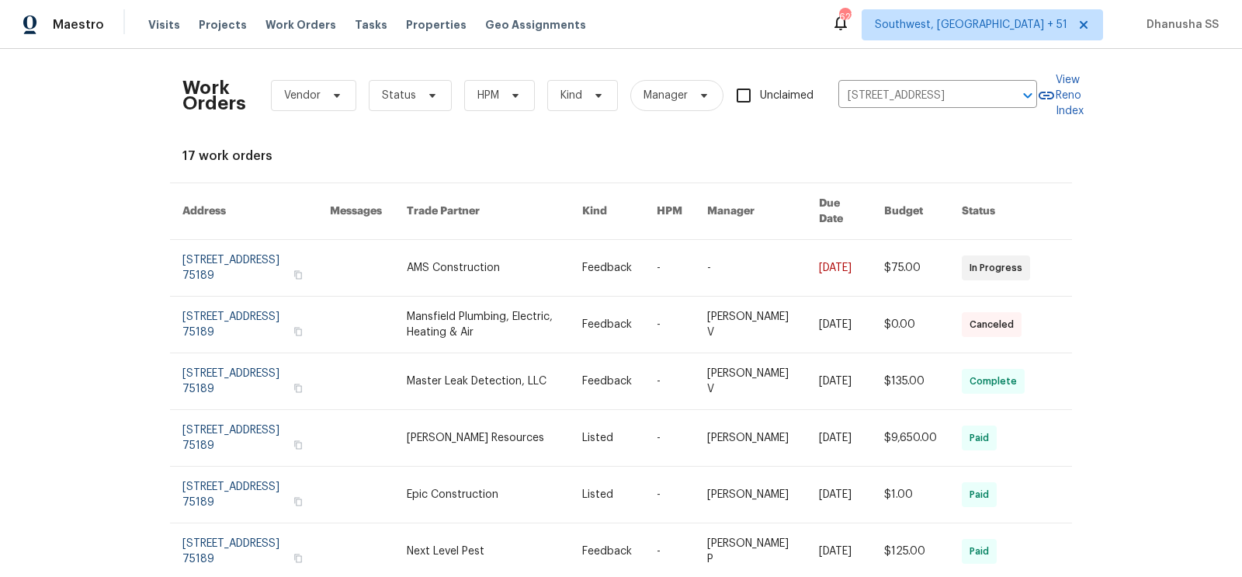
click at [632, 247] on link at bounding box center [619, 268] width 74 height 56
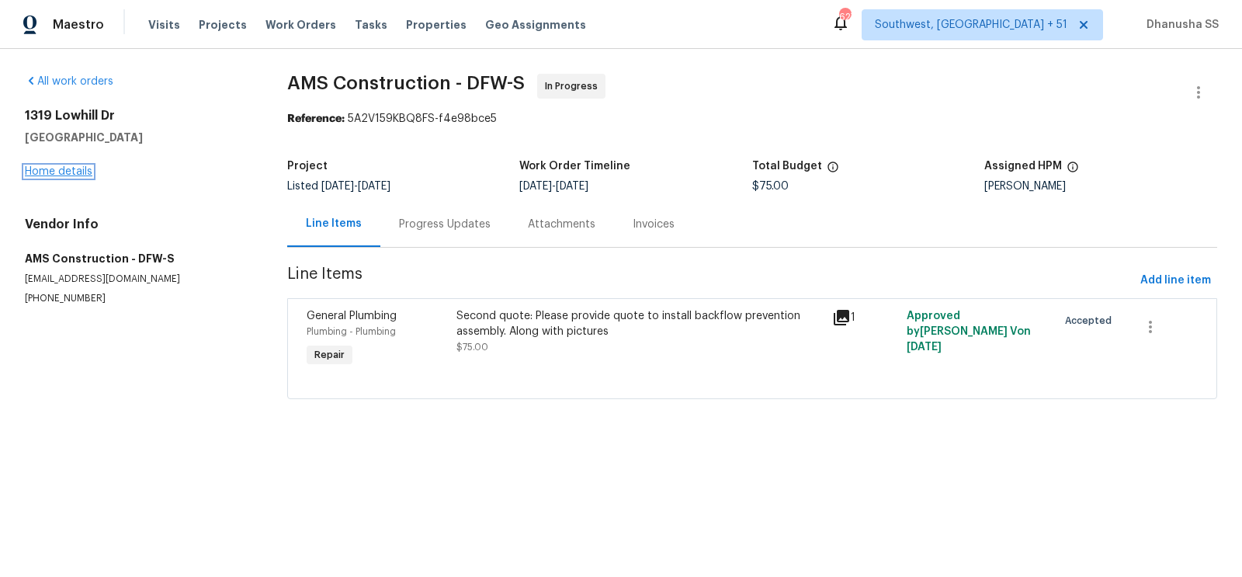
click at [71, 172] on link "Home details" at bounding box center [59, 171] width 68 height 11
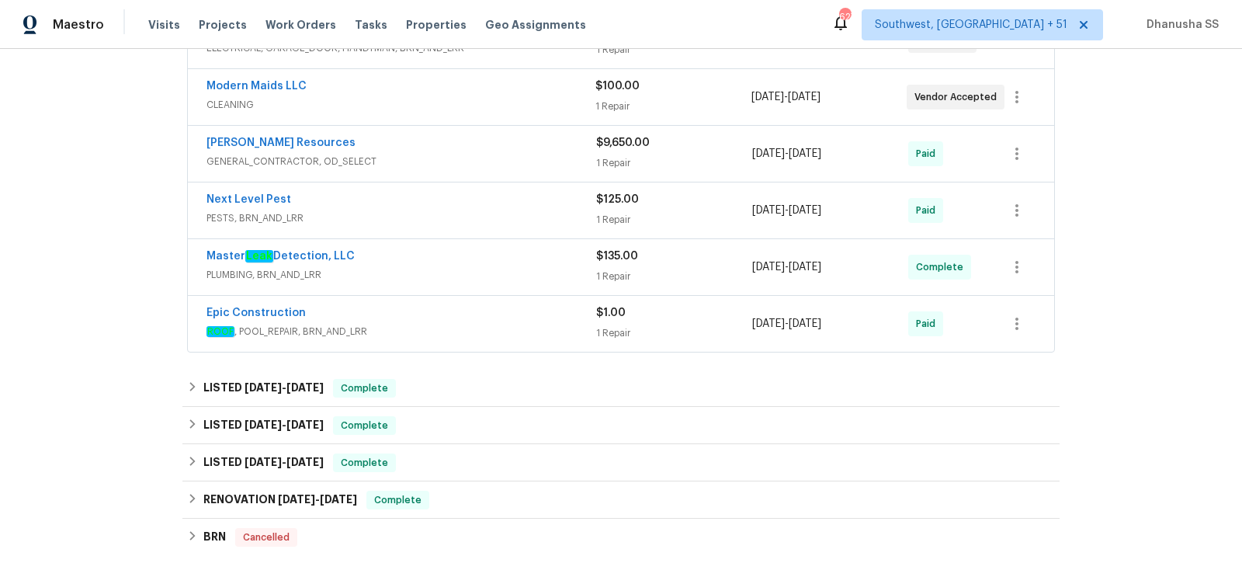
scroll to position [341, 0]
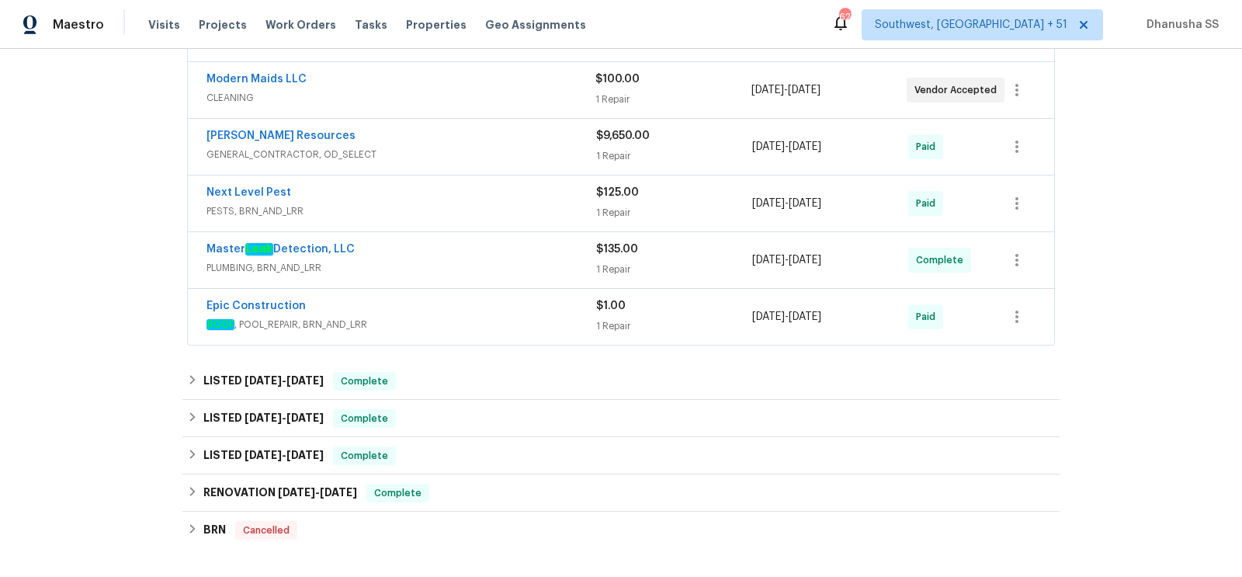
click at [489, 317] on span "ROOF , POOL_REPAIR, BRN_AND_LRR" at bounding box center [401, 325] width 390 height 16
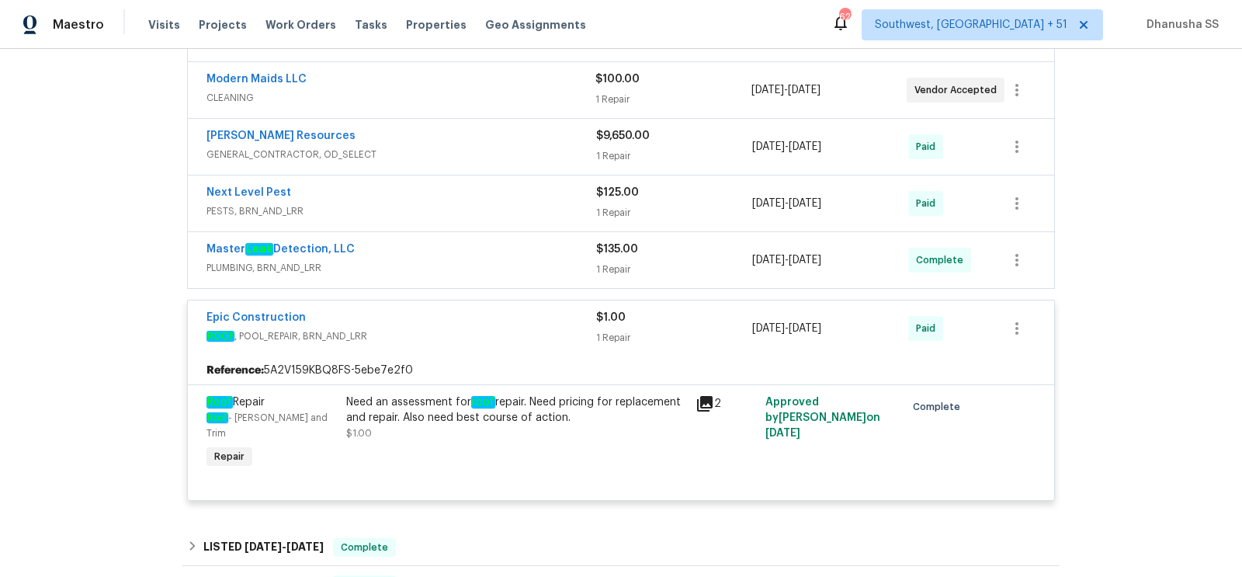
click at [518, 244] on div "Master Leak Detection, LLC" at bounding box center [401, 250] width 390 height 19
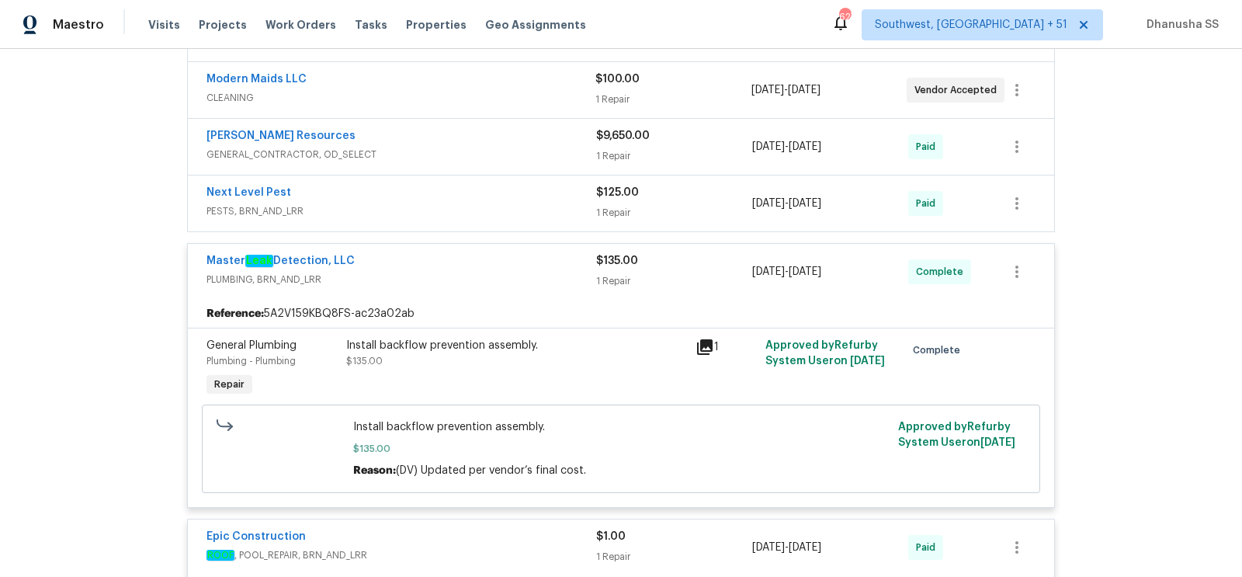
click at [532, 199] on div "Next Level Pest" at bounding box center [401, 194] width 390 height 19
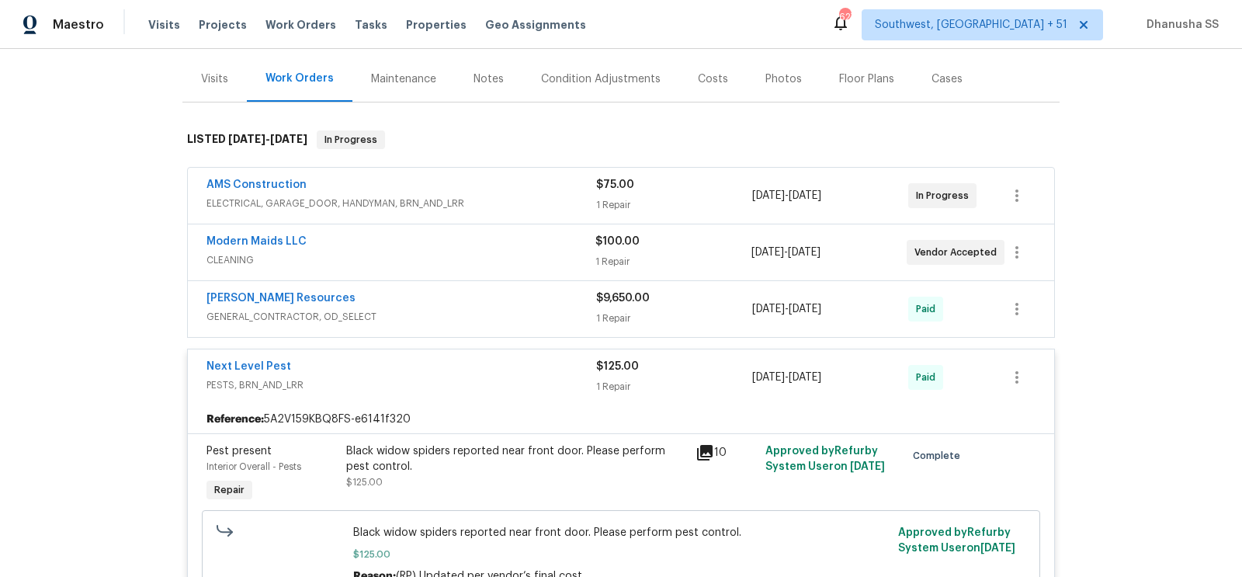
scroll to position [165, 0]
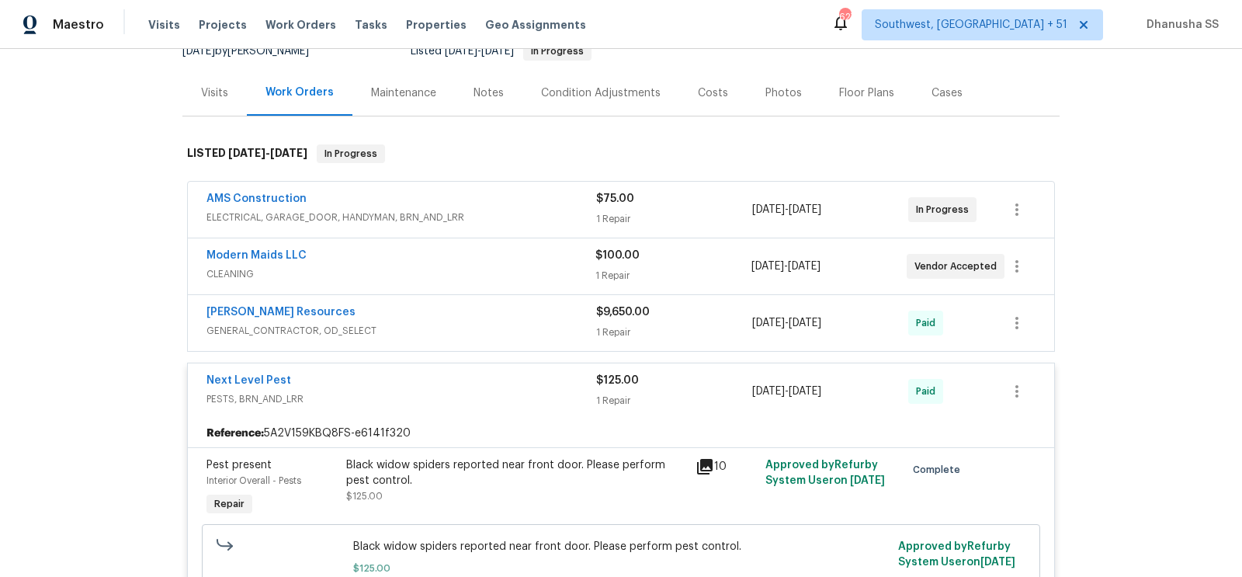
click at [532, 334] on span "GENERAL_CONTRACTOR, OD_SELECT" at bounding box center [401, 331] width 390 height 16
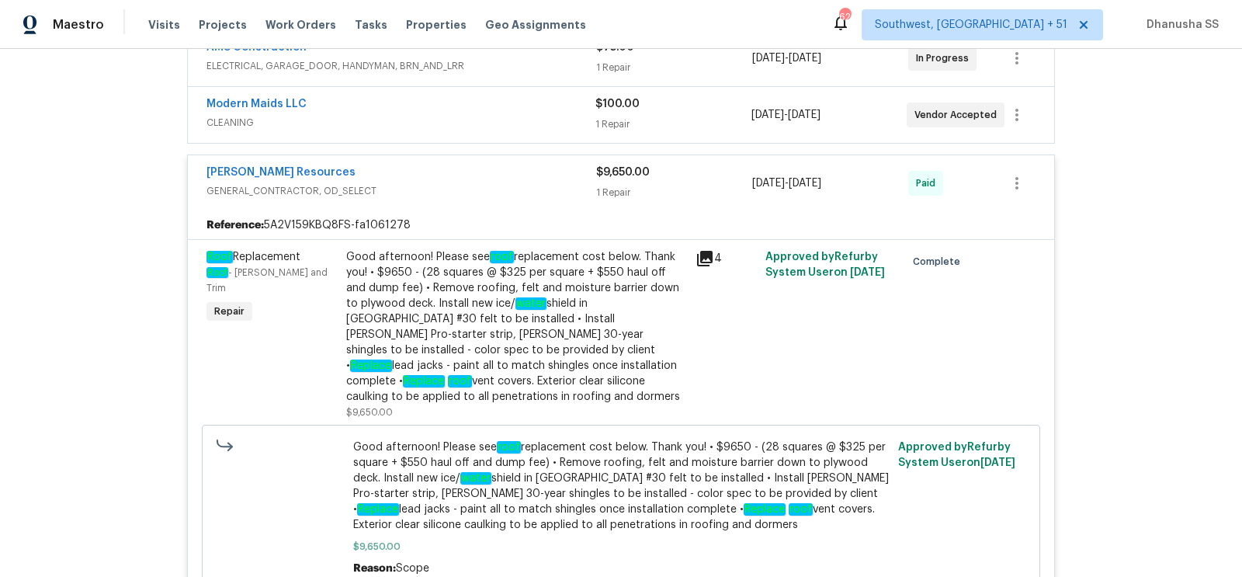
scroll to position [244, 0]
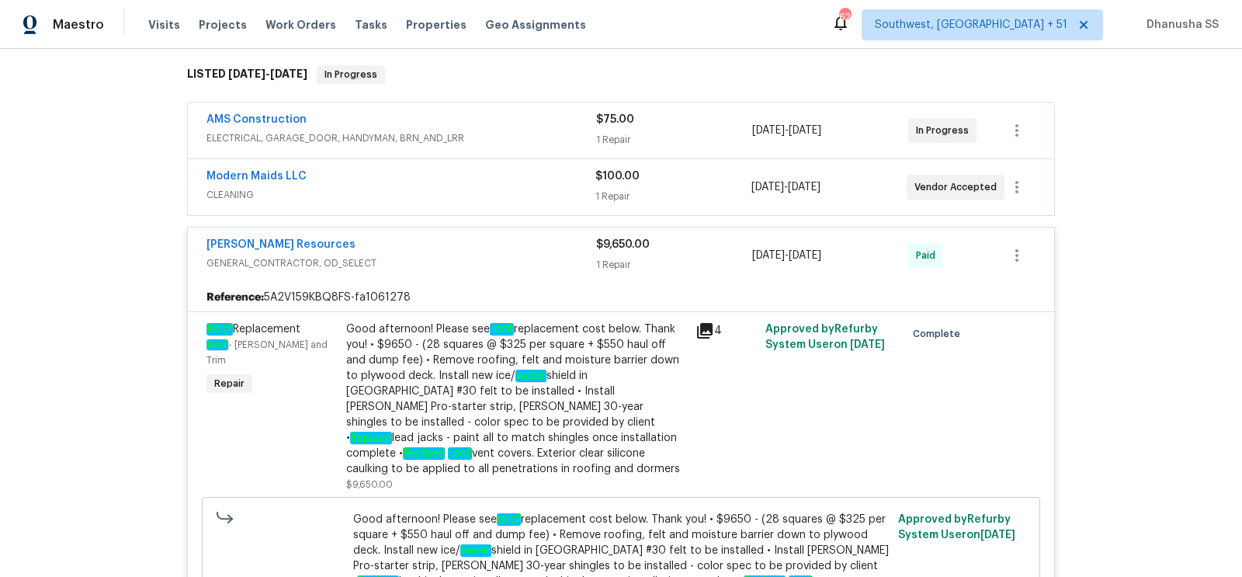
click at [533, 178] on div "Modern Maids LLC" at bounding box center [400, 177] width 389 height 19
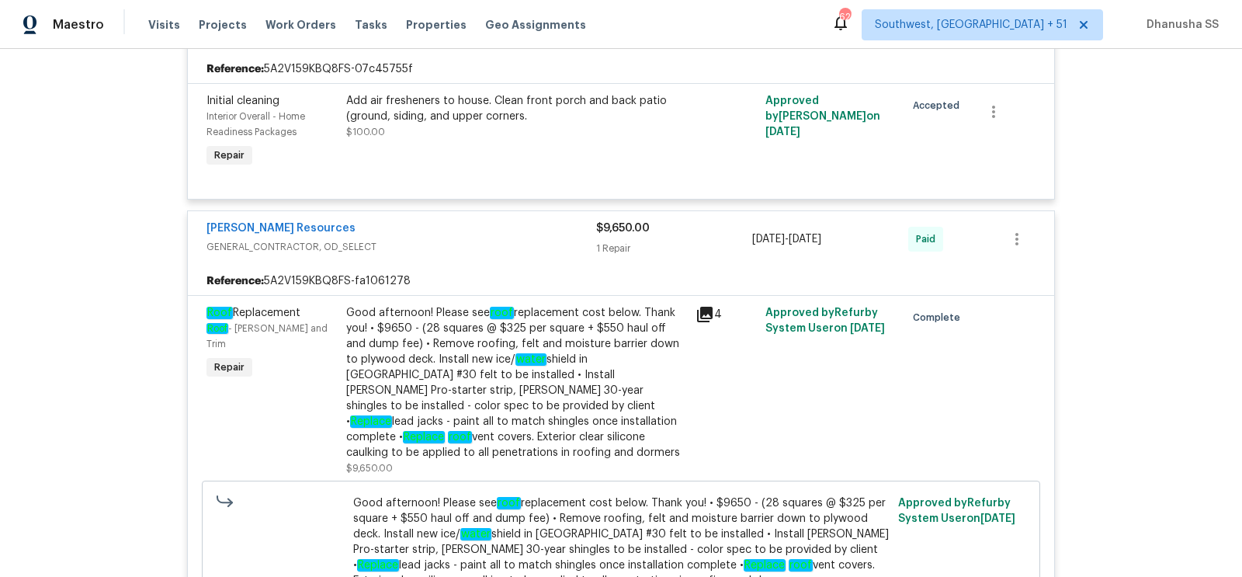
scroll to position [0, 0]
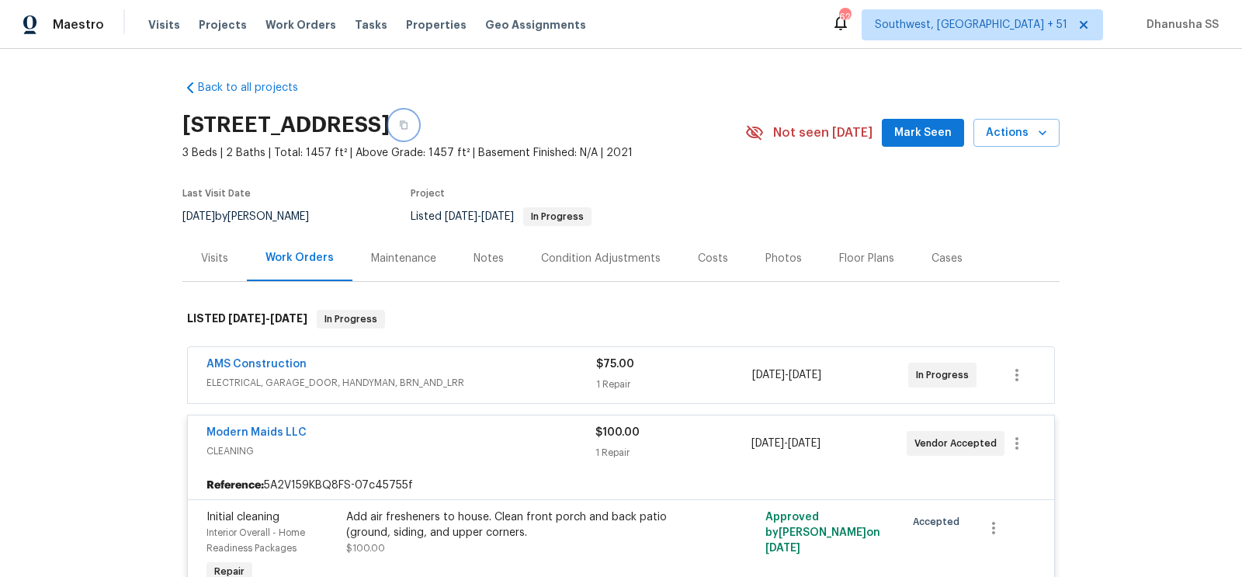
click at [417, 131] on button "button" at bounding box center [404, 125] width 28 height 28
